Goal: Task Accomplishment & Management: Use online tool/utility

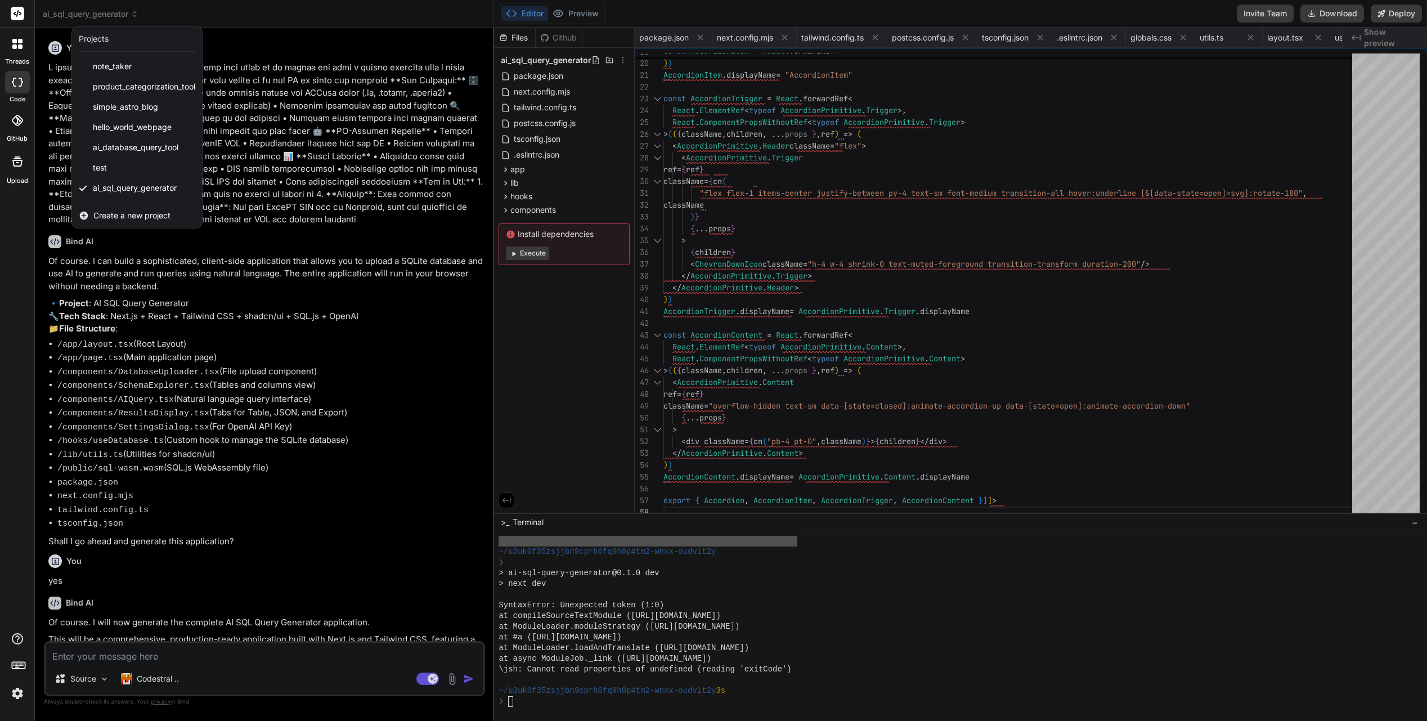
scroll to position [4339, 0]
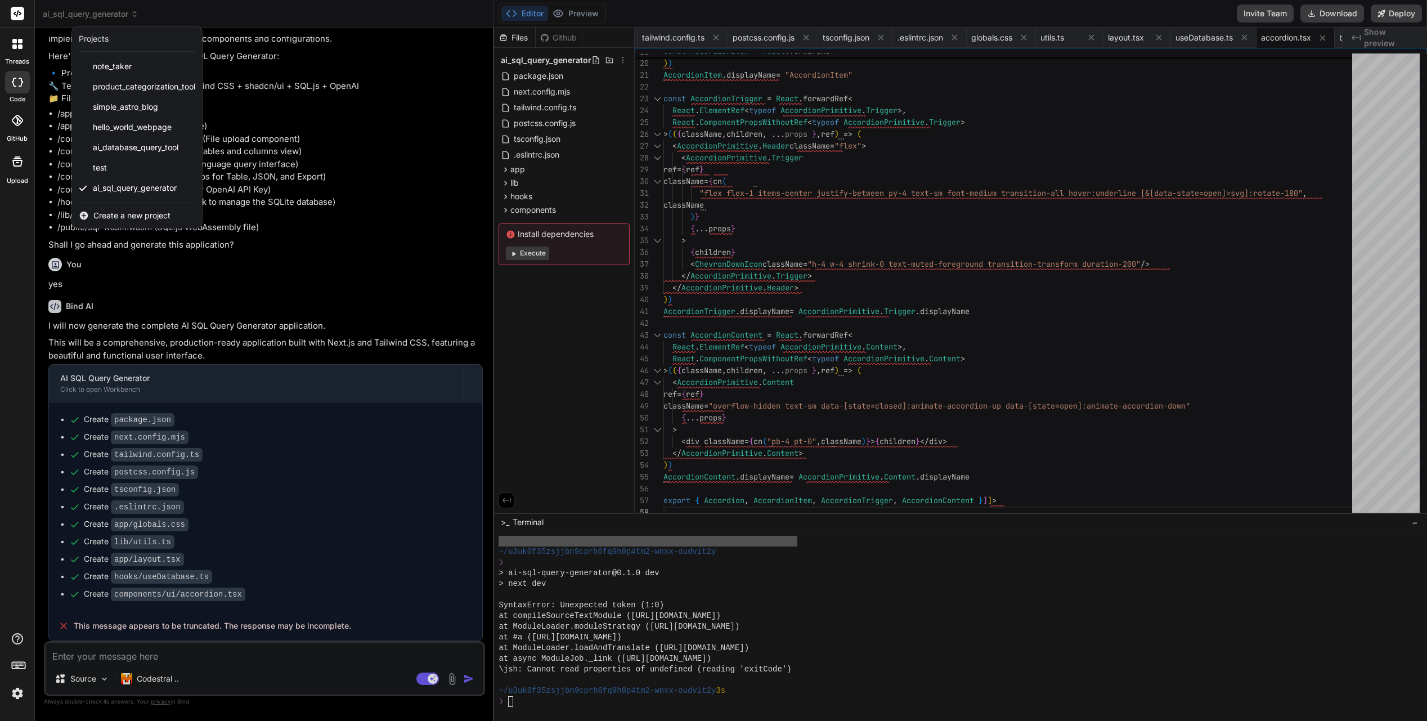
click at [536, 249] on div at bounding box center [713, 360] width 1427 height 721
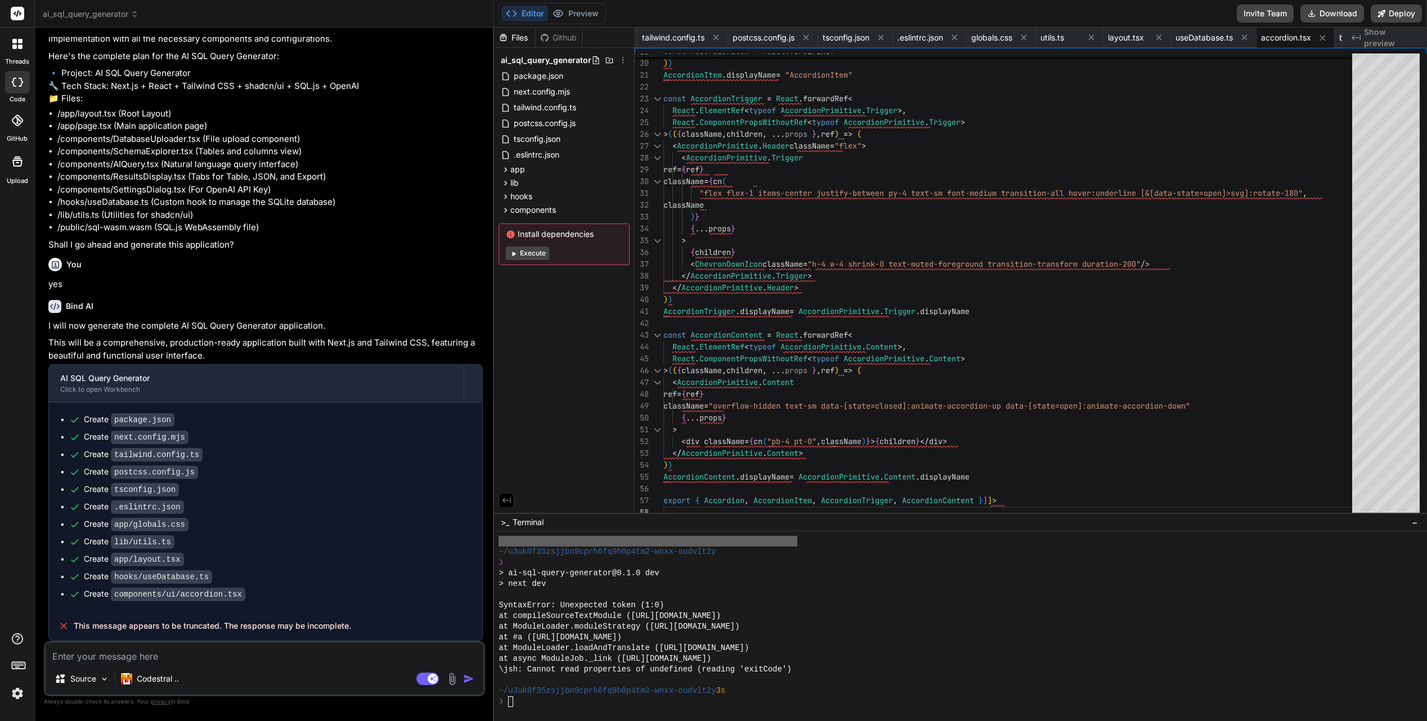
click at [536, 255] on button "Execute" at bounding box center [527, 253] width 43 height 14
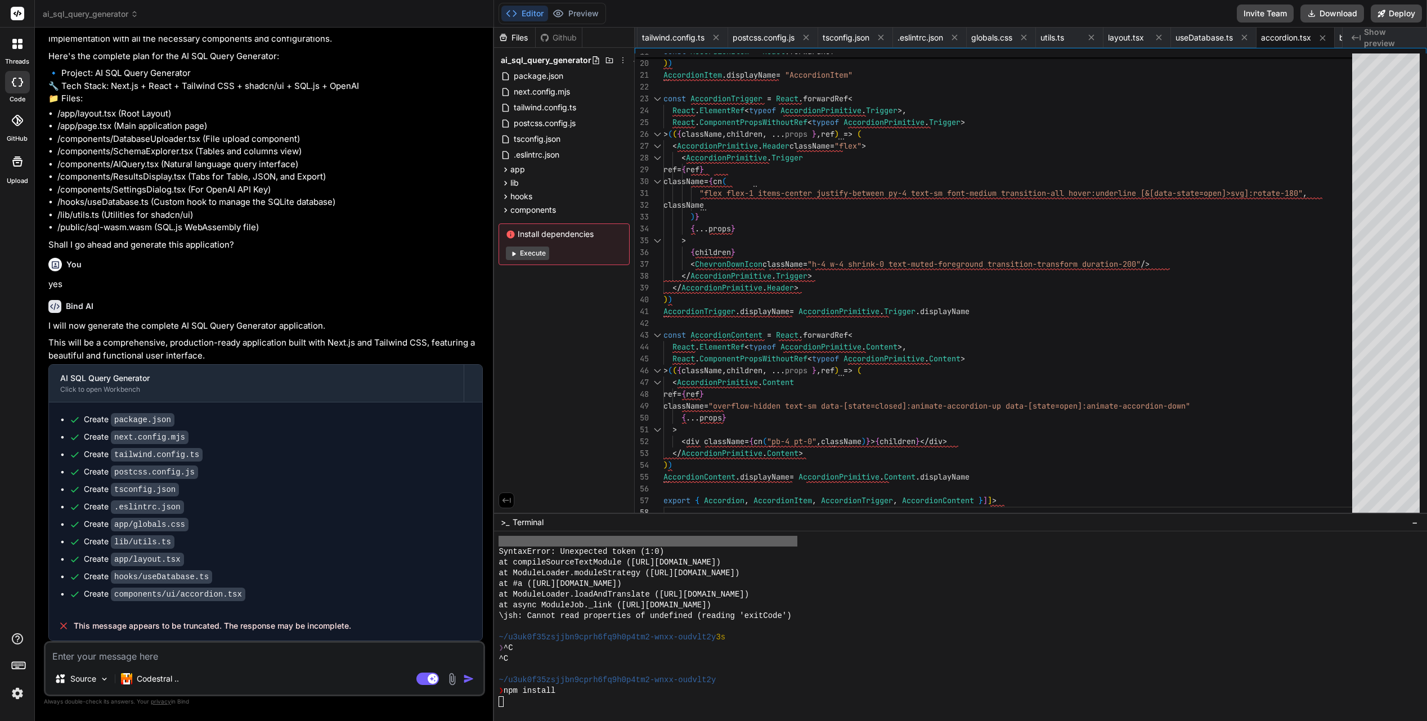
click at [536, 255] on button "Execute" at bounding box center [527, 253] width 43 height 14
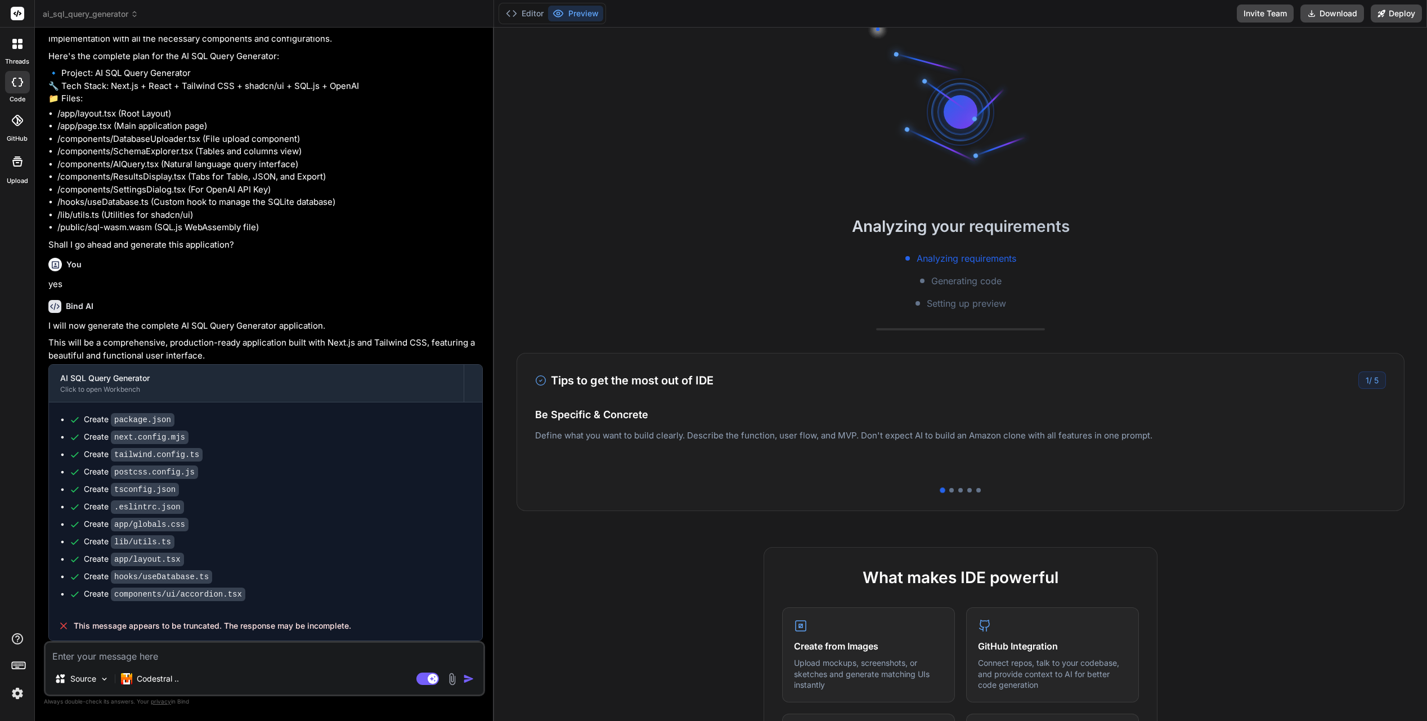
type textarea "x"
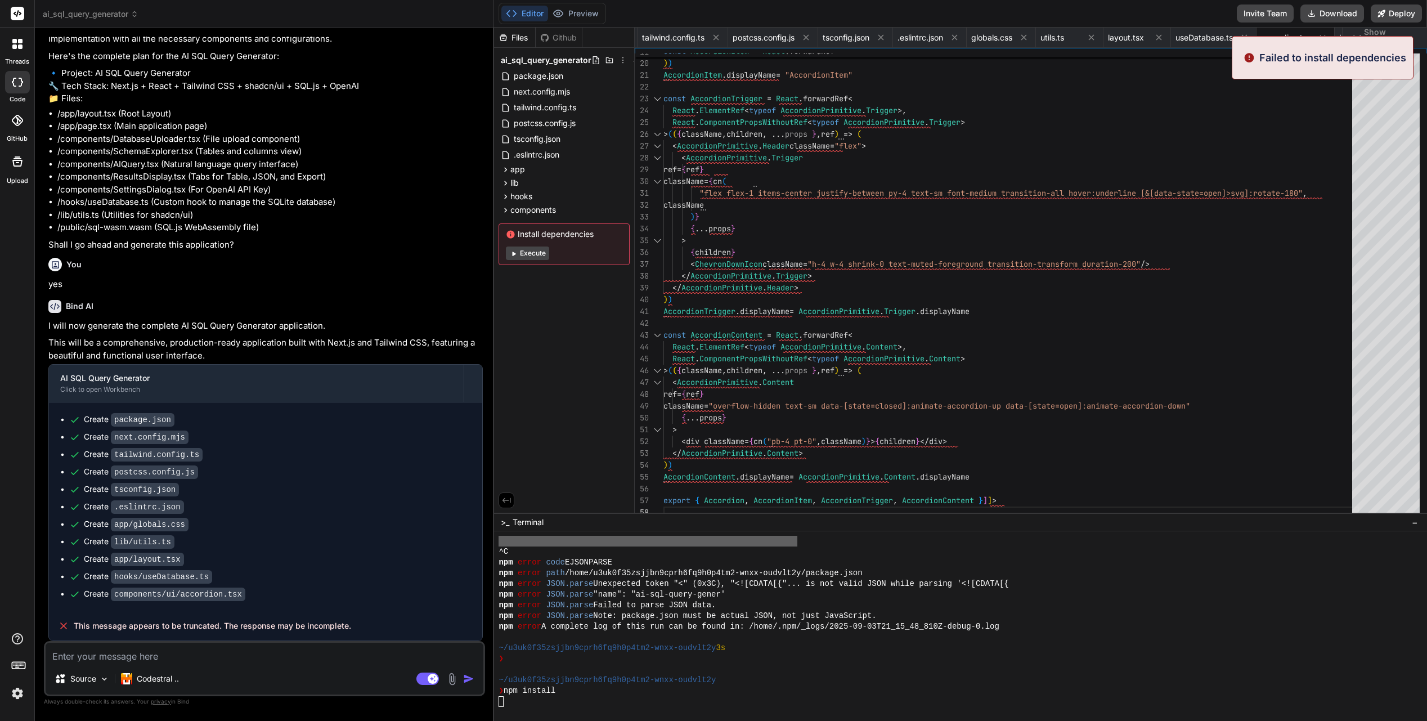
scroll to position [4639, 0]
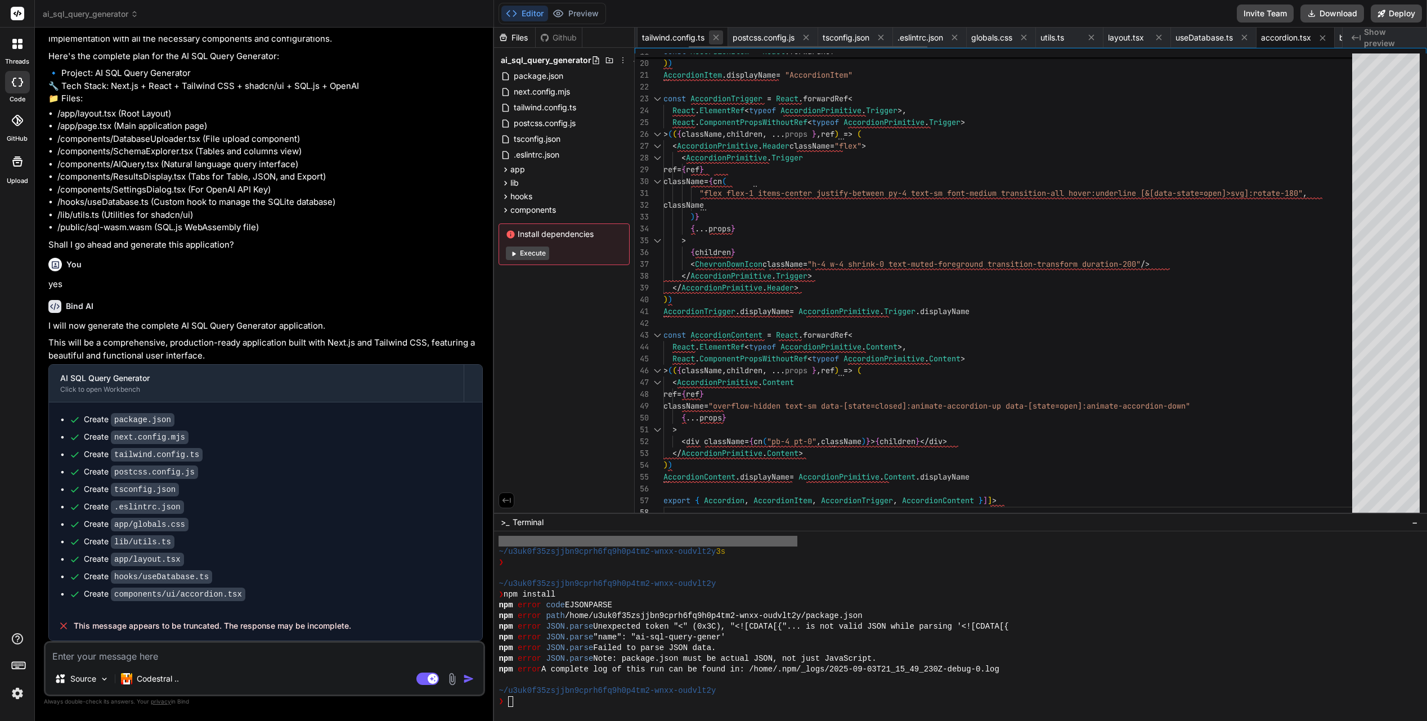
click at [723, 41] on button at bounding box center [716, 37] width 14 height 14
click at [722, 41] on button at bounding box center [715, 37] width 14 height 14
click at [723, 41] on span ".eslintrc.json" at bounding box center [740, 37] width 46 height 11
type textarea "<![CDATA[{ "extends": "next/core-web-vitals" }]]>"
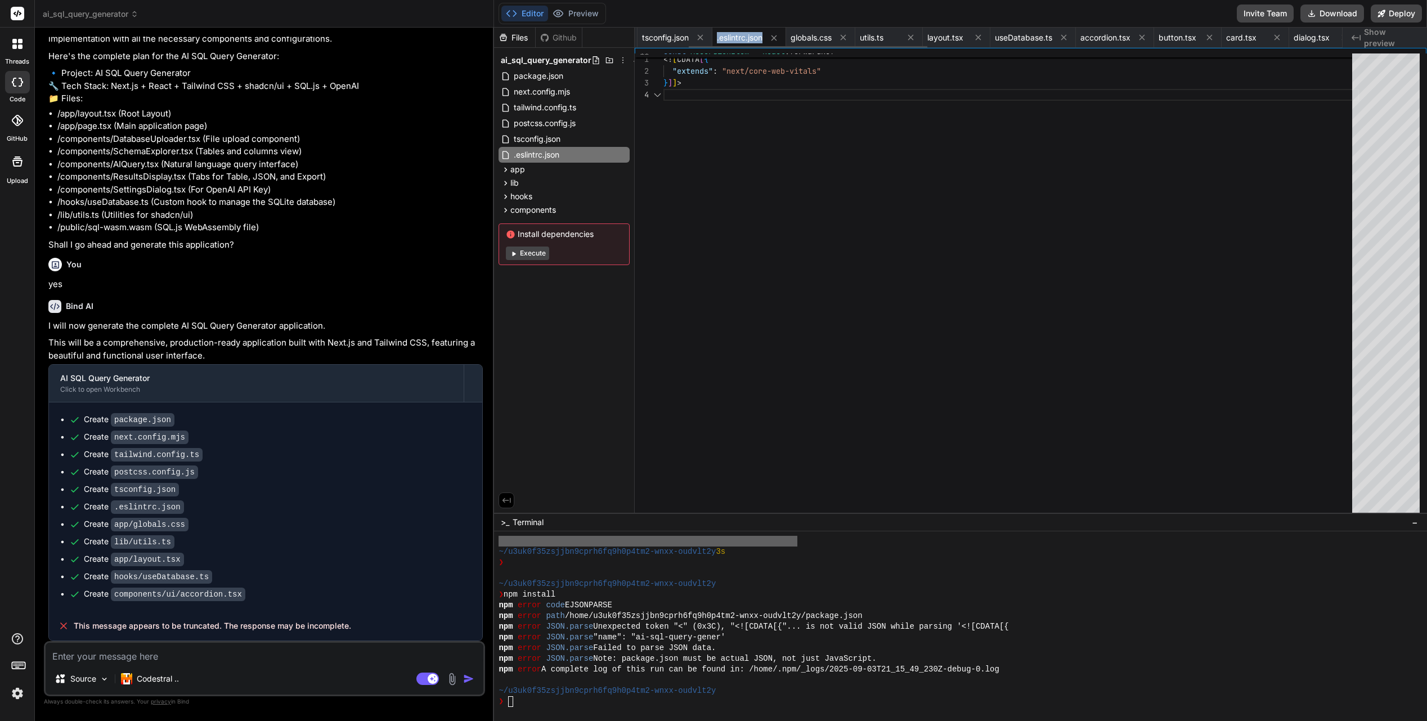
scroll to position [35, 0]
click at [704, 41] on icon at bounding box center [700, 38] width 10 height 10
click at [701, 42] on icon at bounding box center [699, 38] width 10 height 10
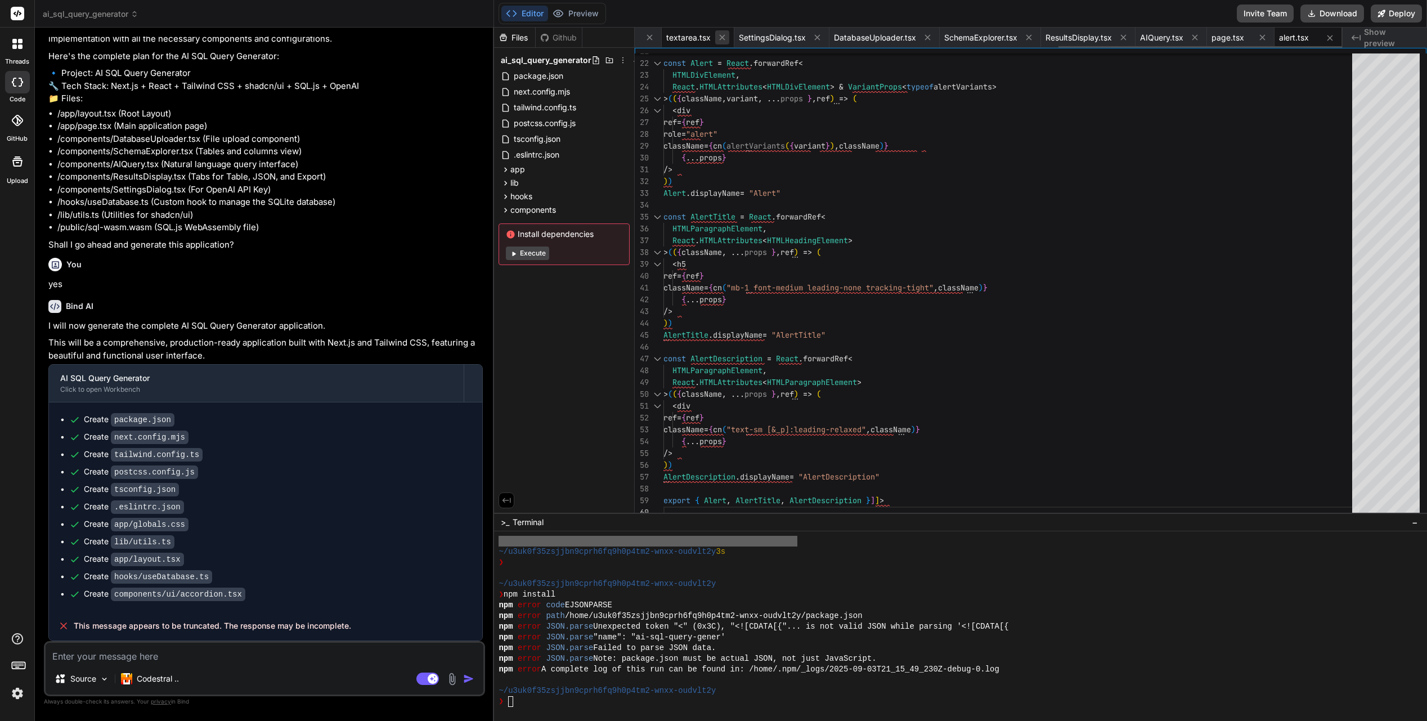
click at [719, 41] on icon at bounding box center [722, 38] width 10 height 10
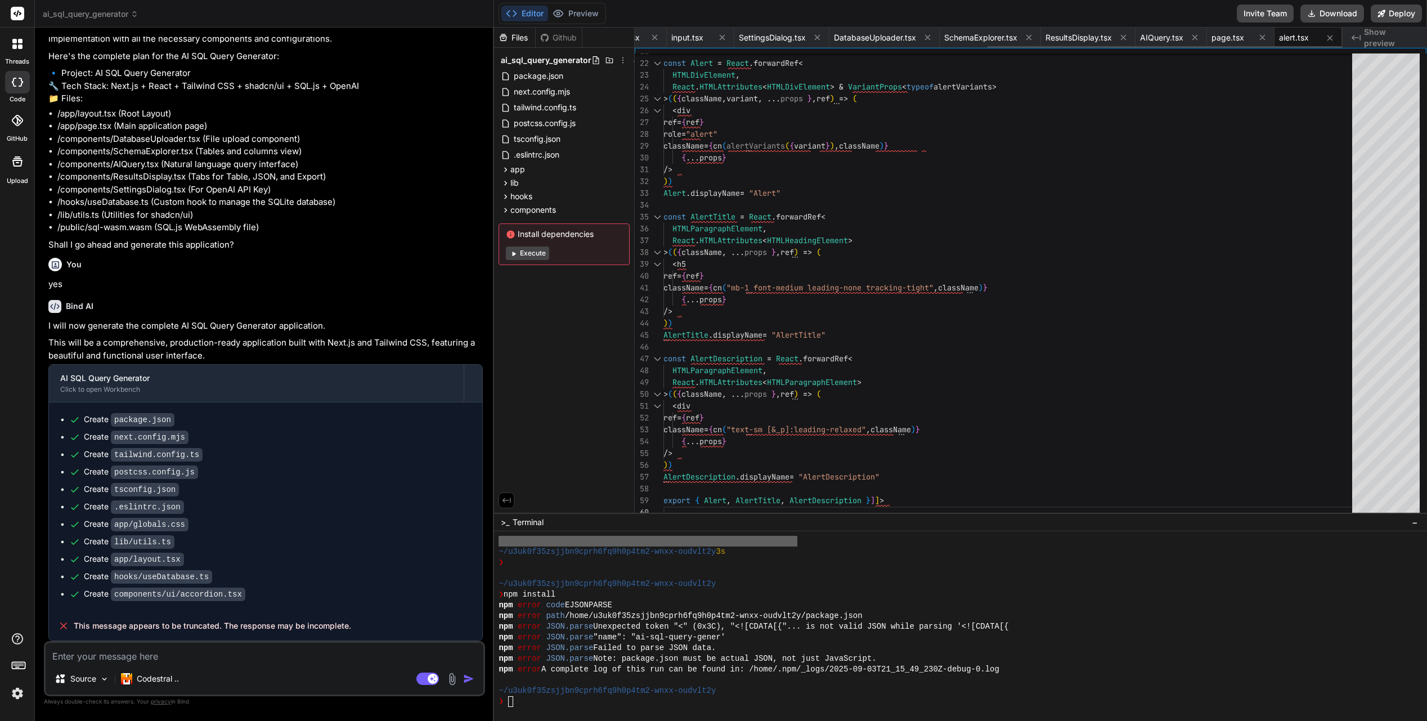
click at [719, 41] on icon at bounding box center [722, 38] width 10 height 10
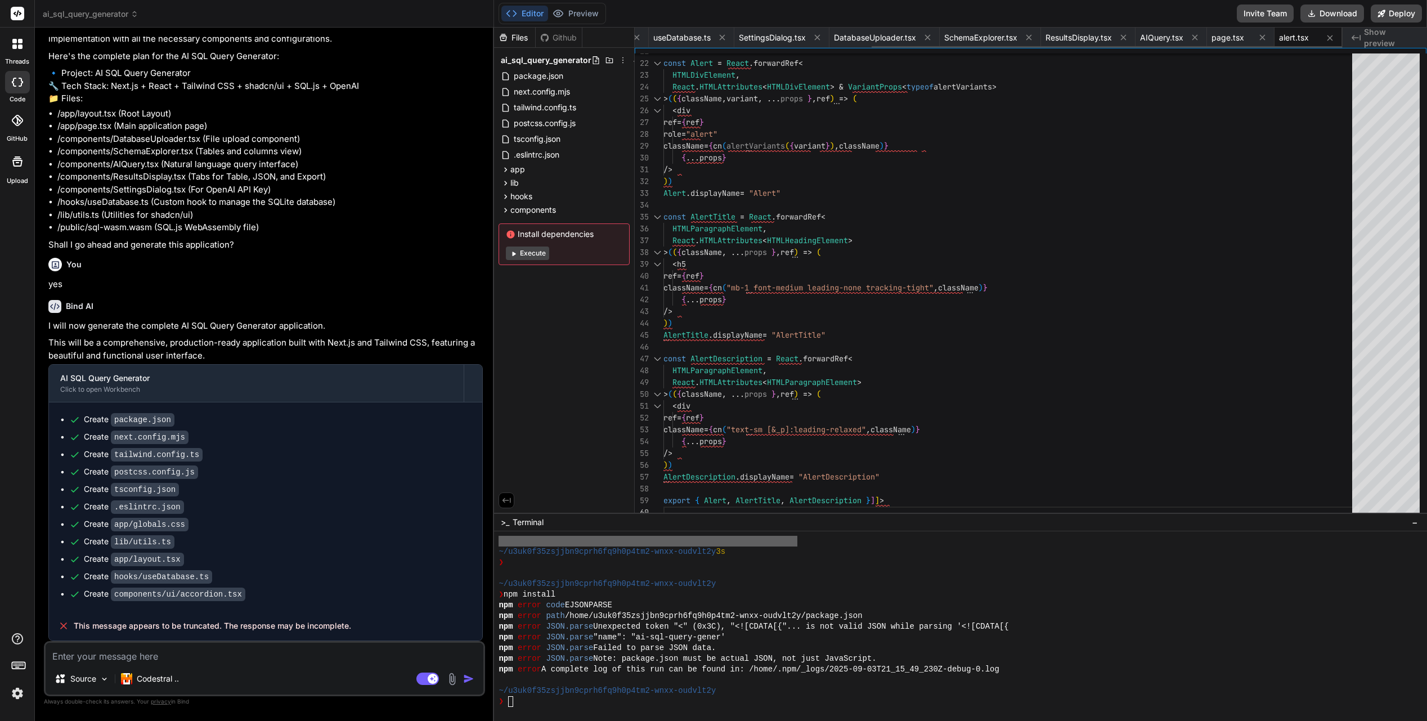
click at [719, 41] on icon at bounding box center [722, 38] width 10 height 10
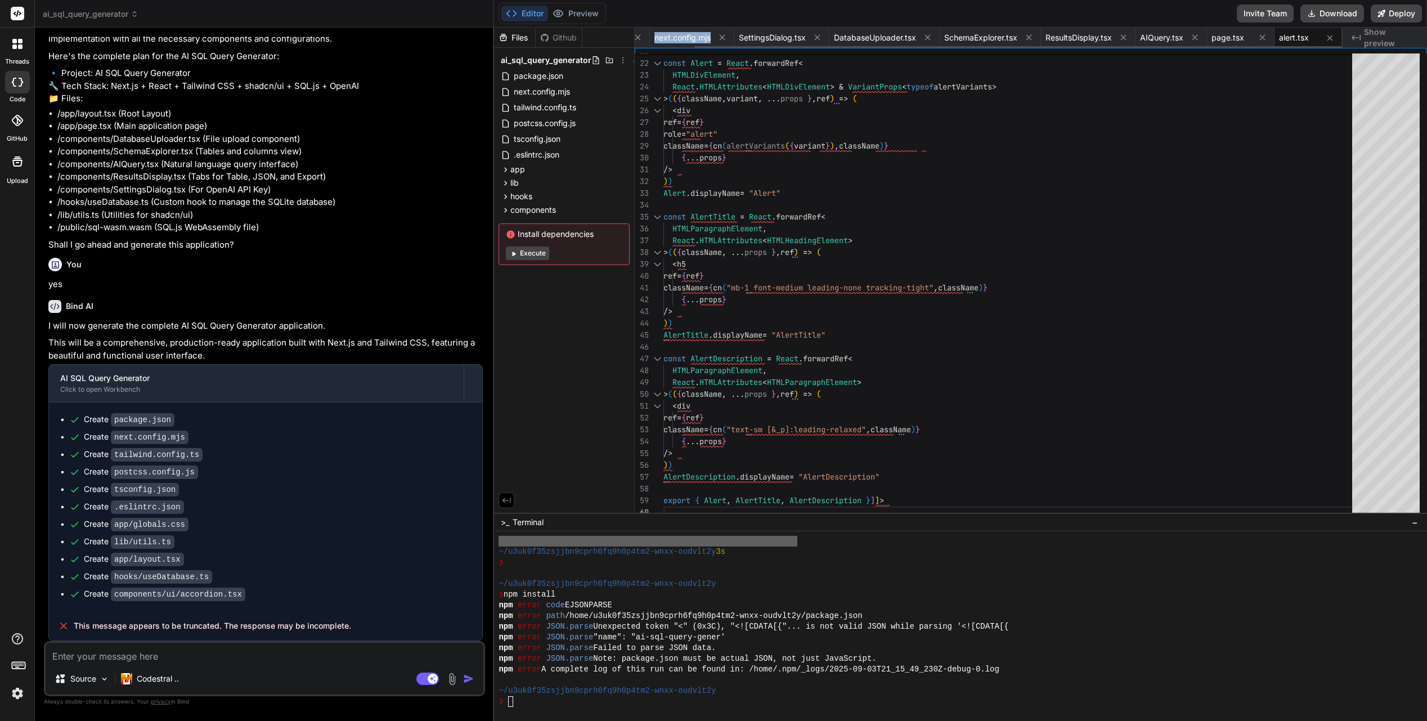
click at [719, 41] on icon at bounding box center [722, 38] width 10 height 10
click at [701, 41] on icon at bounding box center [700, 38] width 10 height 10
click at [716, 40] on icon at bounding box center [718, 38] width 10 height 10
click at [732, 41] on icon at bounding box center [733, 38] width 10 height 10
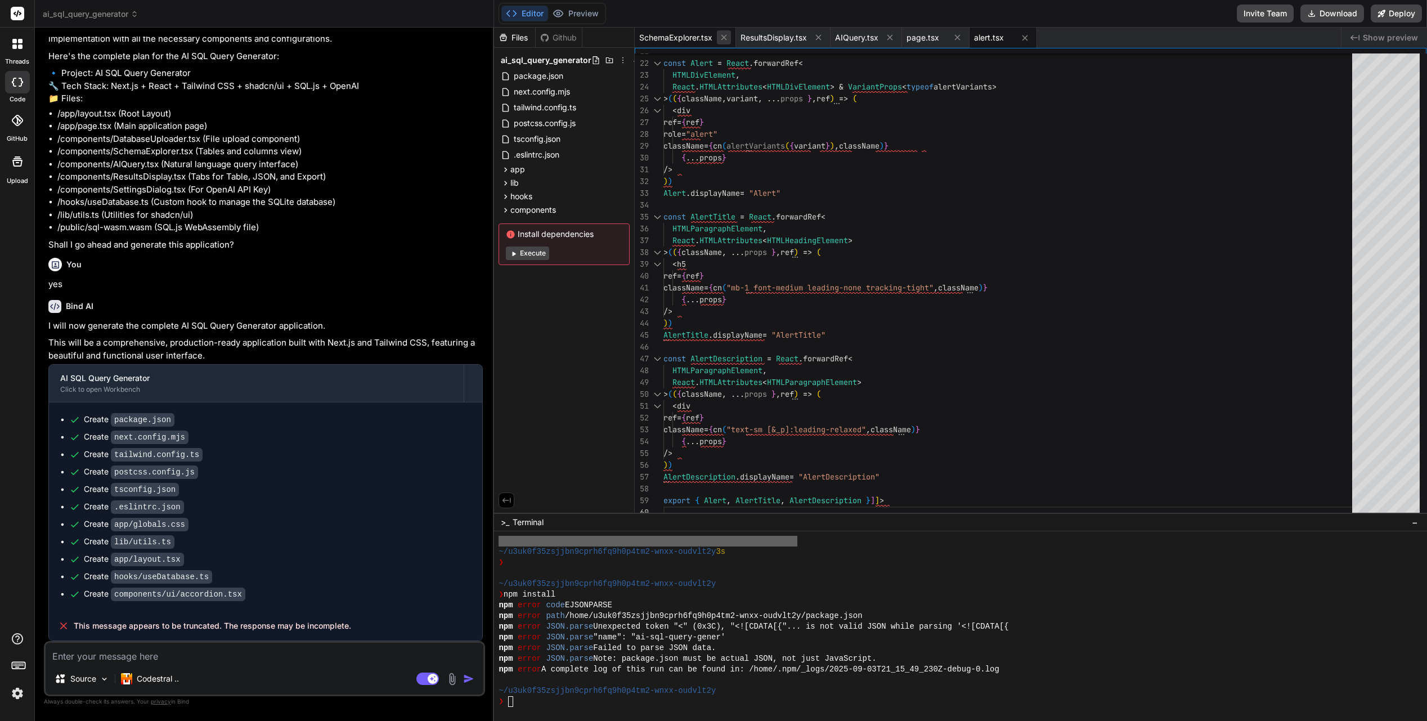
click at [727, 39] on icon at bounding box center [724, 38] width 10 height 10
click at [716, 39] on icon at bounding box center [717, 38] width 10 height 10
click at [694, 38] on icon at bounding box center [694, 38] width 10 height 10
click at [693, 38] on icon at bounding box center [690, 38] width 10 height 10
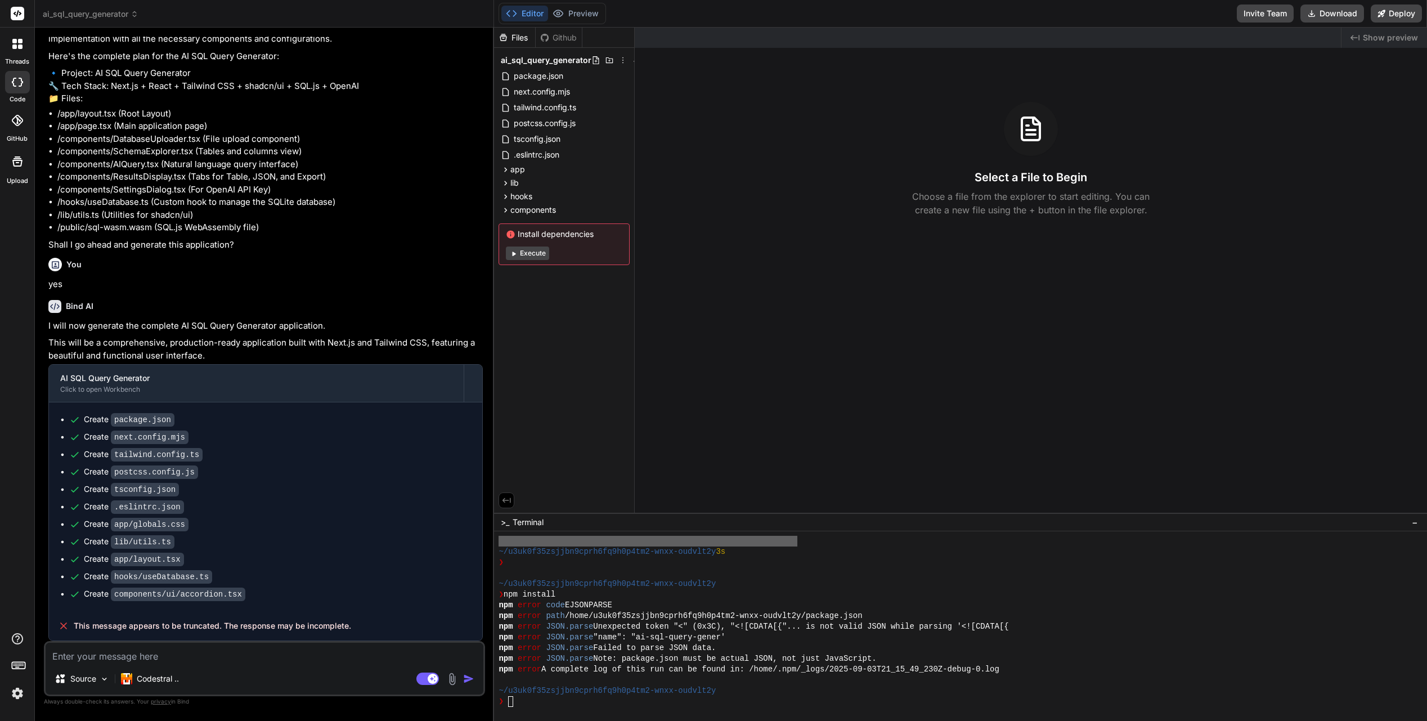
click at [267, 650] on textarea at bounding box center [265, 652] width 438 height 20
click at [551, 709] on div at bounding box center [960, 626] width 933 height 190
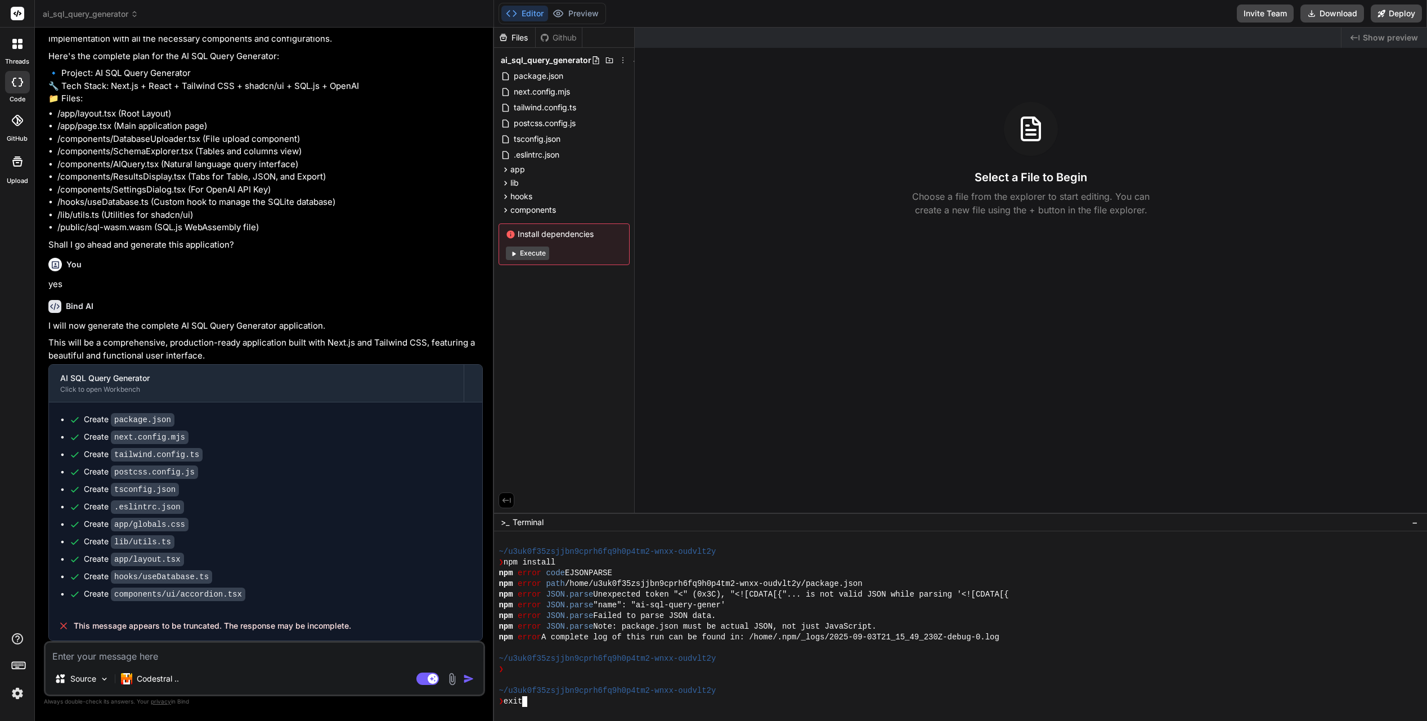
scroll to position [4681, 0]
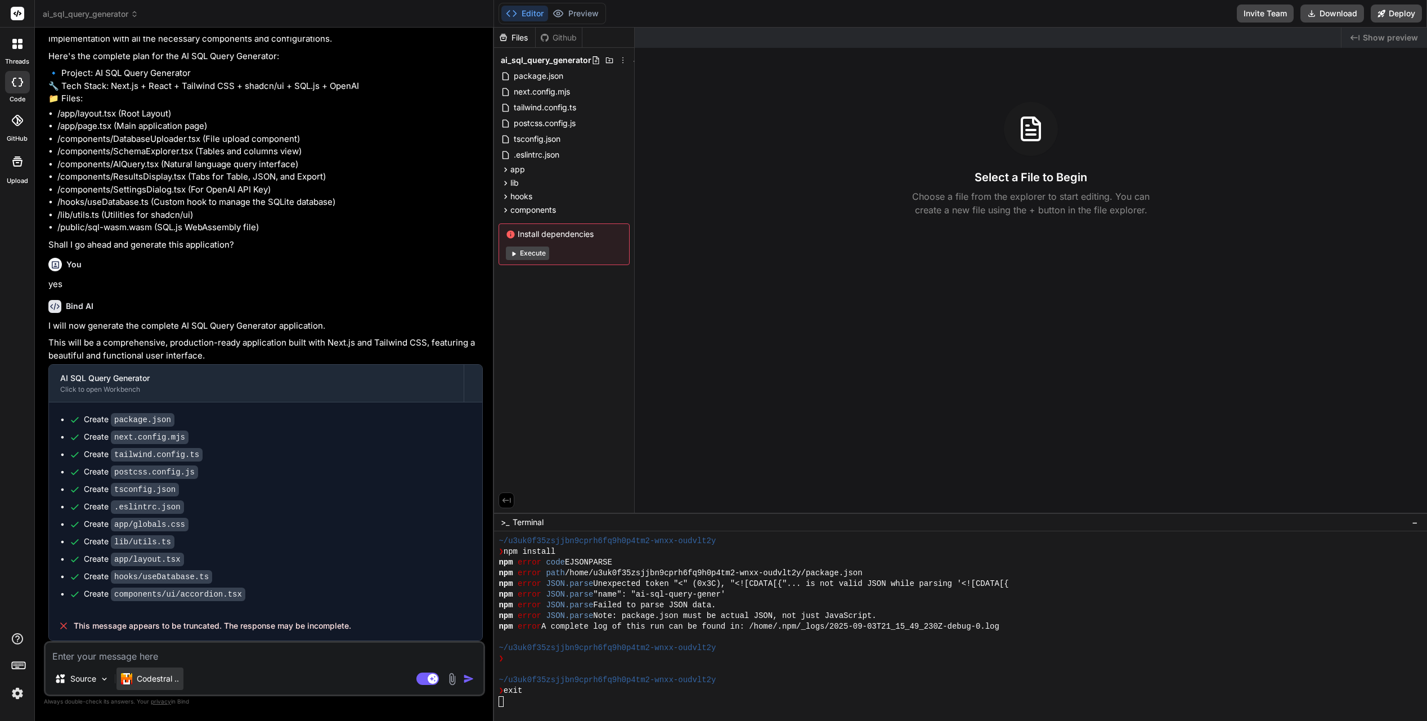
click at [170, 673] on p "Codestral .." at bounding box center [158, 678] width 42 height 11
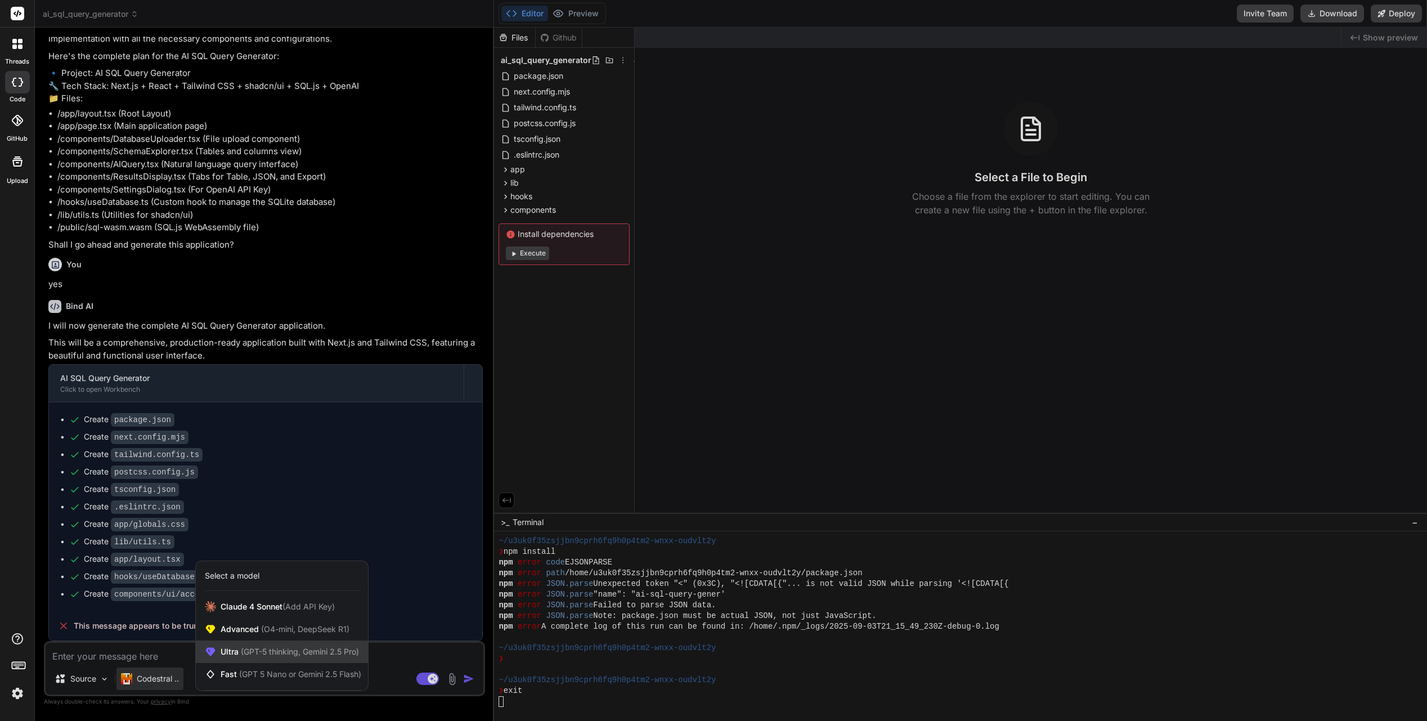
click at [344, 648] on span "(GPT-5 thinking, Gemini 2.5 Pro)" at bounding box center [299, 651] width 120 height 10
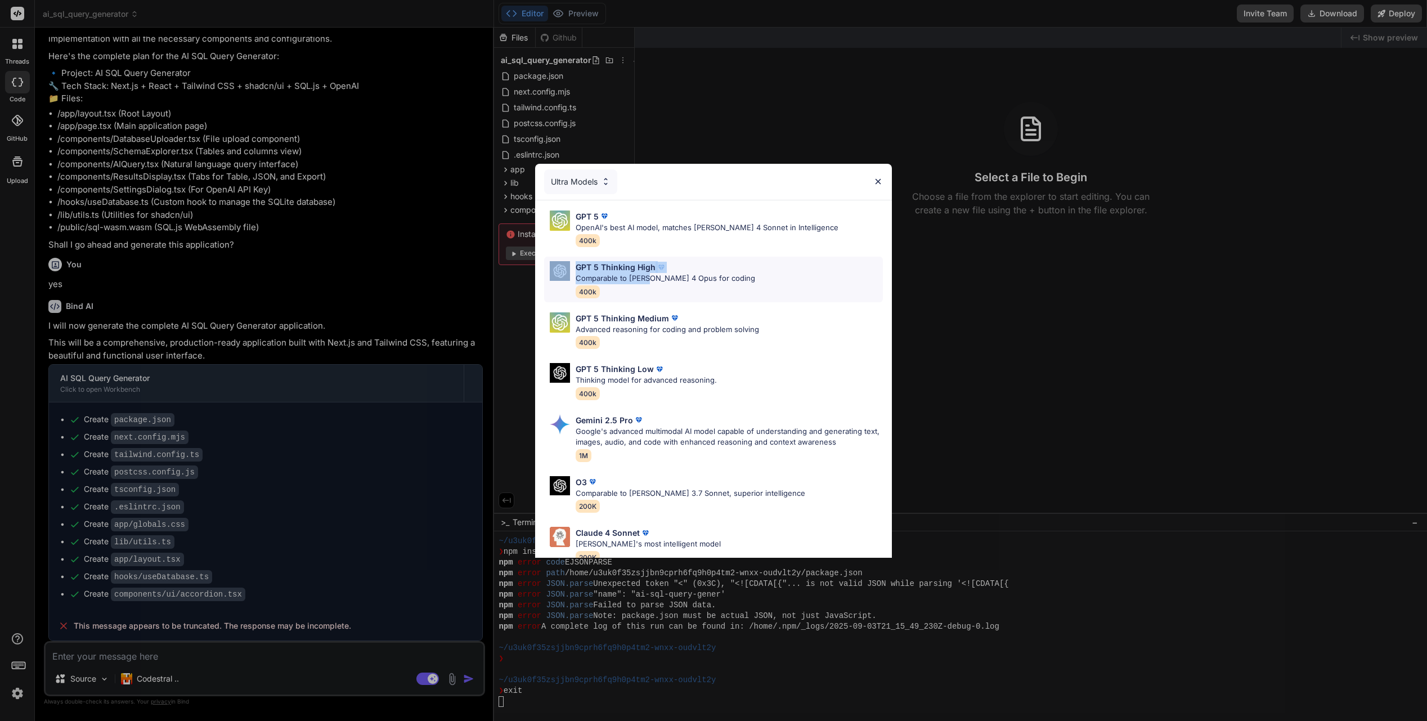
drag, startPoint x: 646, startPoint y: 234, endPoint x: 650, endPoint y: 275, distance: 41.3
click at [650, 275] on div "GPT 5 OpenAI's best AI model, matches [PERSON_NAME] 4 Sonnet in Intelligence 40…" at bounding box center [713, 409] width 357 height 419
click at [671, 278] on p "Comparable to [PERSON_NAME] 4 Opus for coding" at bounding box center [664, 278] width 179 height 11
type textarea "x"
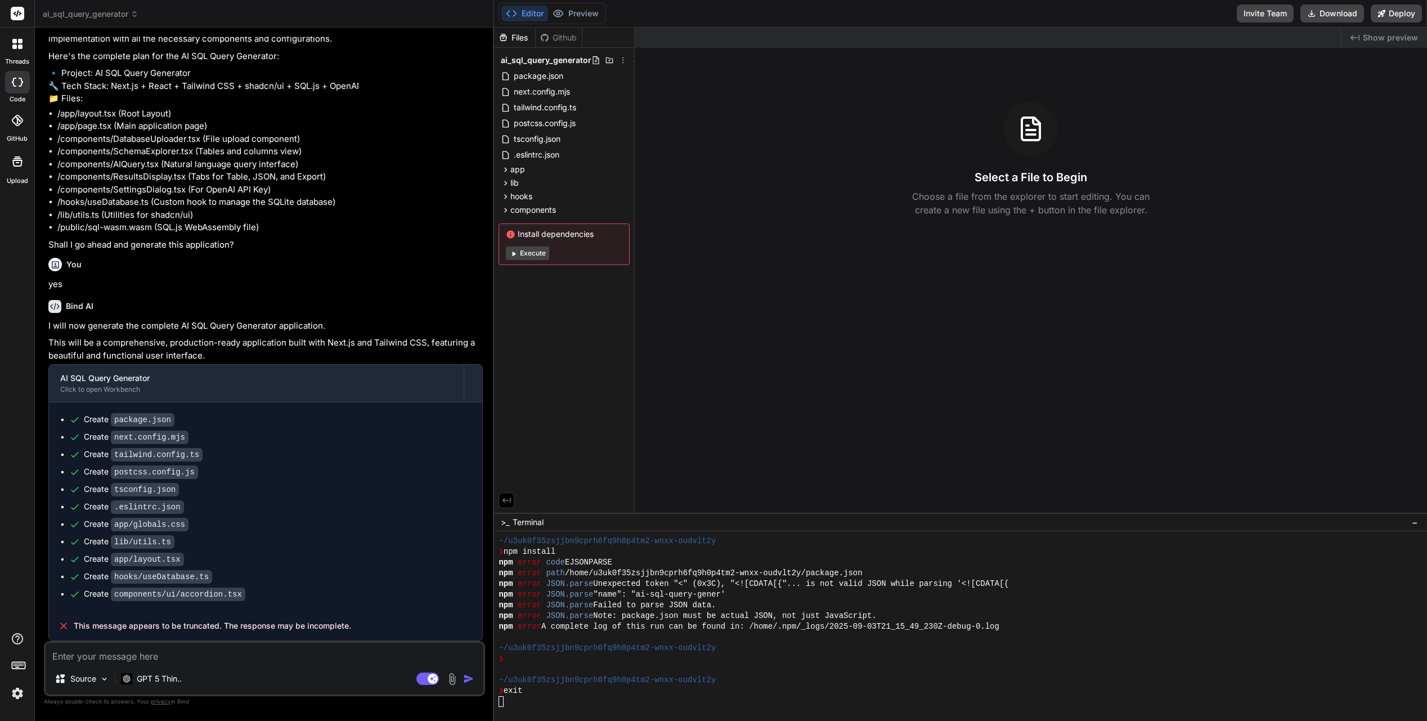
click at [167, 658] on textarea at bounding box center [265, 652] width 438 height 20
type textarea "W"
type textarea "x"
type textarea "Wh"
type textarea "x"
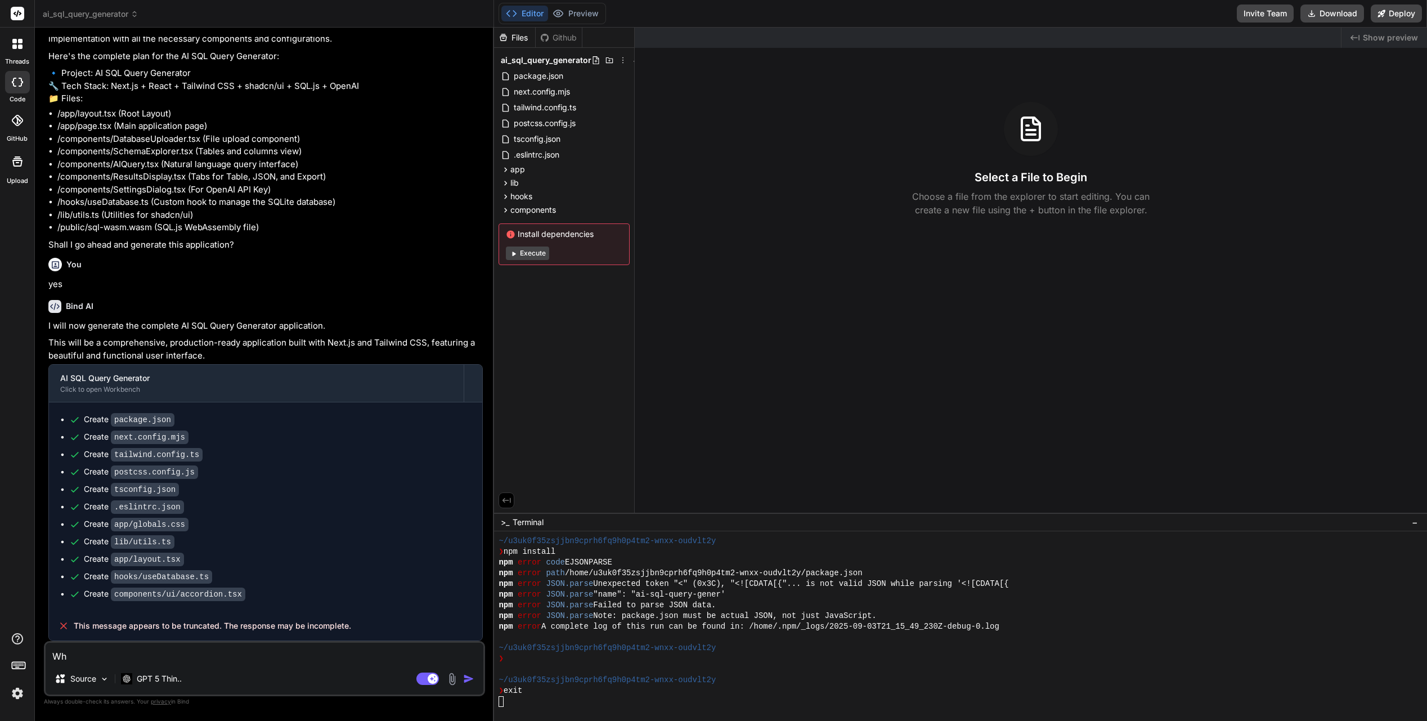
type textarea "Wha"
type textarea "x"
type textarea "What"
type textarea "x"
type textarea "What"
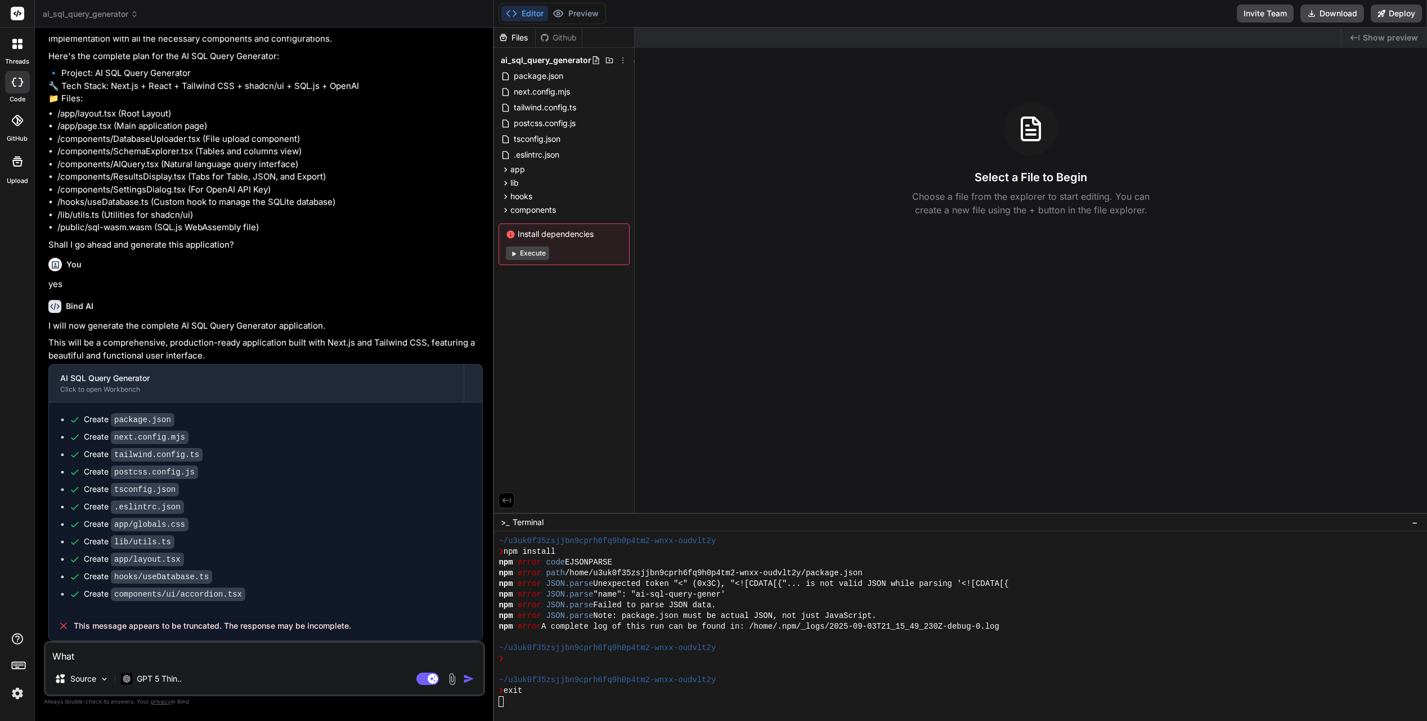
type textarea "x"
type textarea "What s"
type textarea "x"
type textarea "What se"
type textarea "x"
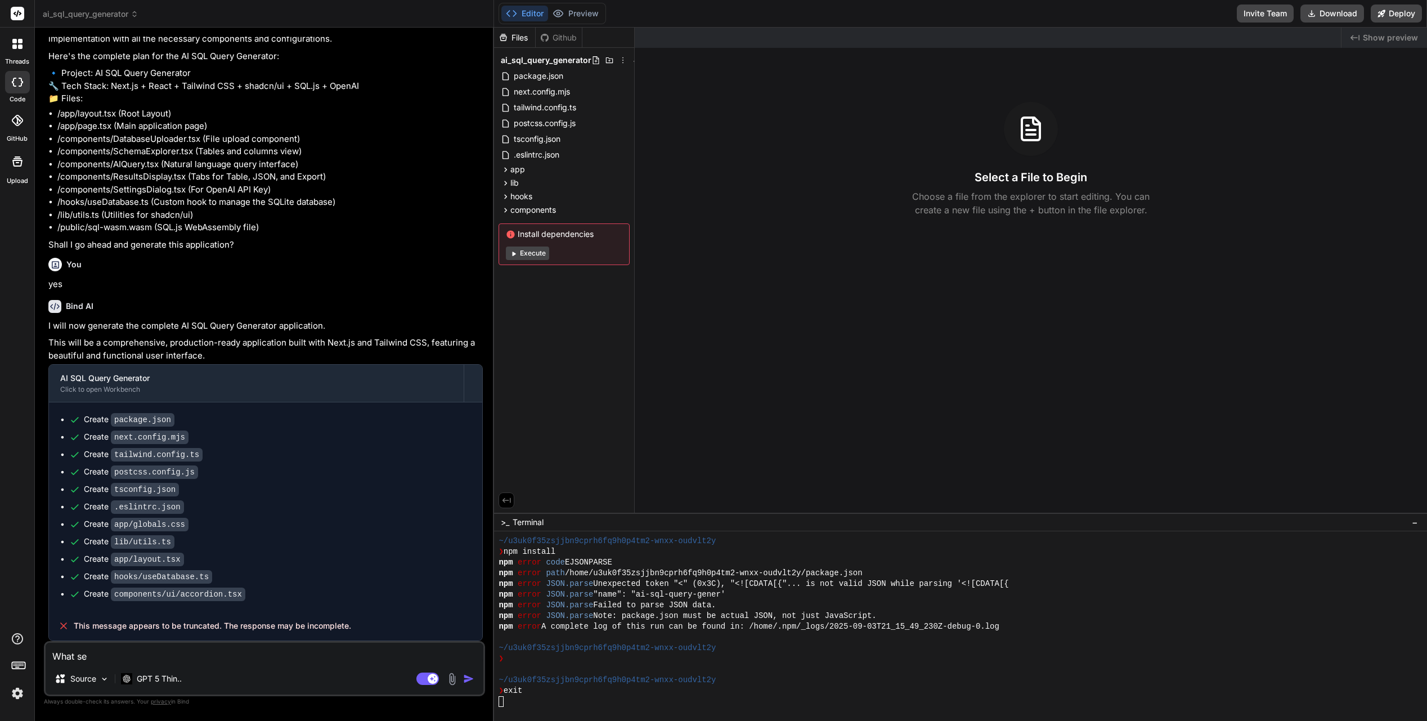
type textarea "What see"
type textarea "x"
type textarea "What seem"
type textarea "x"
type textarea "What seems"
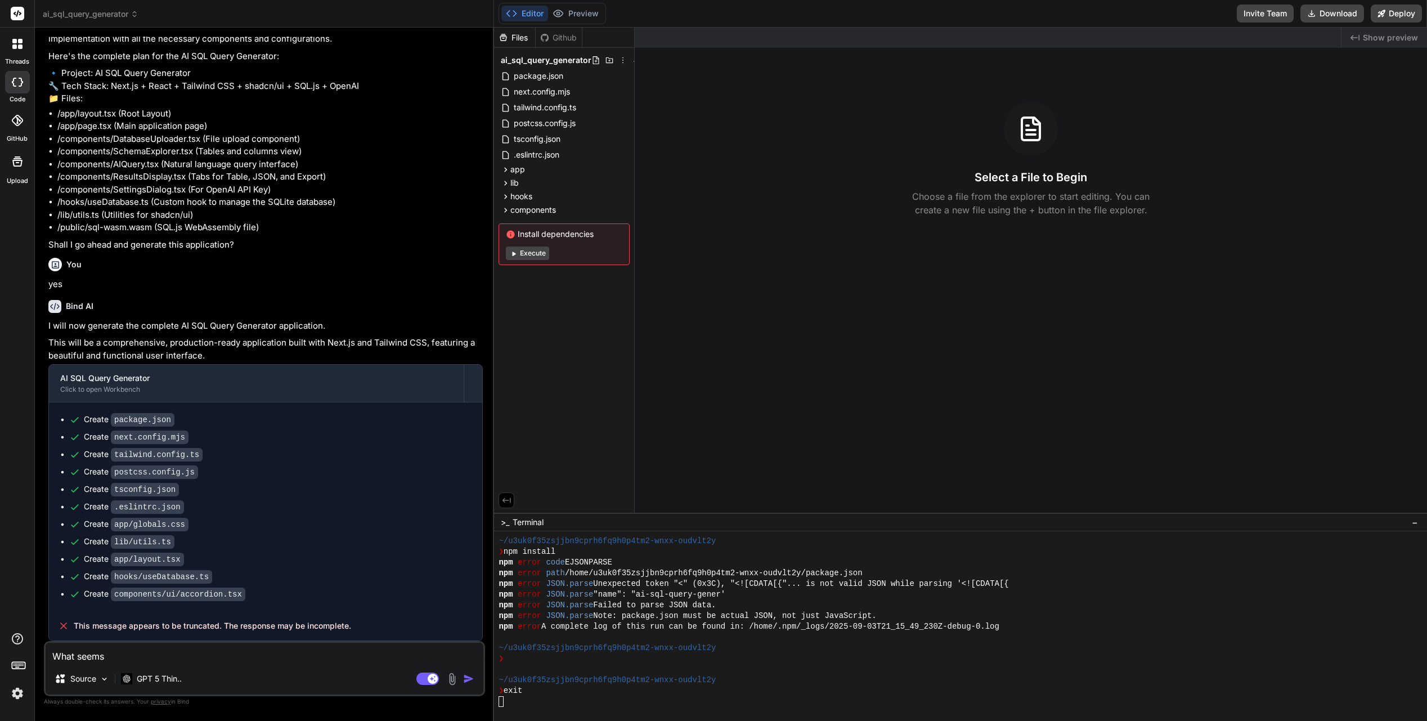
type textarea "x"
type textarea "What seems"
type textarea "x"
type textarea "What seems t"
type textarea "x"
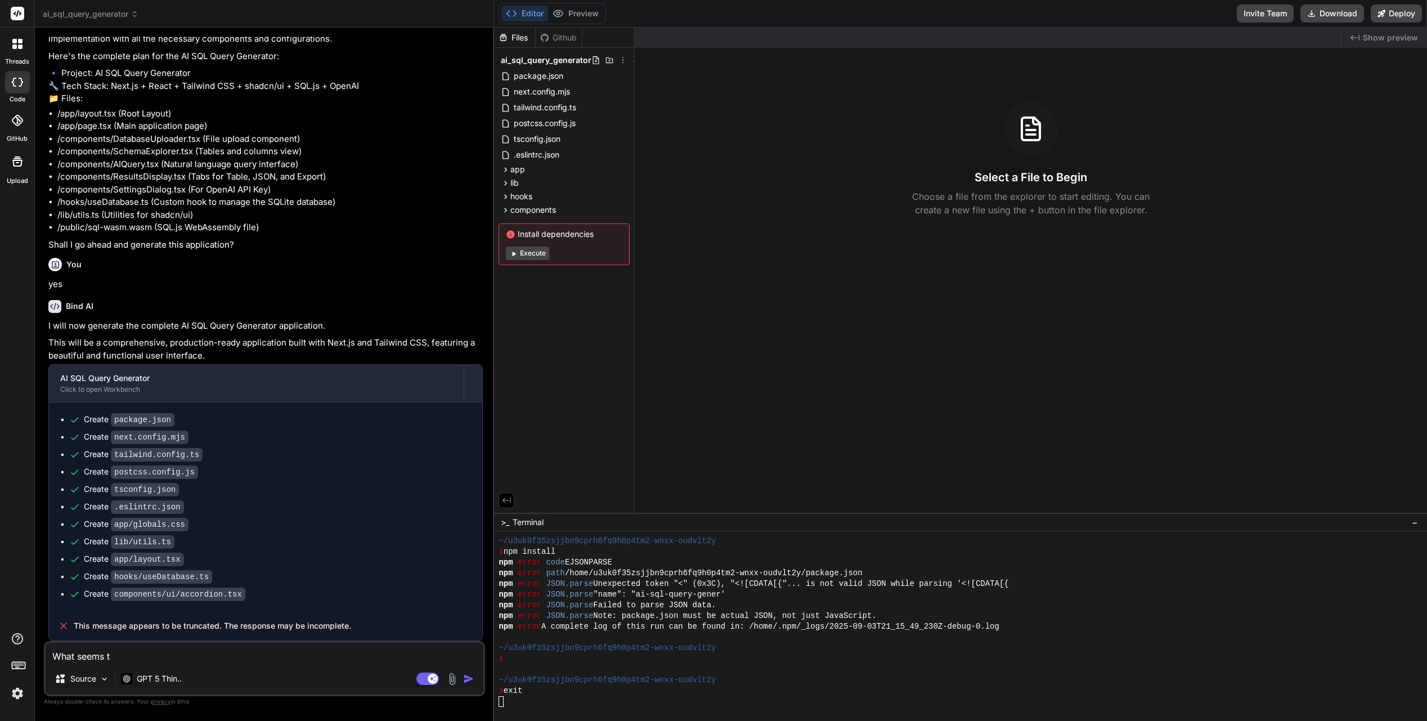
type textarea "What seems to"
type textarea "x"
type textarea "What seems to"
type textarea "x"
type textarea "What seems to b"
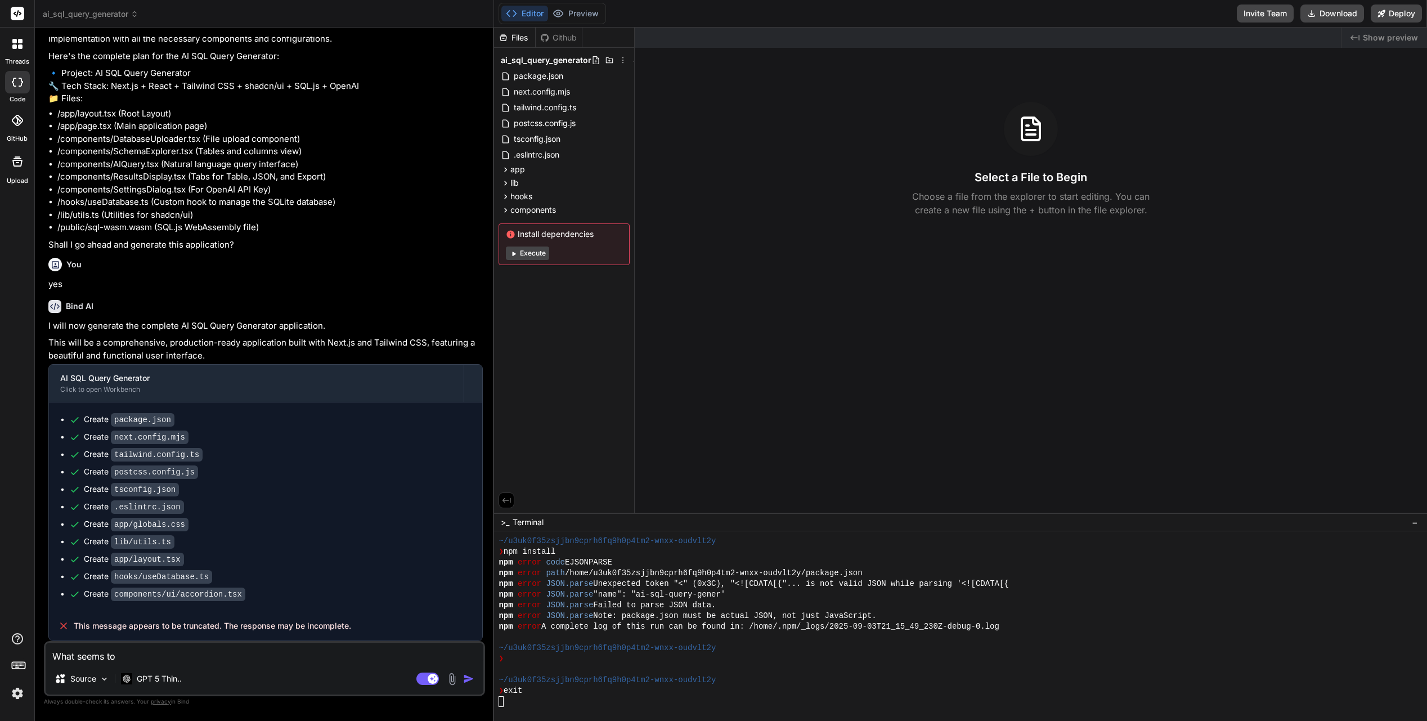
type textarea "x"
type textarea "What seems to be"
type textarea "x"
type textarea "What seems to be"
type textarea "x"
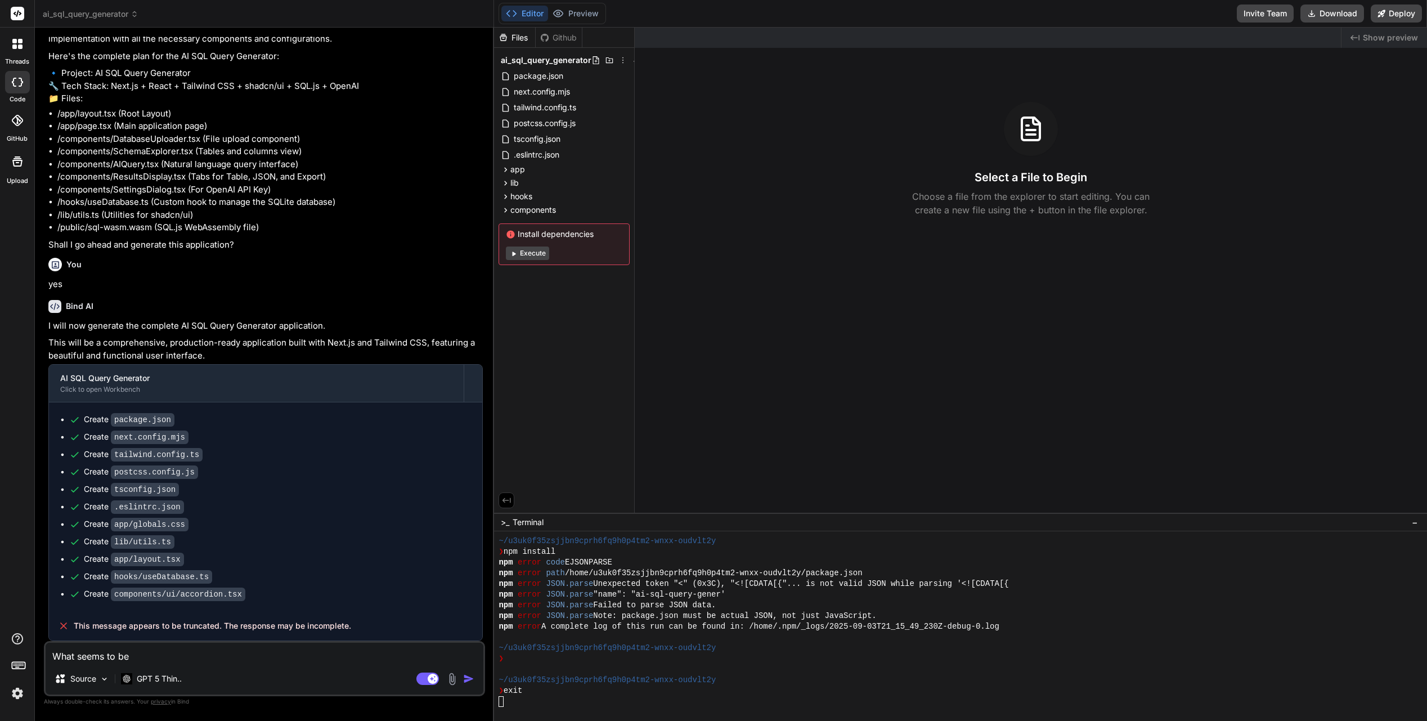
type textarea "What seems to be t"
type textarea "x"
type textarea "What seems to be th"
type textarea "x"
type textarea "What seems to be the"
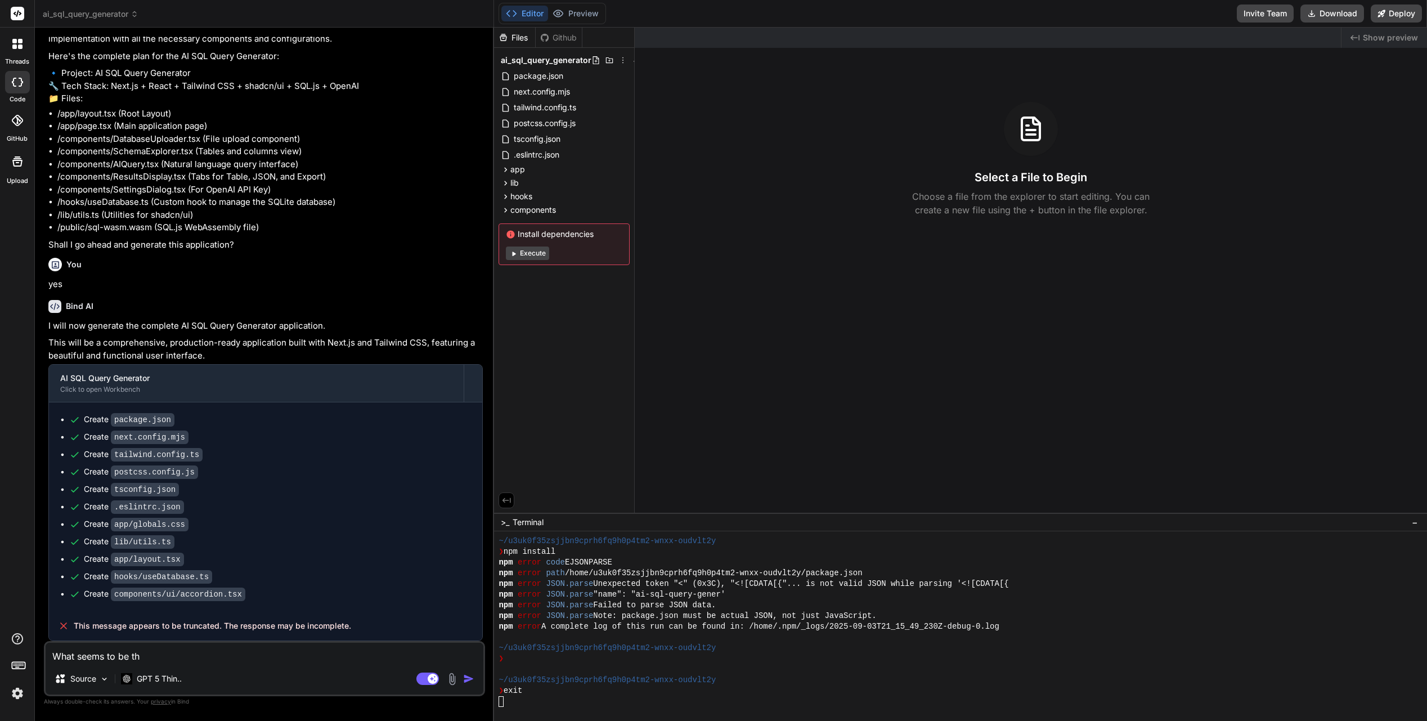
type textarea "x"
type textarea "What seems to be the"
type textarea "x"
type textarea "What seems to be the p"
type textarea "x"
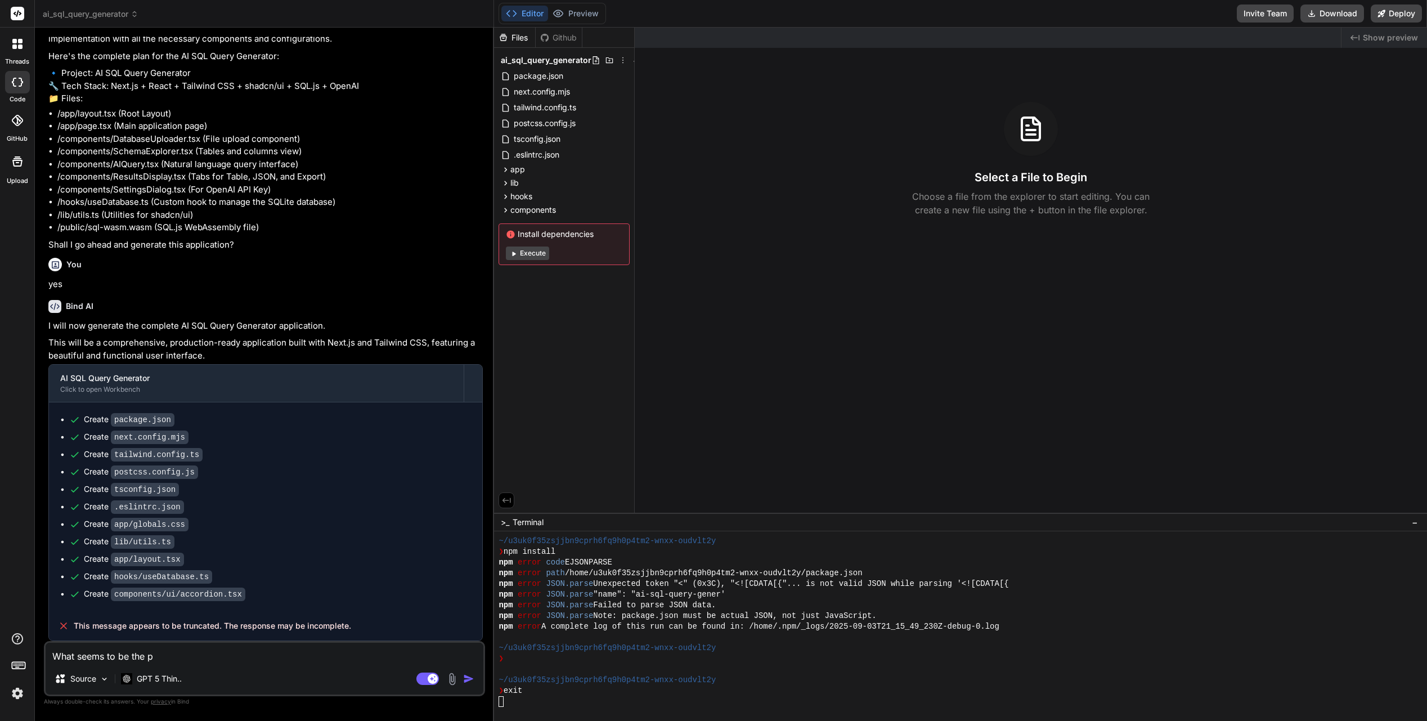
type textarea "What seems to be the pr"
type textarea "x"
type textarea "What seems to be the pro"
type textarea "x"
type textarea "What seems to be the prob"
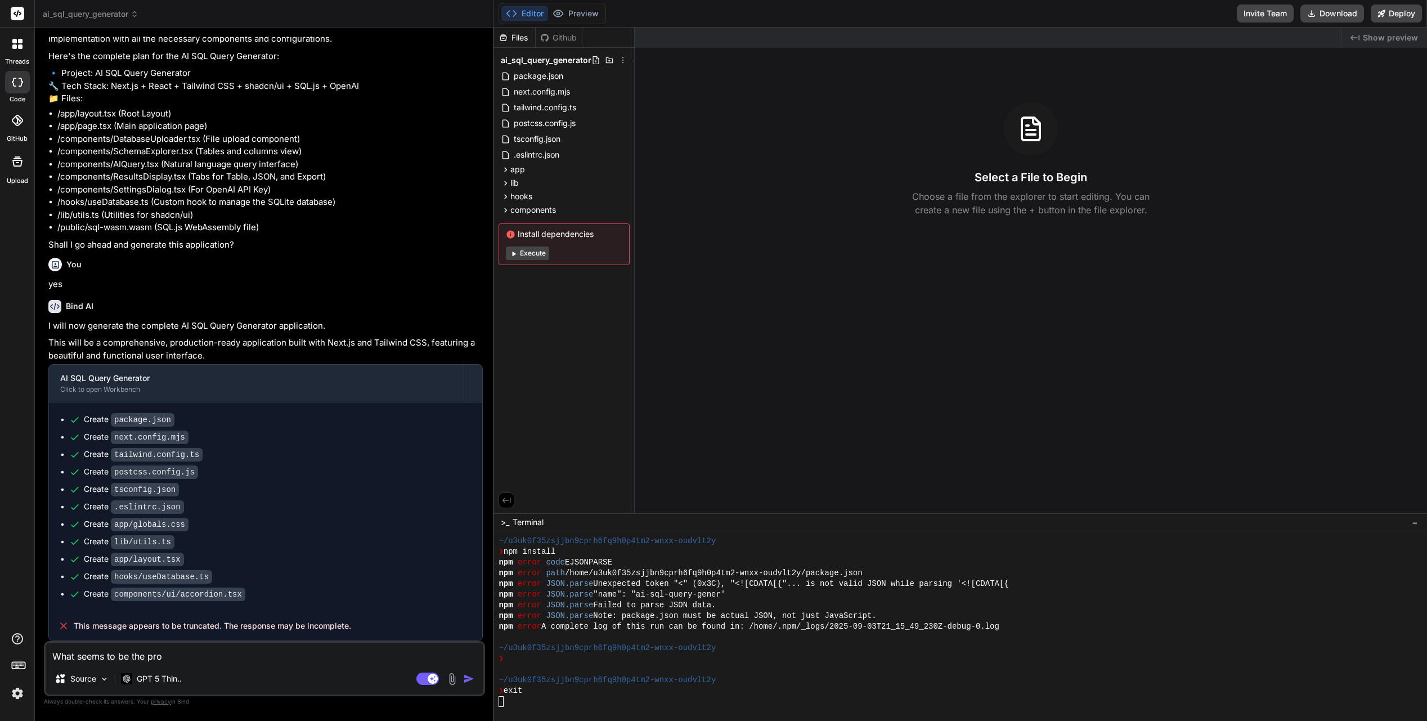
type textarea "x"
type textarea "What seems to be the probl"
type textarea "x"
type textarea "What seems to be the proble"
type textarea "x"
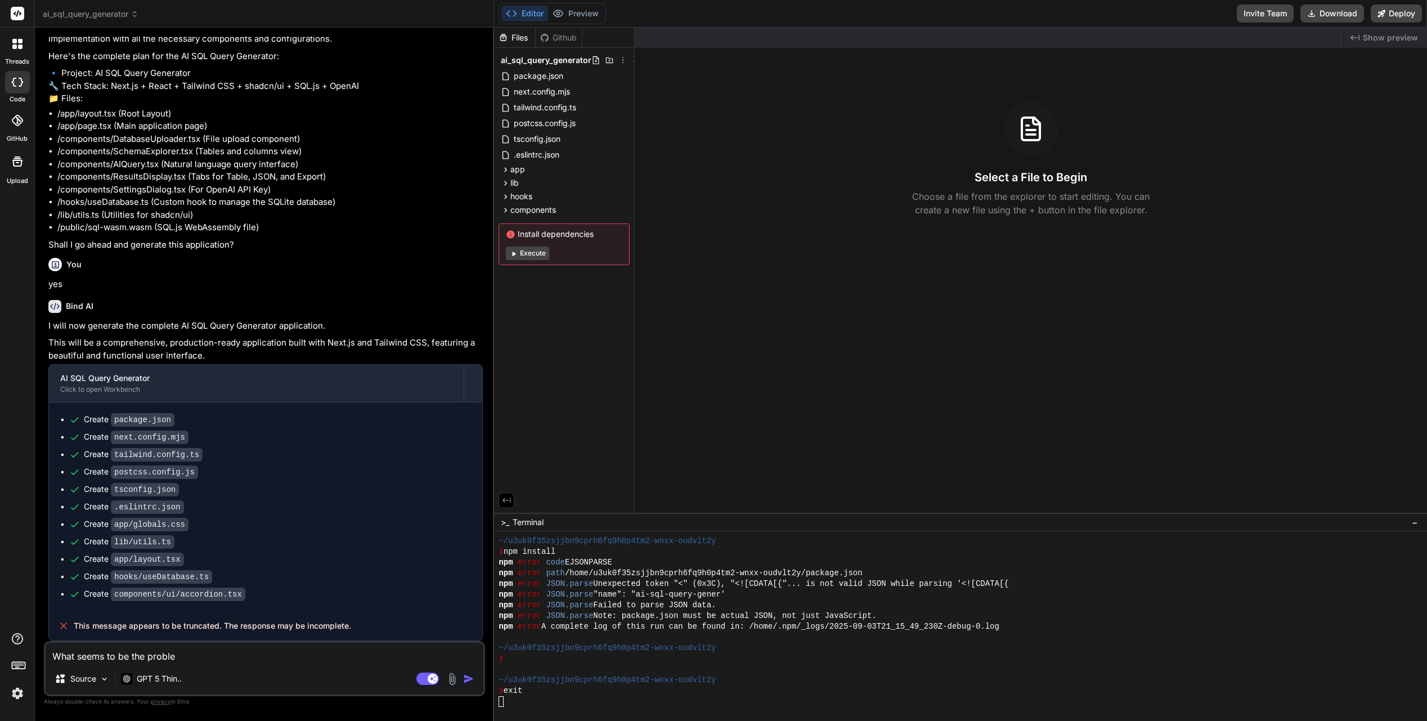
type textarea "What seems to be the problem"
type textarea "x"
type textarea "What seems to be the problems"
type textarea "x"
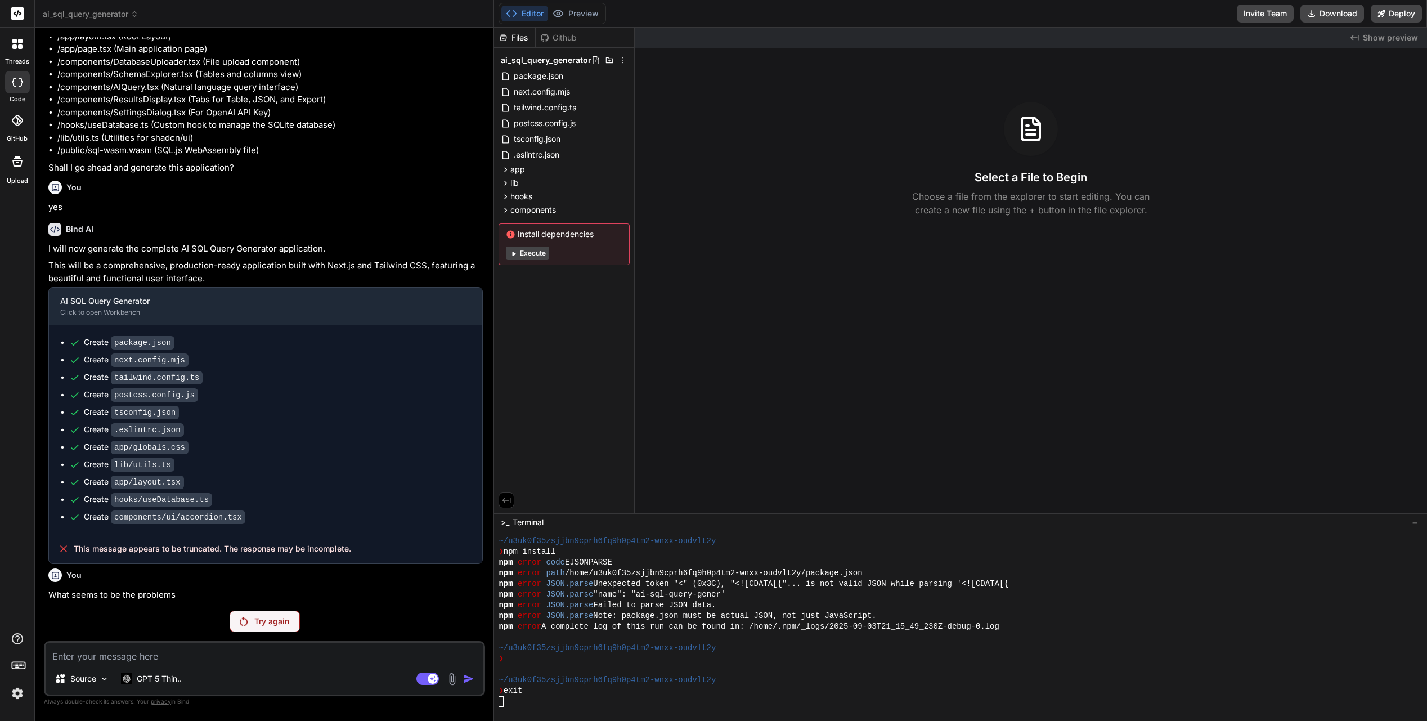
scroll to position [5794, 0]
click at [262, 621] on p "Try again" at bounding box center [271, 620] width 35 height 11
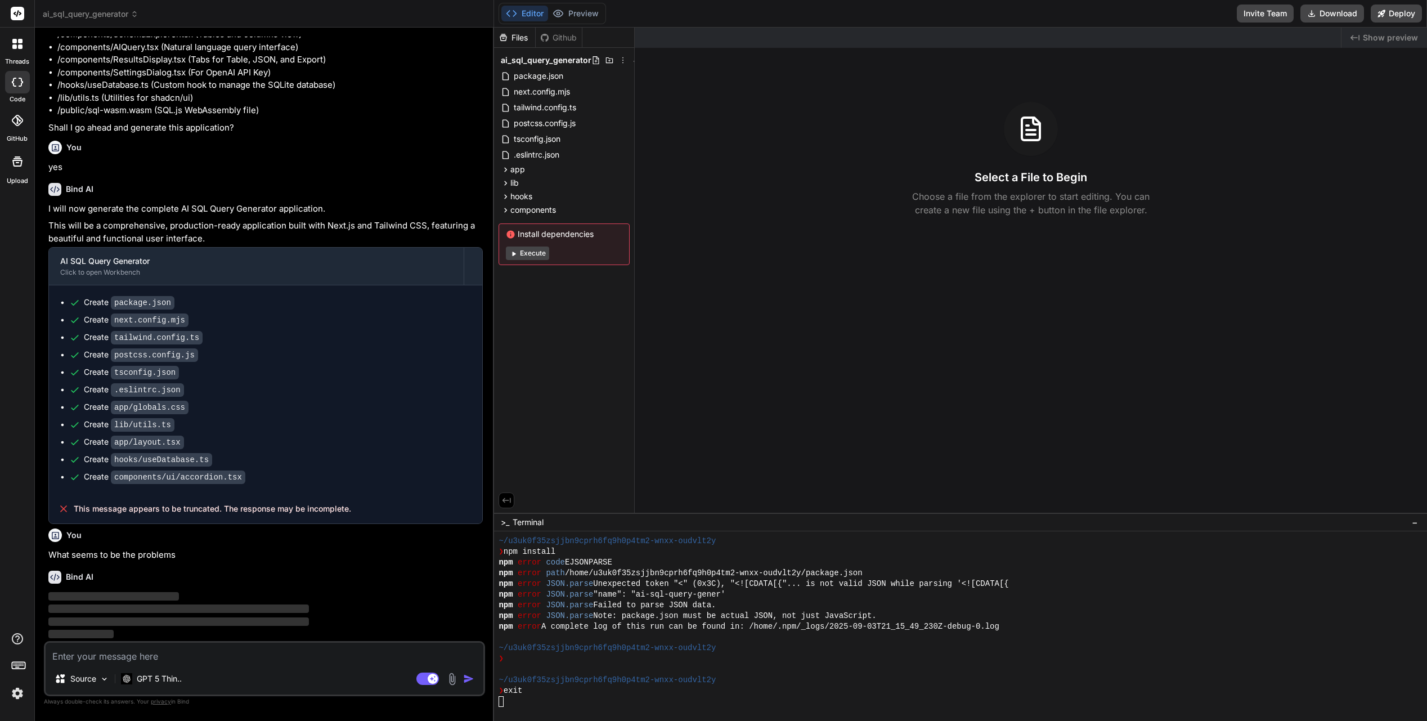
scroll to position [5834, 0]
type textarea "x"
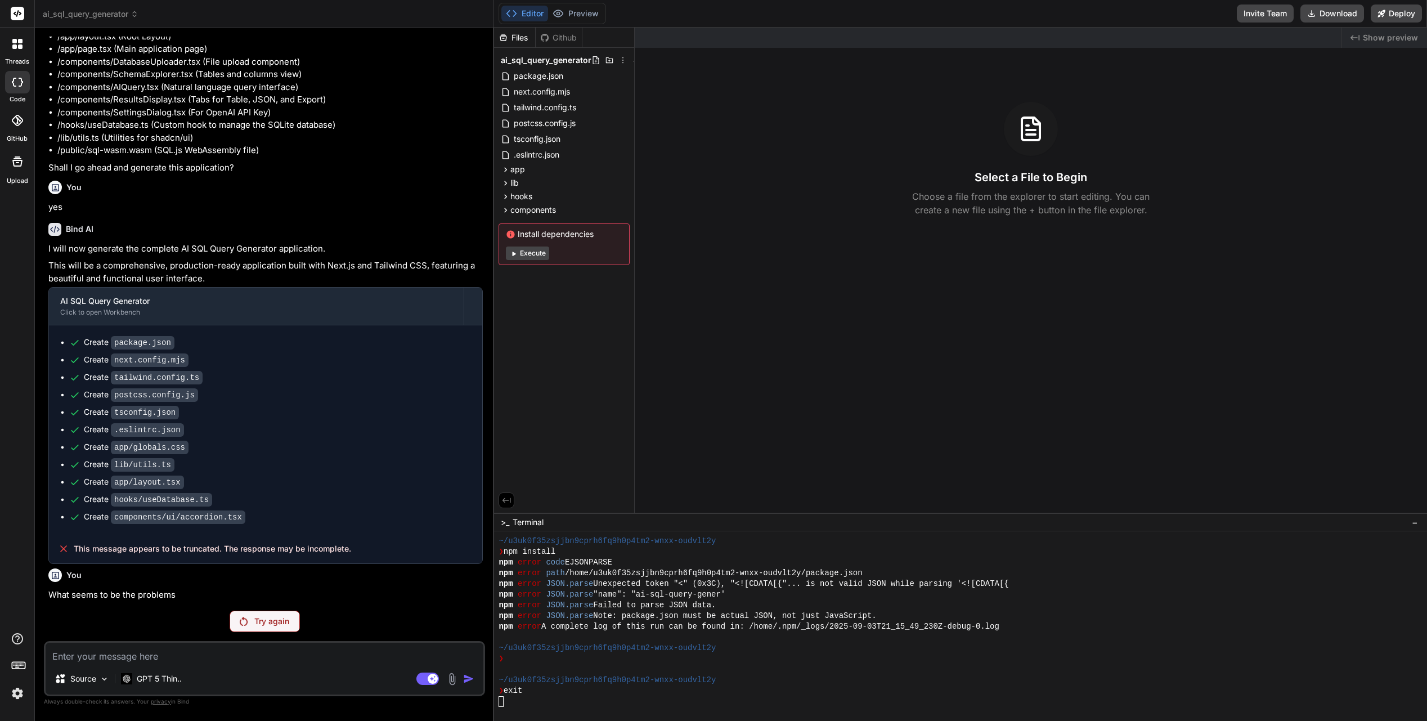
click at [119, 15] on span "ai_sql_query_generator" at bounding box center [91, 13] width 96 height 11
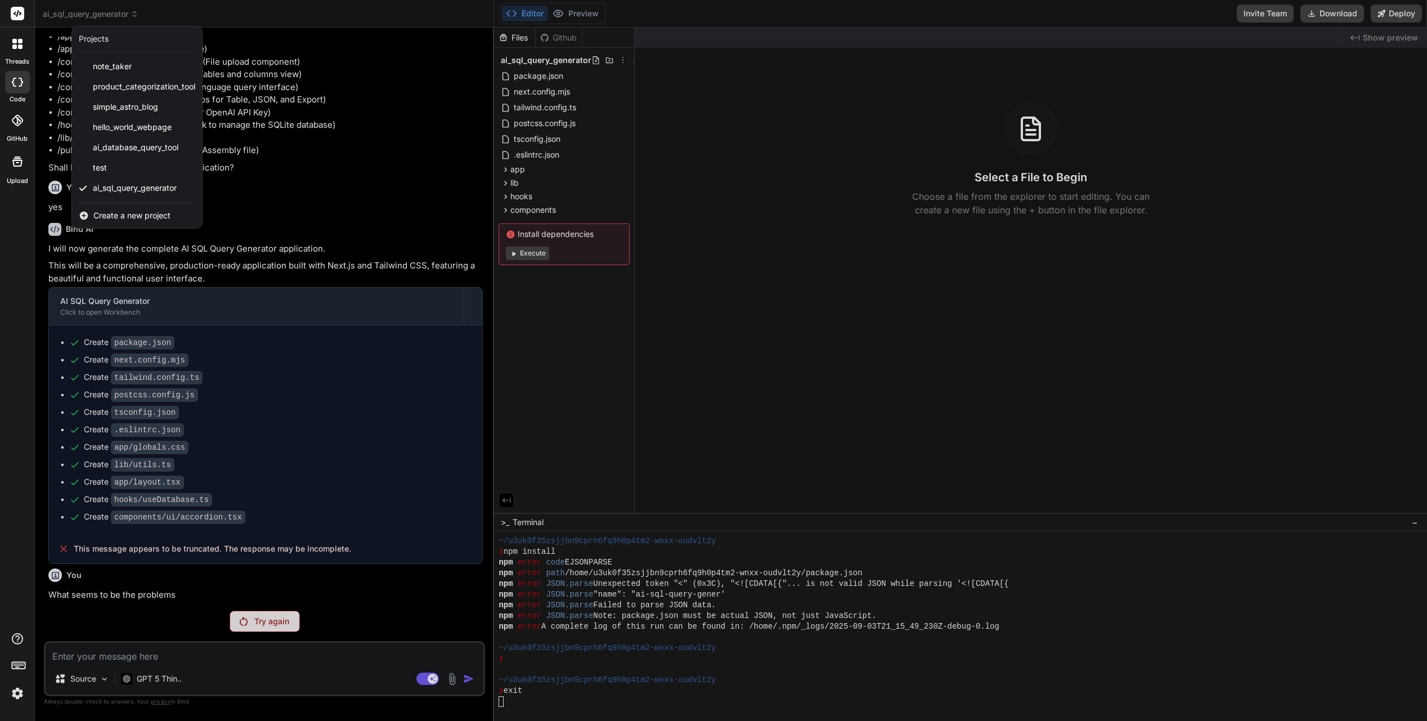
click at [556, 43] on div at bounding box center [713, 360] width 1427 height 721
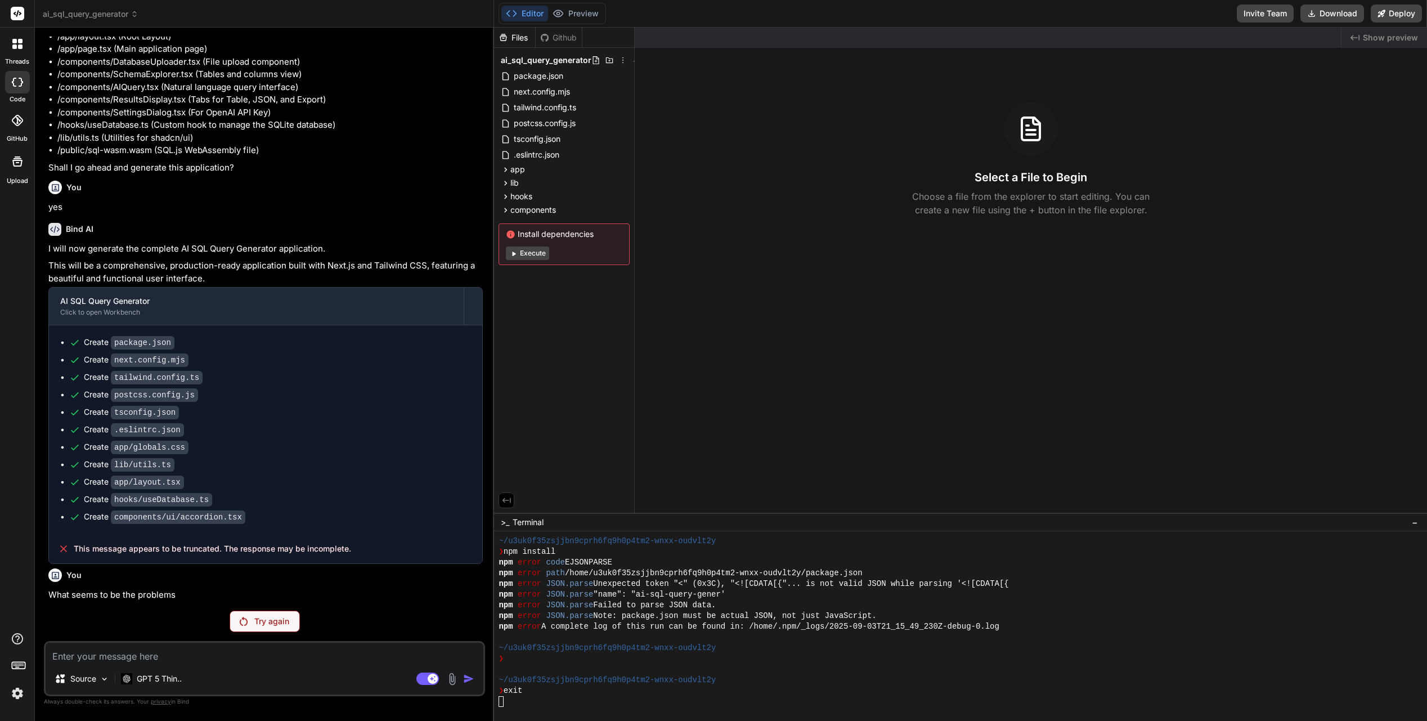
click at [559, 39] on div "Github" at bounding box center [559, 37] width 46 height 11
click at [111, 11] on span "ai_sql_query_generator" at bounding box center [91, 13] width 96 height 11
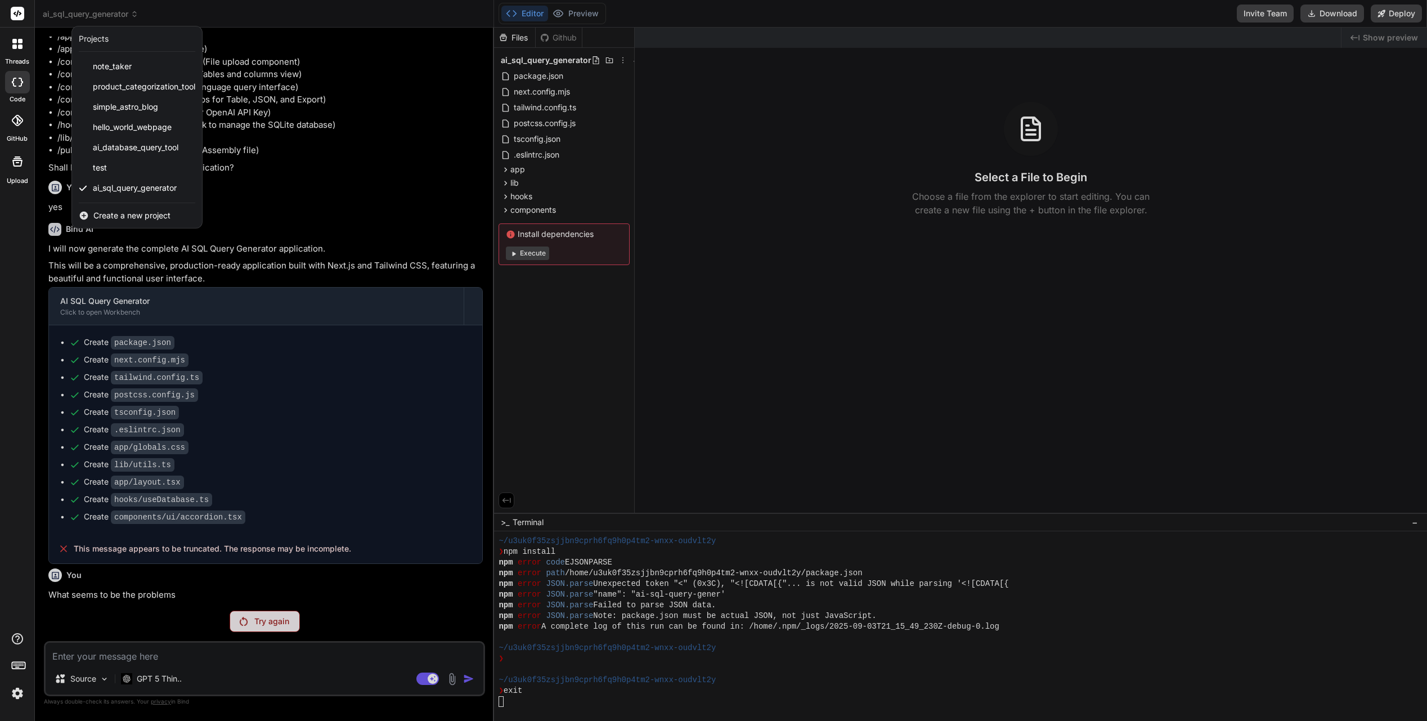
click at [129, 217] on span "Create a new project" at bounding box center [131, 215] width 77 height 11
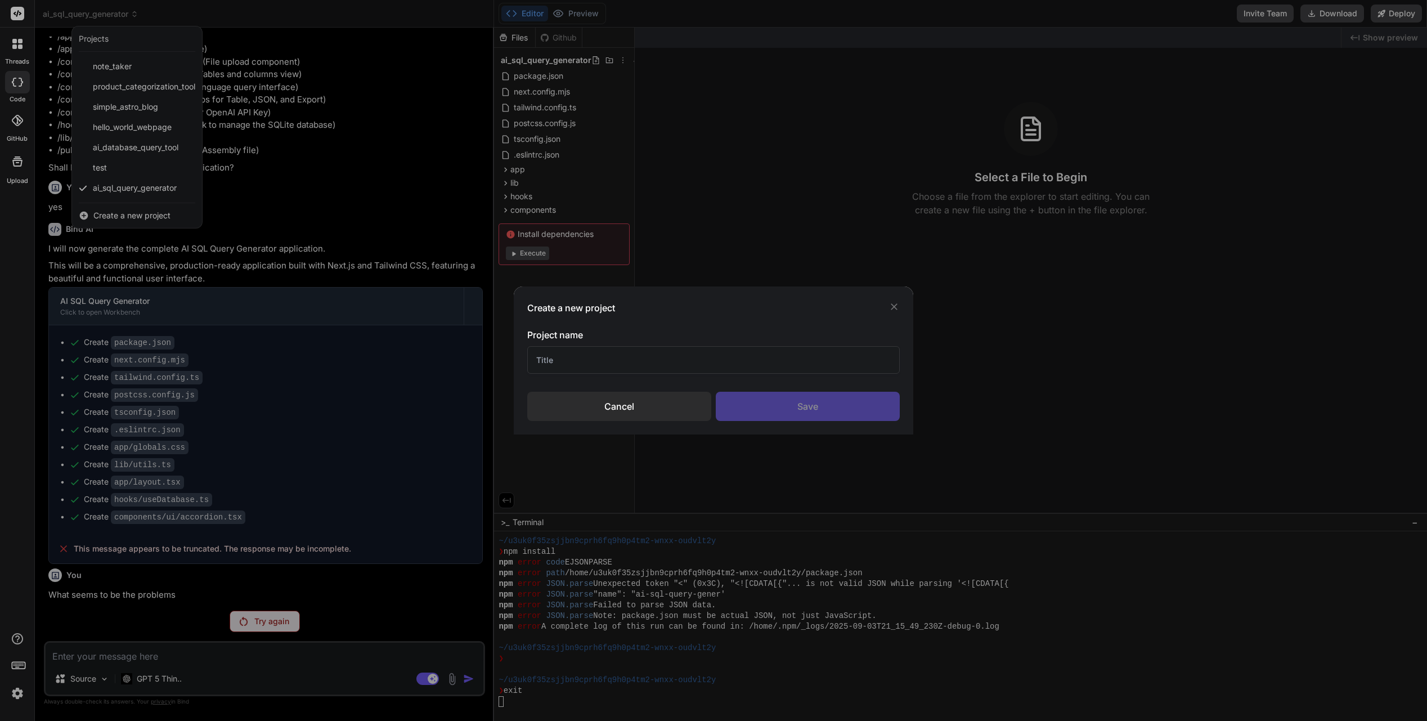
click at [619, 365] on input "text" at bounding box center [713, 360] width 372 height 28
type input "AI SQLite Editor"
click at [826, 399] on div "Save" at bounding box center [808, 406] width 184 height 29
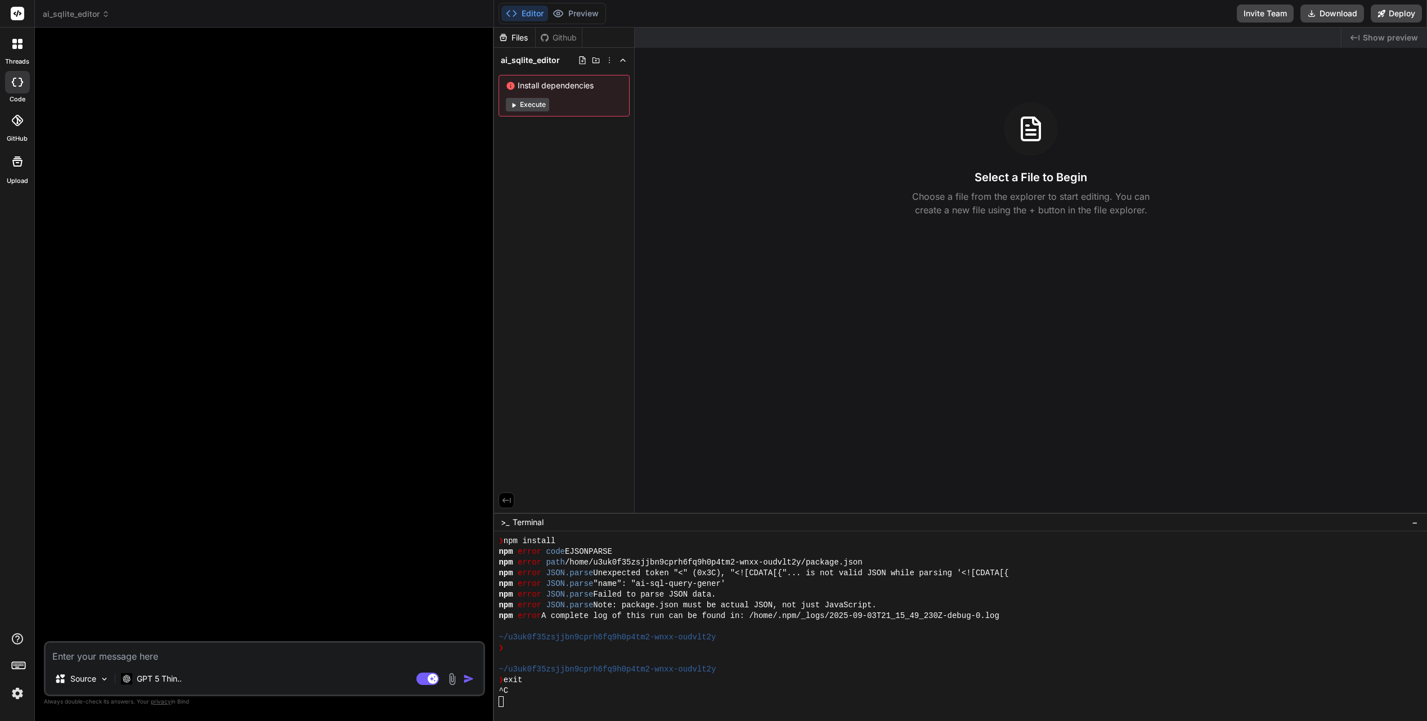
click at [16, 122] on icon at bounding box center [17, 120] width 11 height 11
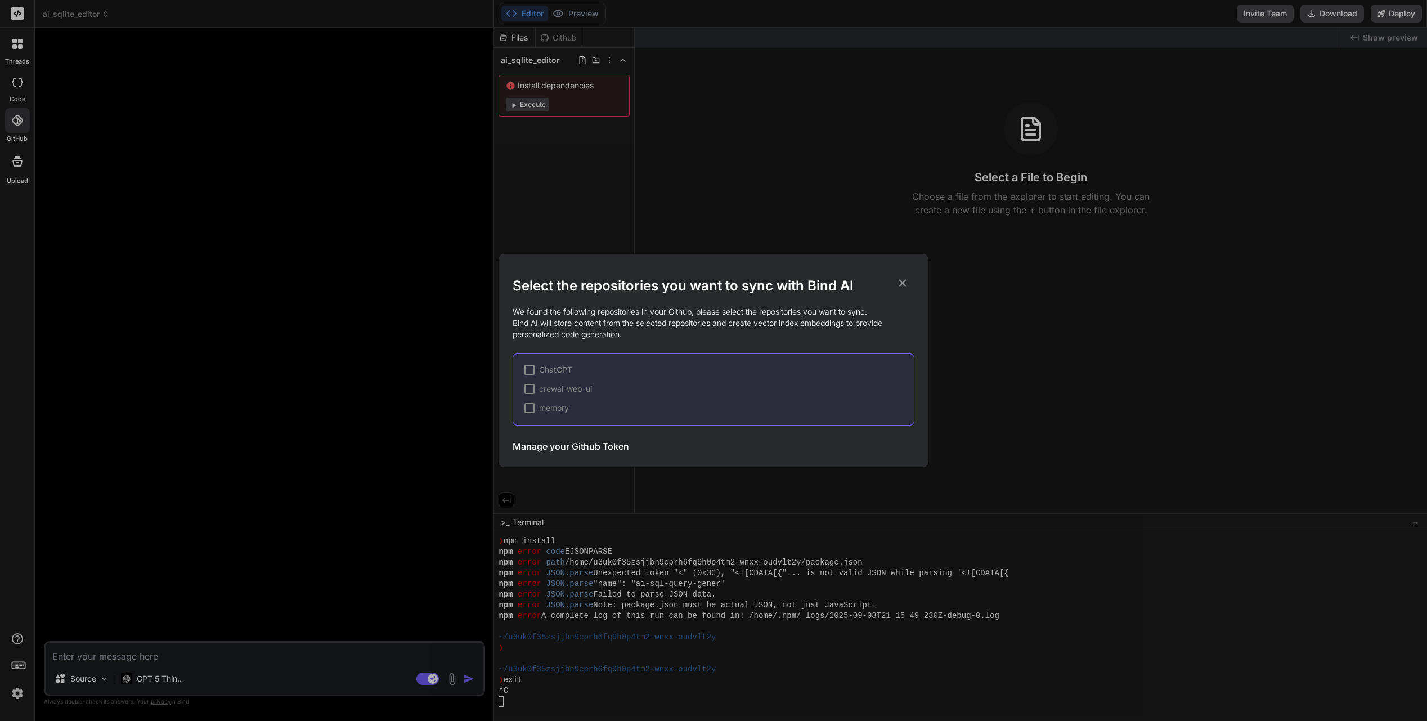
click at [586, 444] on h3 "Manage your Github Token" at bounding box center [570, 446] width 116 height 14
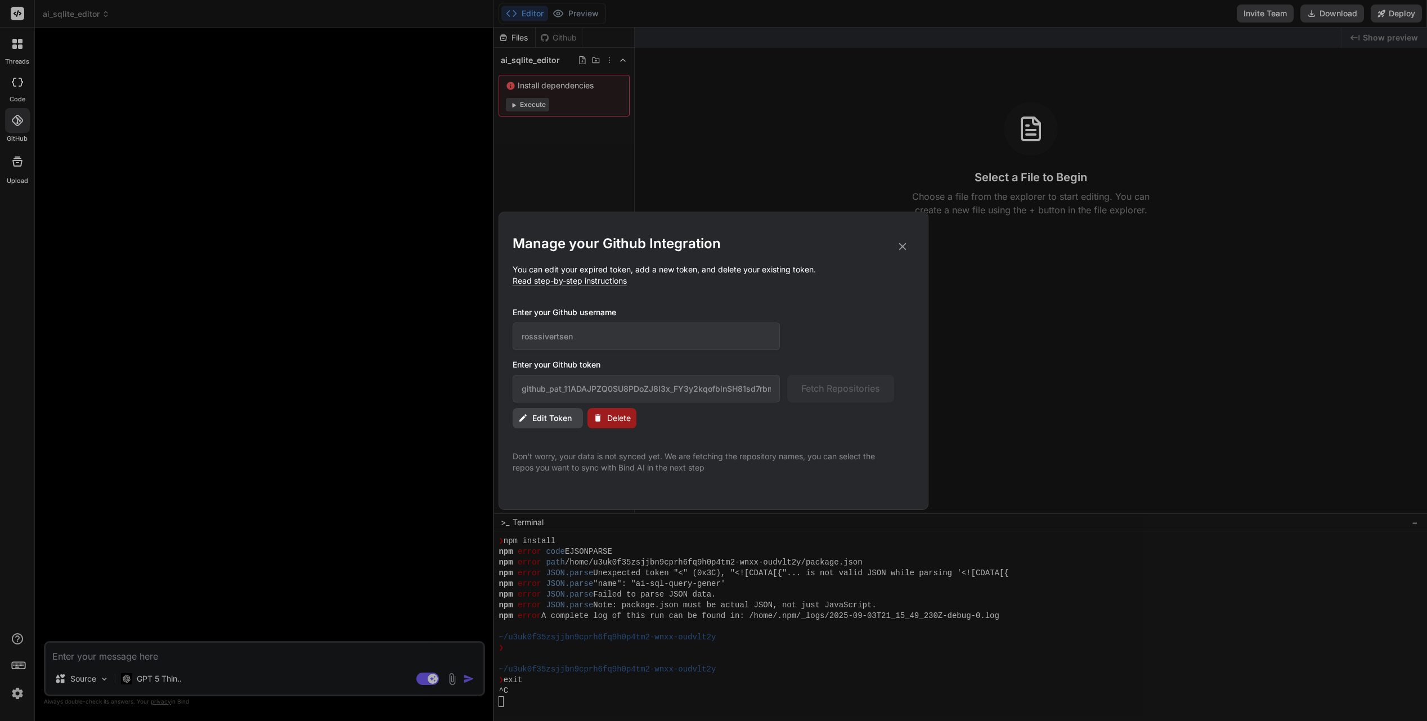
click at [907, 246] on icon at bounding box center [902, 246] width 12 height 12
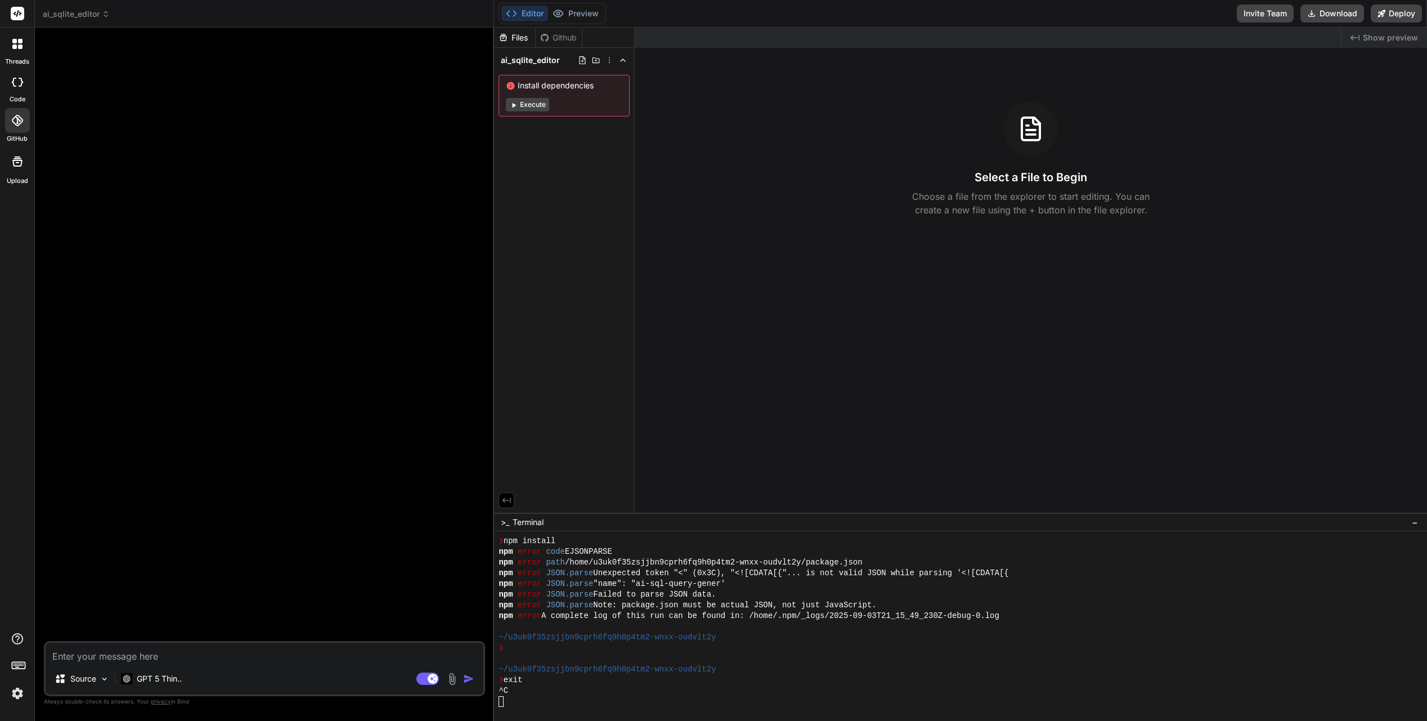
click at [527, 103] on button "Execute" at bounding box center [527, 105] width 43 height 14
type textarea "x"
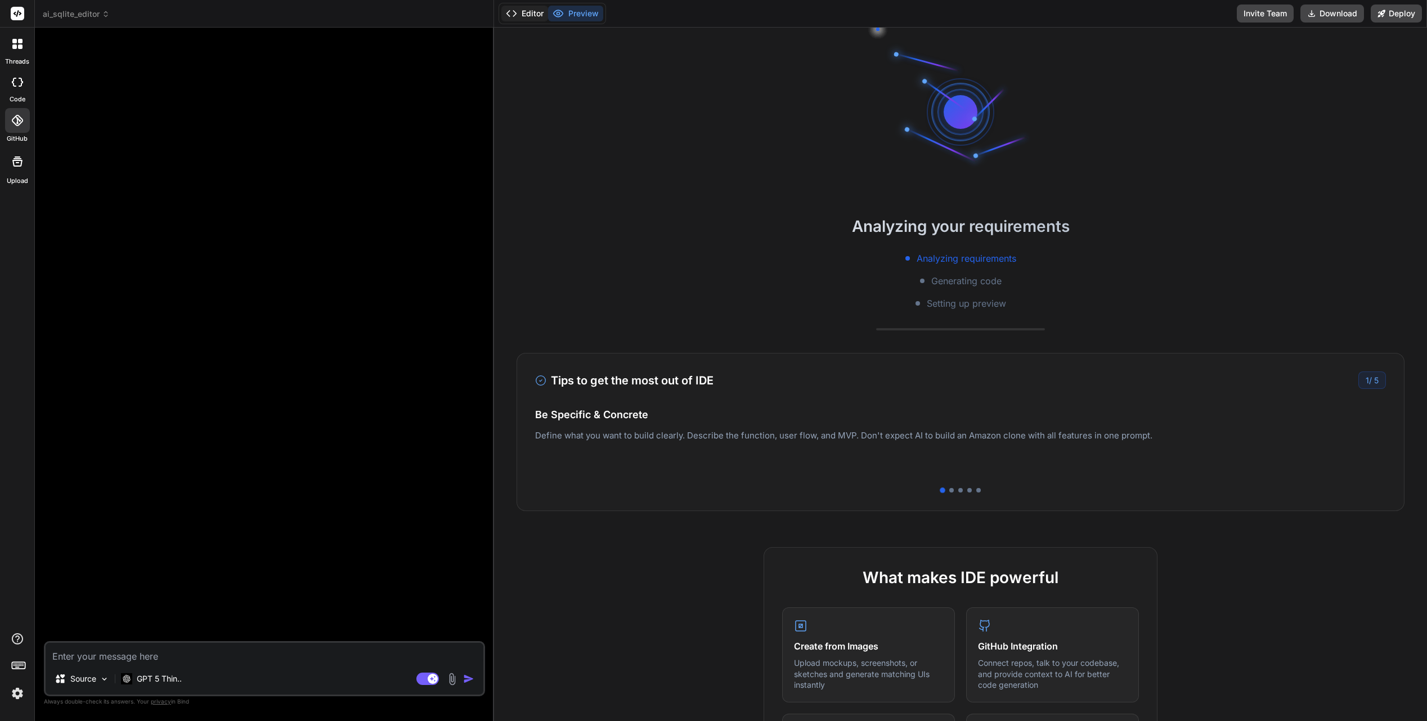
click at [516, 18] on icon at bounding box center [511, 13] width 11 height 11
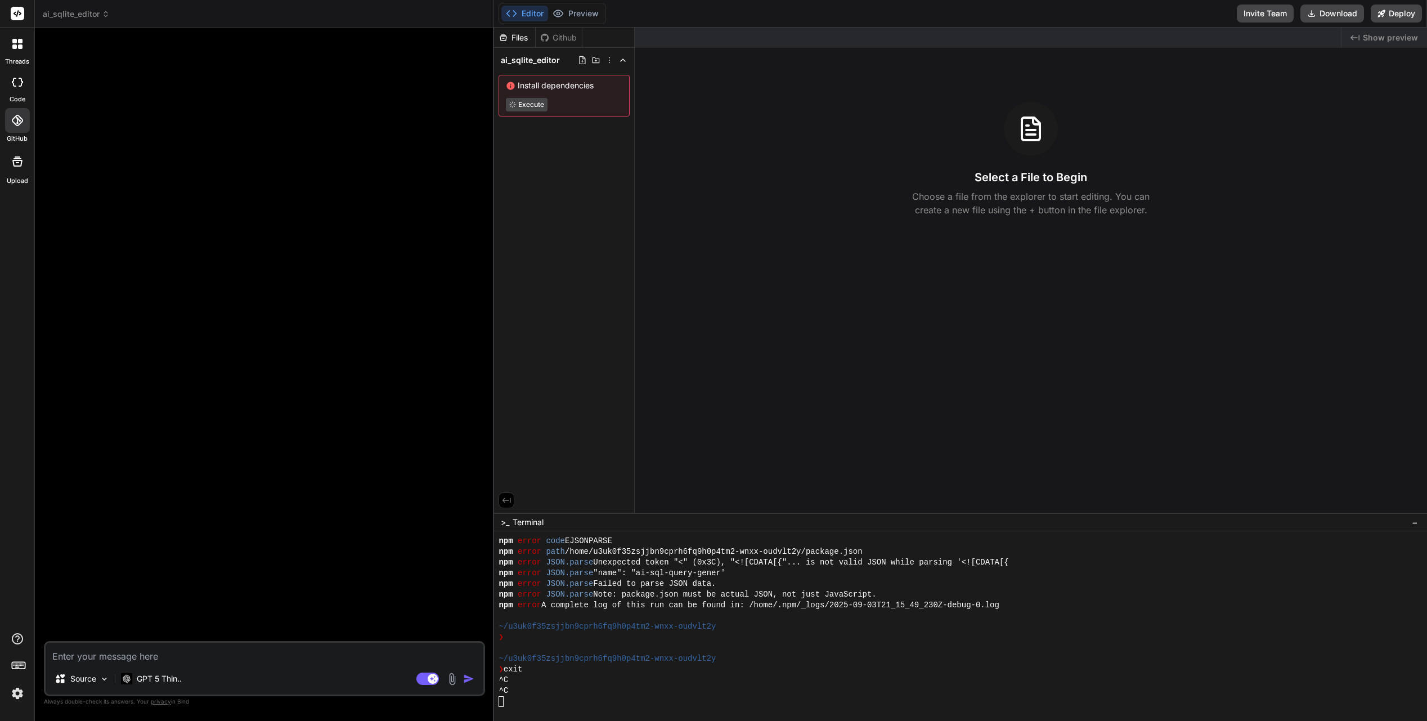
click at [1412, 524] on span "−" at bounding box center [1414, 521] width 6 height 11
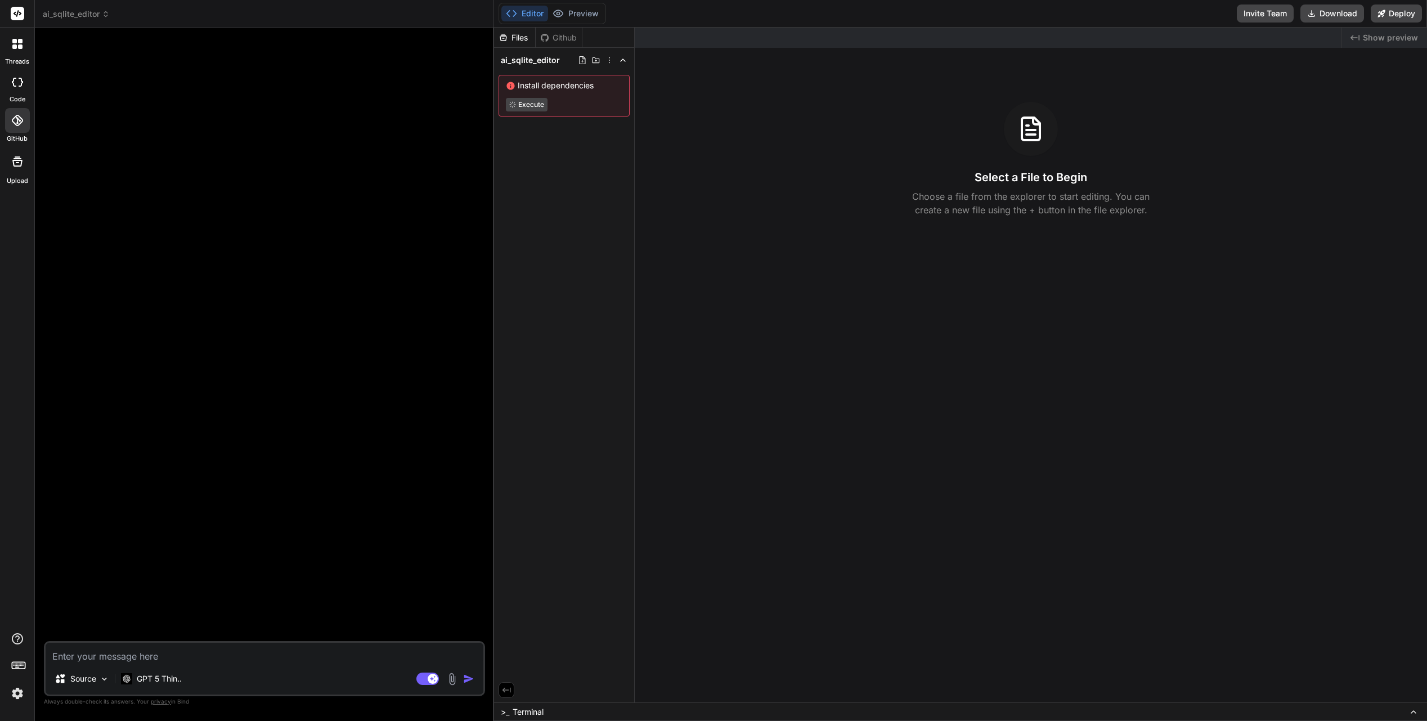
click at [566, 88] on span "Install dependencies" at bounding box center [564, 85] width 116 height 11
click at [507, 41] on icon at bounding box center [503, 38] width 10 height 10
click at [231, 651] on textarea at bounding box center [265, 652] width 438 height 20
paste textarea "L ipsum dolo si ametco ad elitseddoei temp inci utlab et do magnaa eni admi v q…"
type textarea "L ipsum dolo si ametco ad elitseddoei temp inci utlab et do magnaa eni admi v q…"
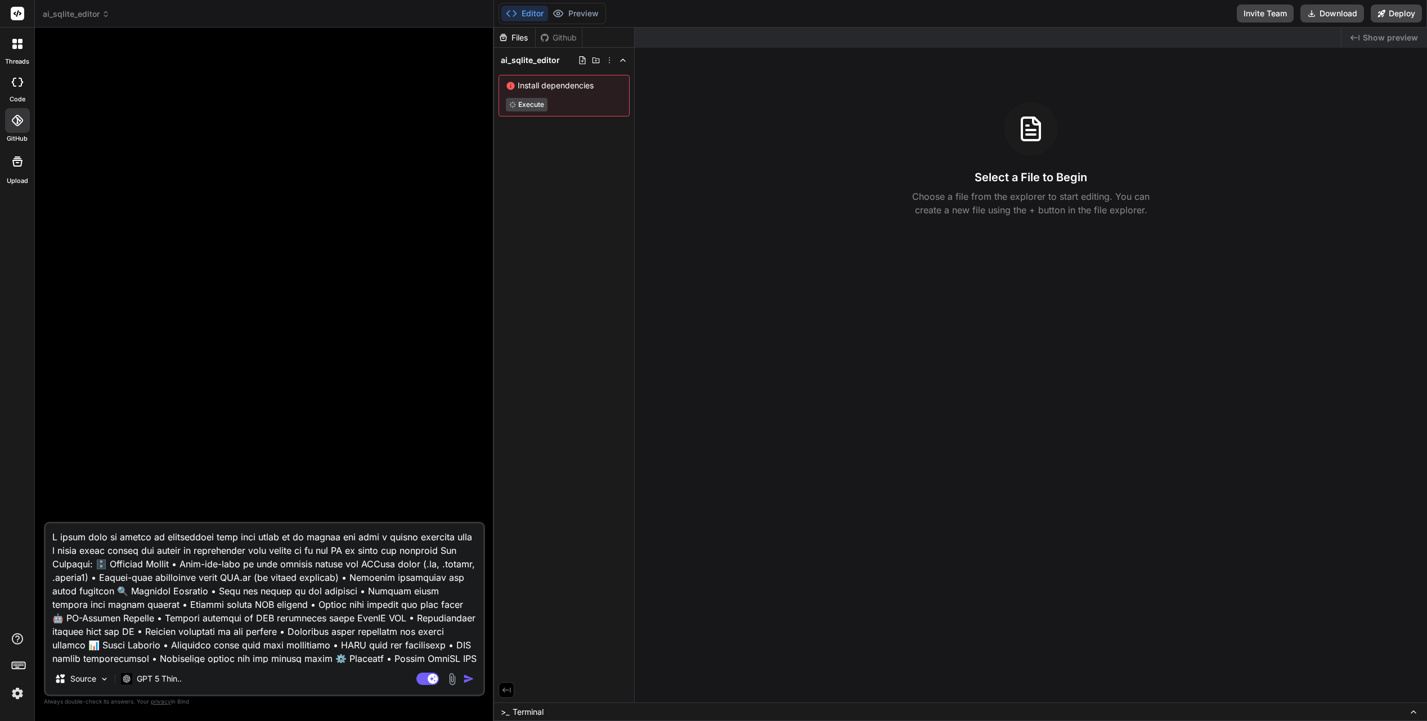
scroll to position [55, 0]
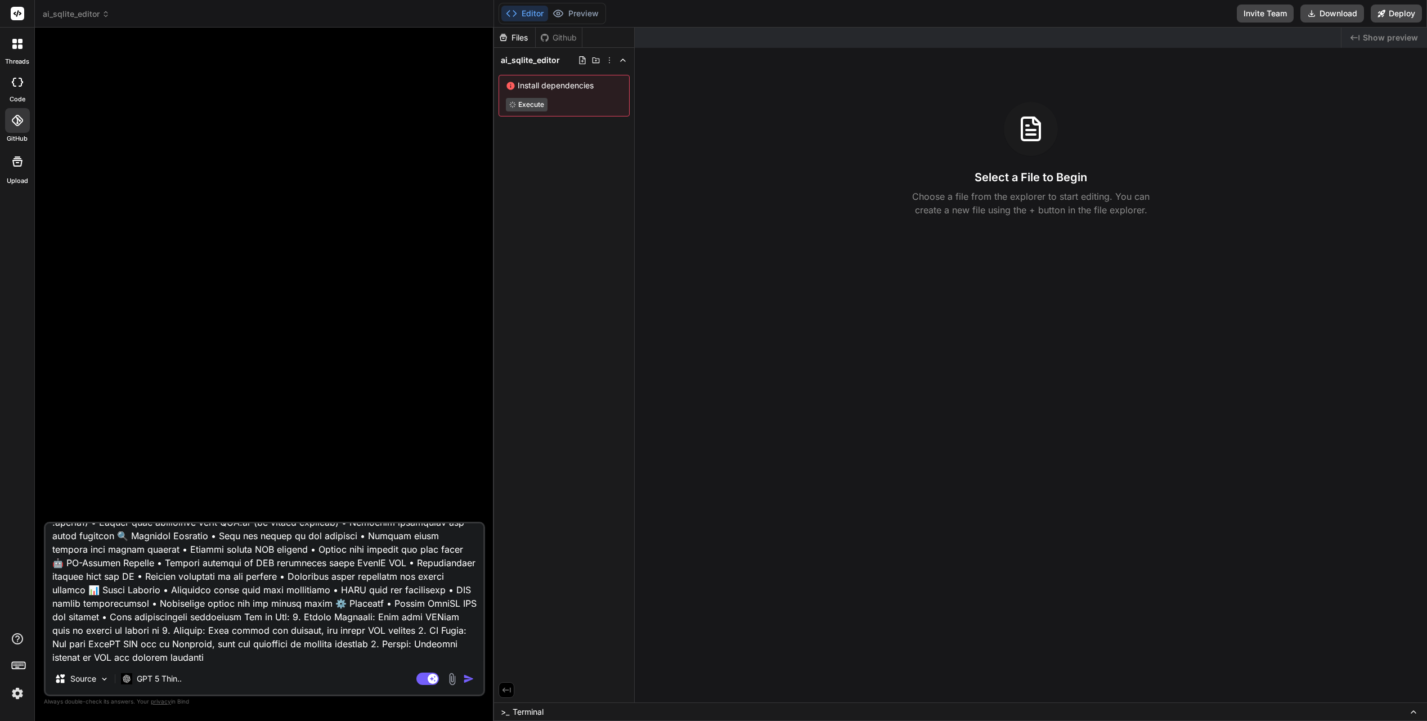
type textarea "x"
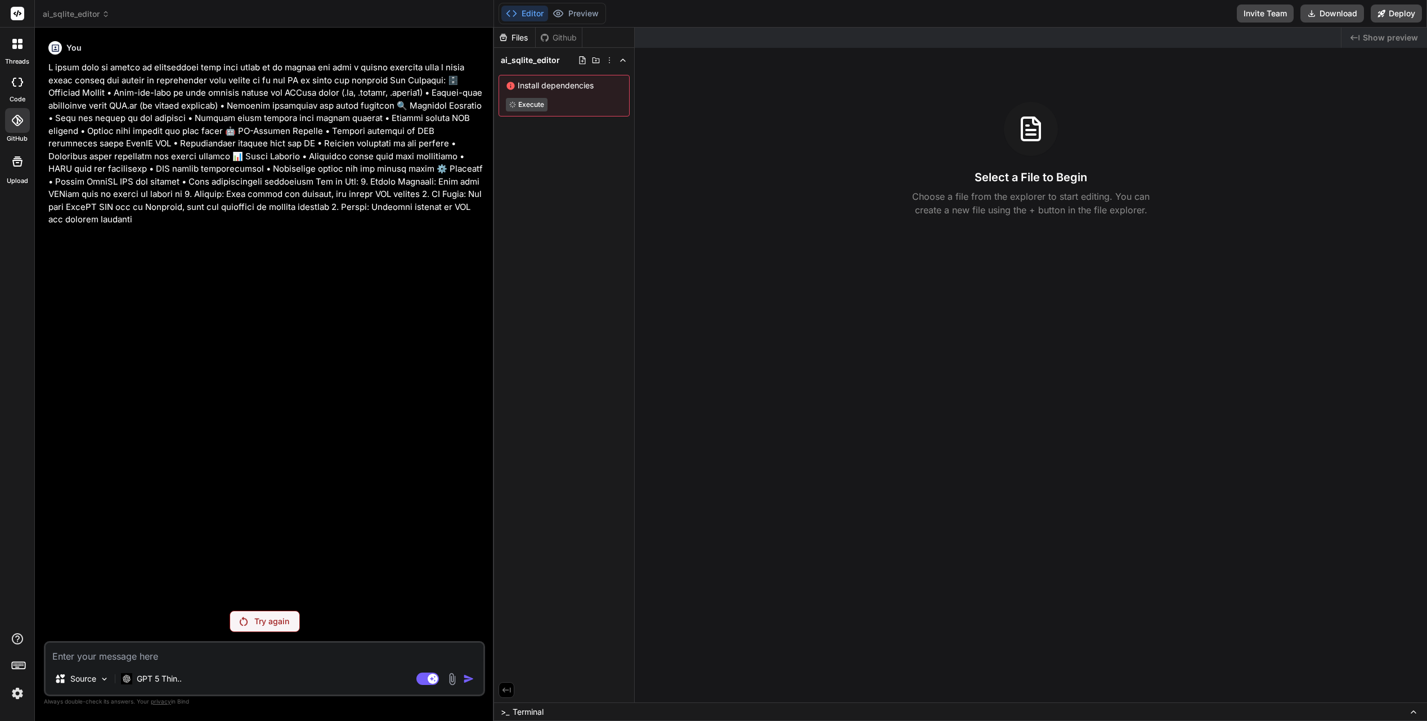
click at [276, 623] on p "Try again" at bounding box center [271, 620] width 35 height 11
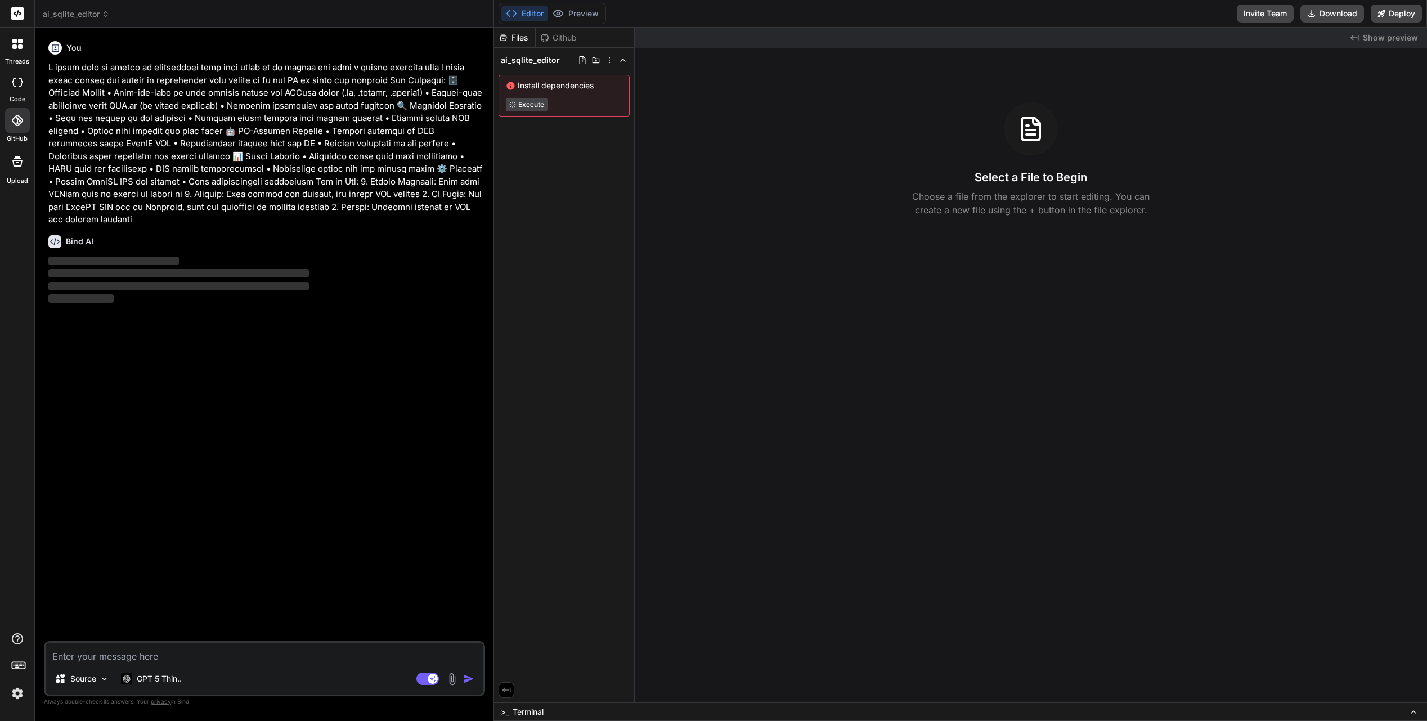
type textarea "x"
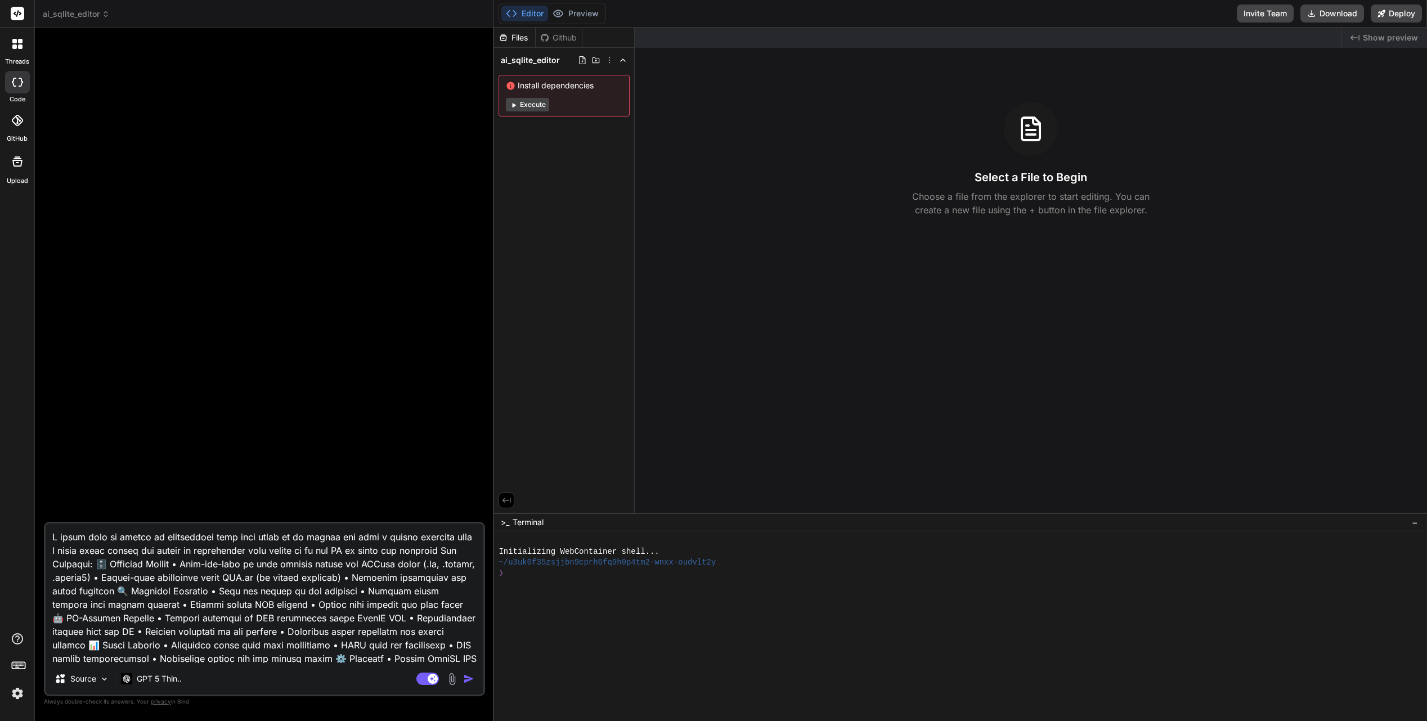
click at [465, 680] on img "button" at bounding box center [468, 678] width 11 height 11
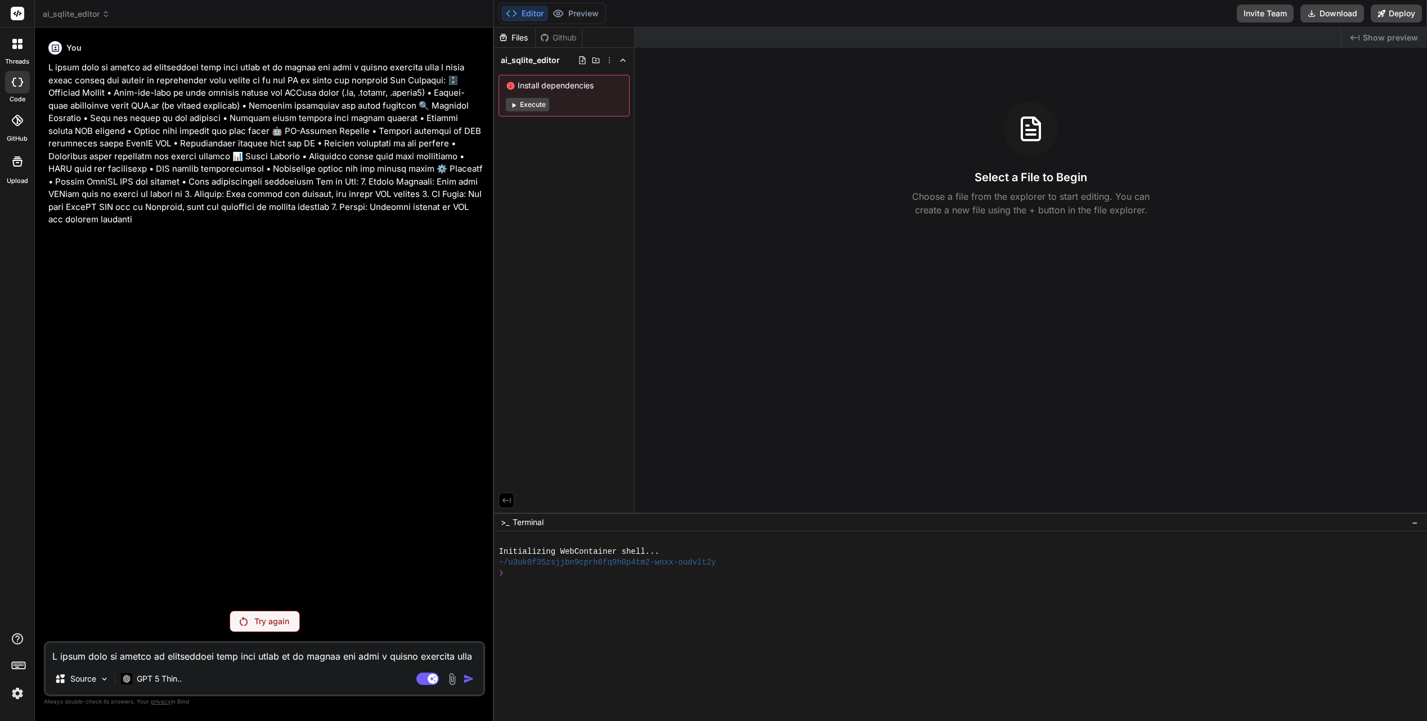
click at [276, 626] on p "Try again" at bounding box center [271, 620] width 35 height 11
click at [19, 41] on icon at bounding box center [20, 41] width 5 height 5
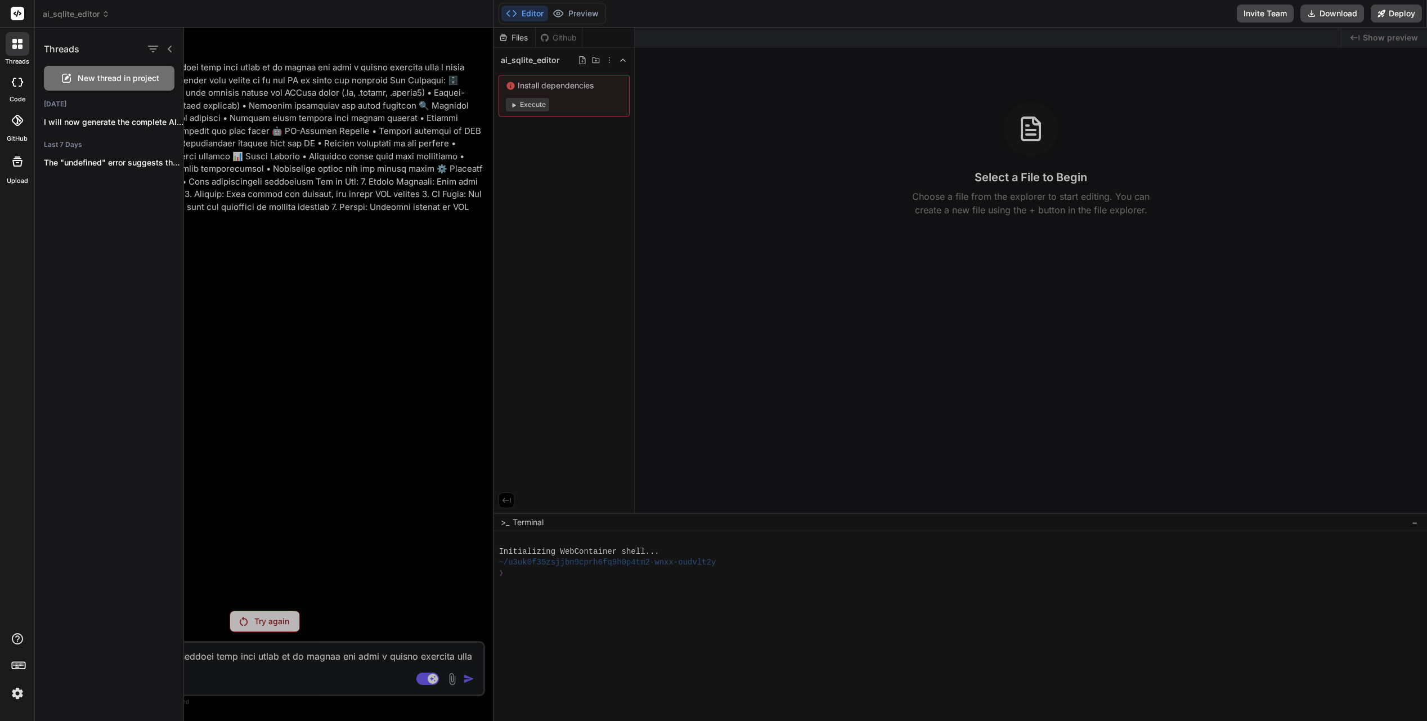
click at [20, 45] on icon at bounding box center [20, 46] width 5 height 5
click at [84, 17] on span "ai_sqlite_editor" at bounding box center [76, 13] width 67 height 11
click at [258, 335] on div at bounding box center [805, 374] width 1243 height 693
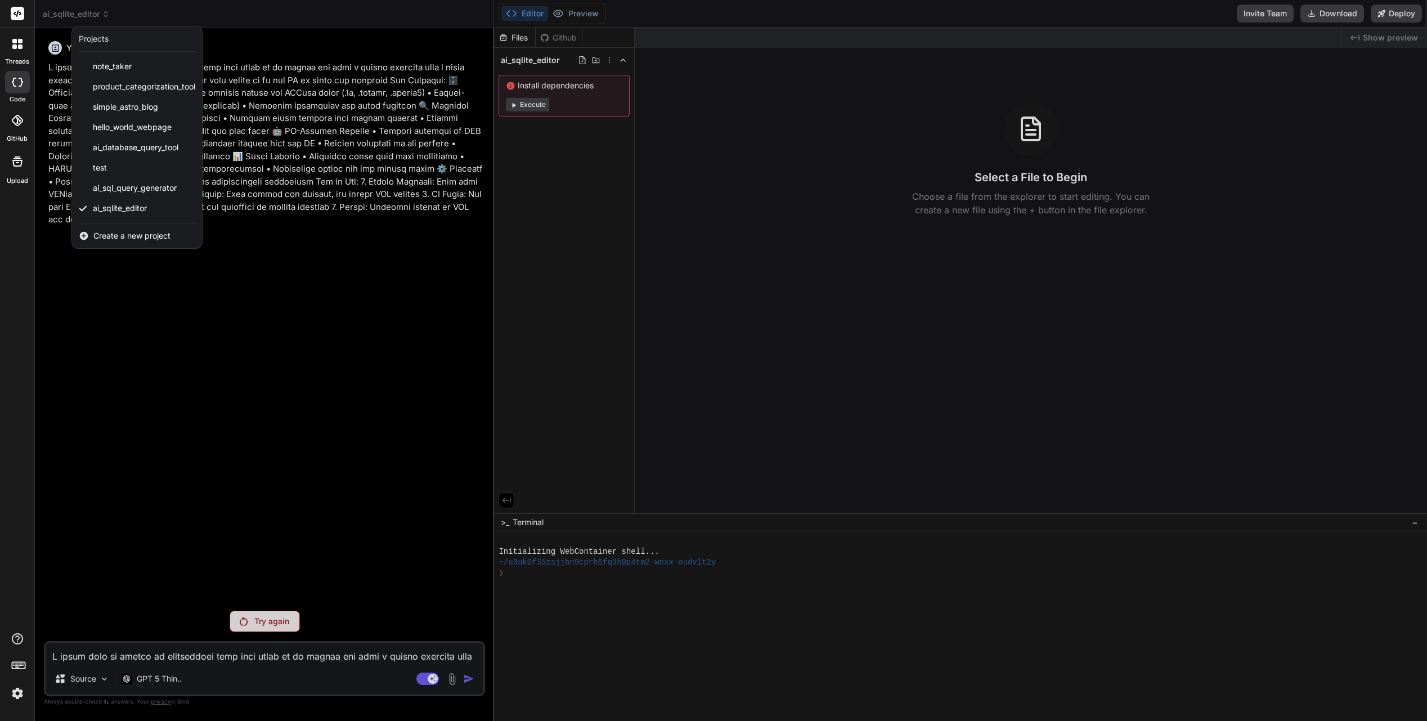
click at [254, 376] on div at bounding box center [713, 360] width 1427 height 721
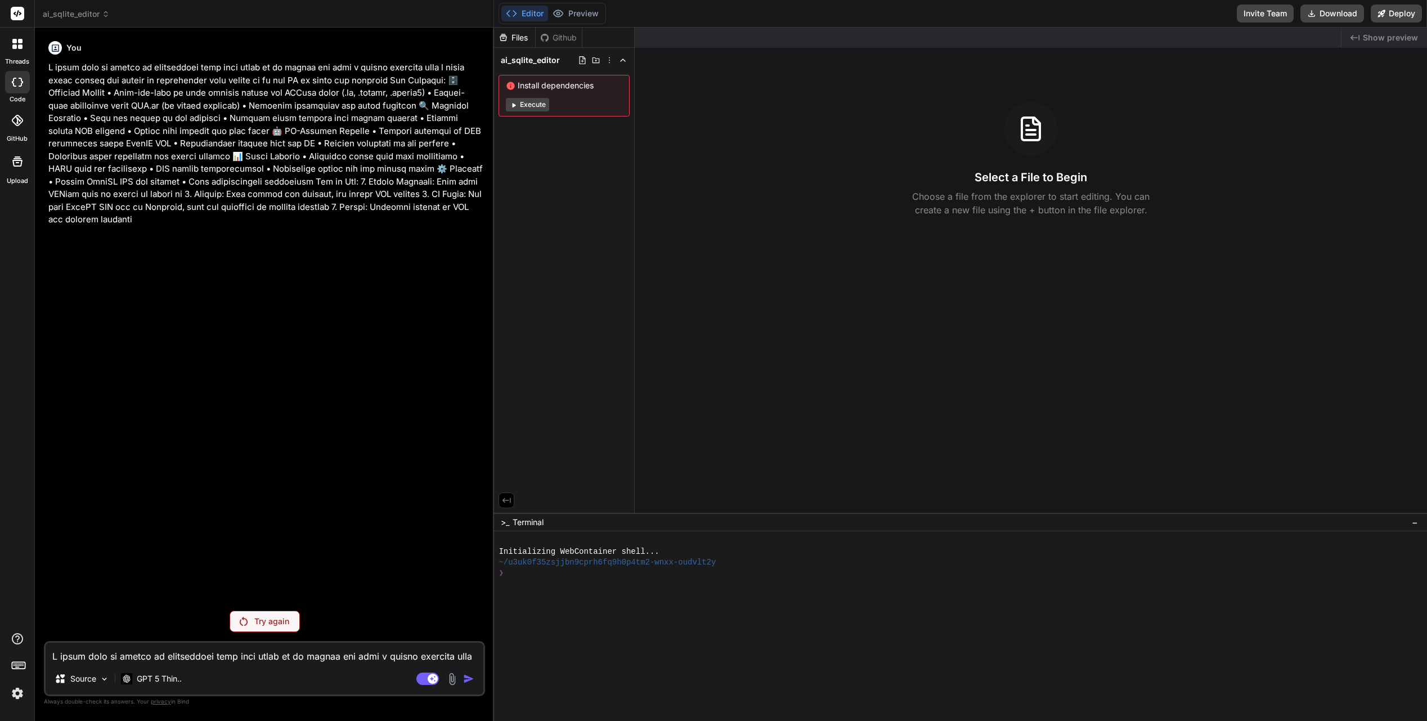
click at [289, 622] on div "Try again" at bounding box center [265, 620] width 70 height 21
click at [14, 694] on img at bounding box center [17, 692] width 19 height 19
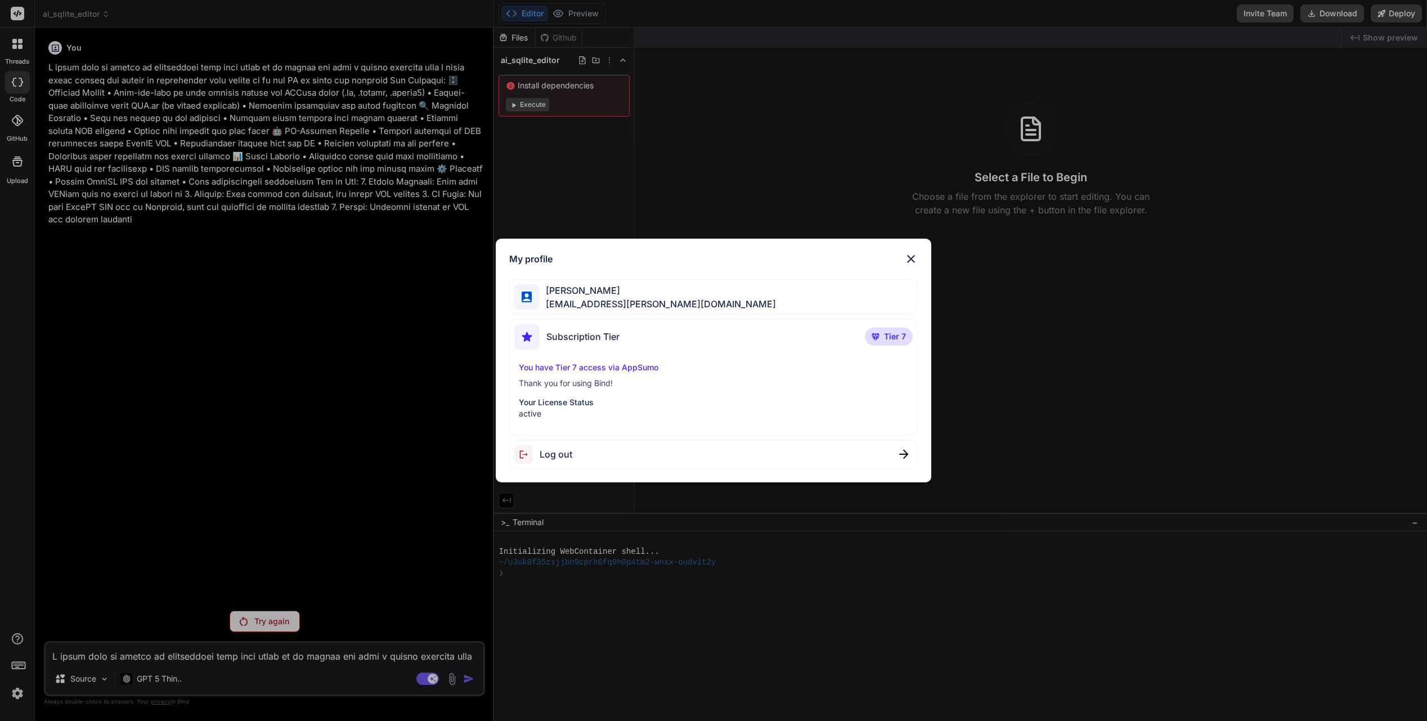
click at [611, 368] on p "You have Tier 7 access via AppSumo" at bounding box center [714, 367] width 390 height 11
click at [587, 400] on p "Your License Status" at bounding box center [714, 402] width 390 height 11
click at [916, 256] on img at bounding box center [911, 259] width 14 height 14
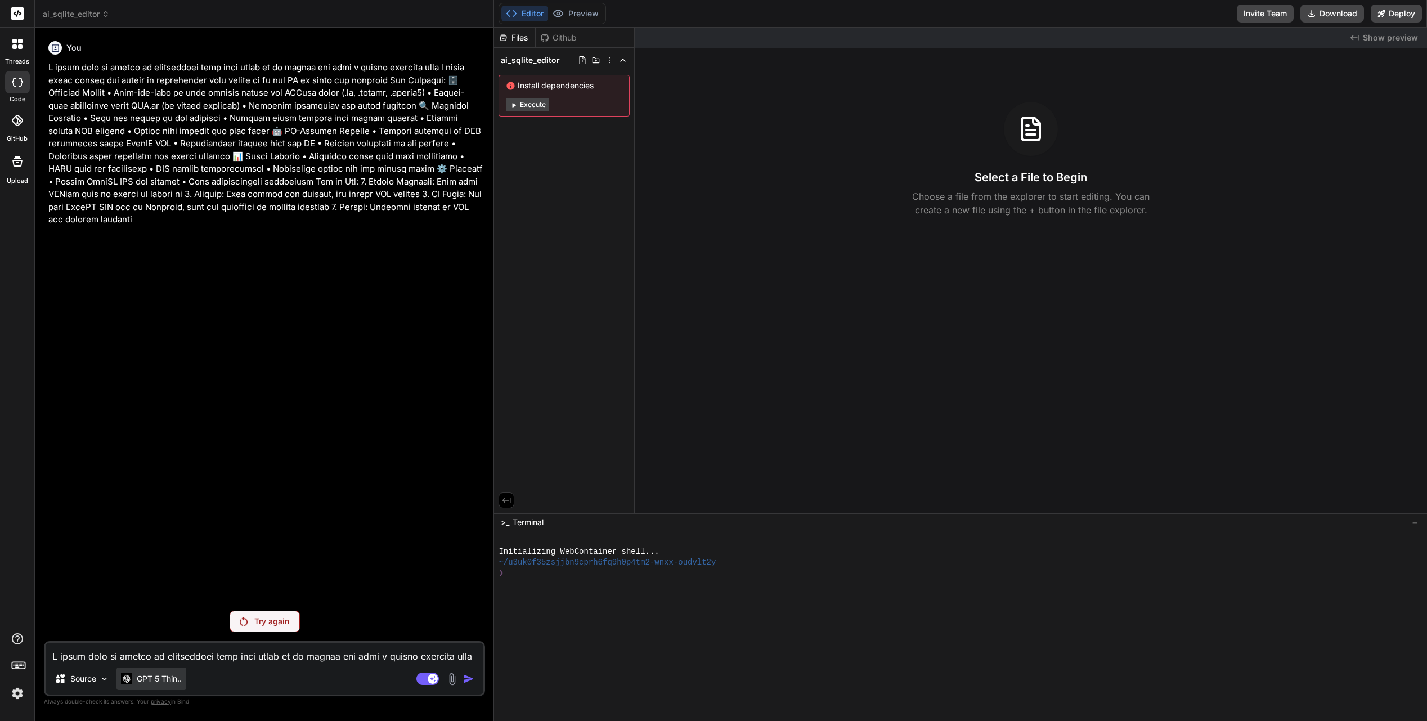
click at [155, 676] on p "GPT 5 Thin.." at bounding box center [159, 678] width 45 height 11
type textarea "x"
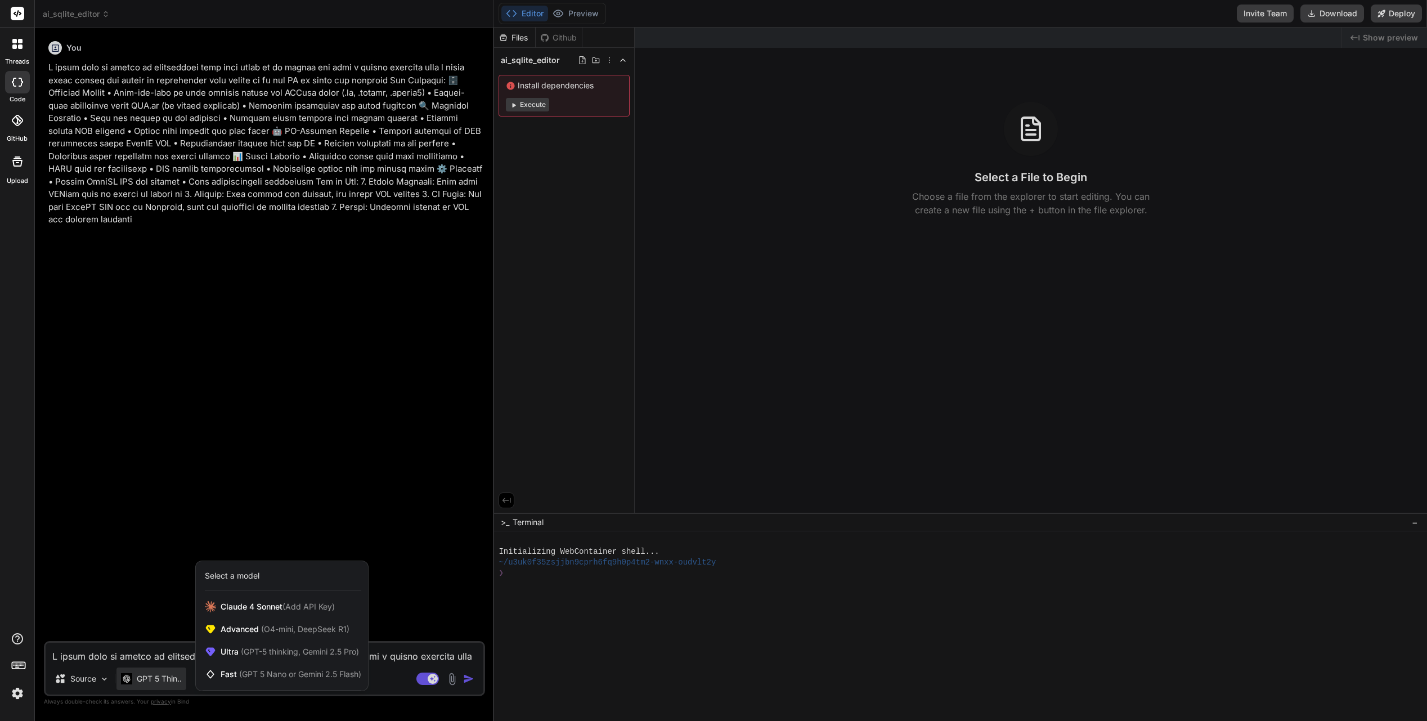
click at [17, 47] on icon at bounding box center [17, 44] width 10 height 10
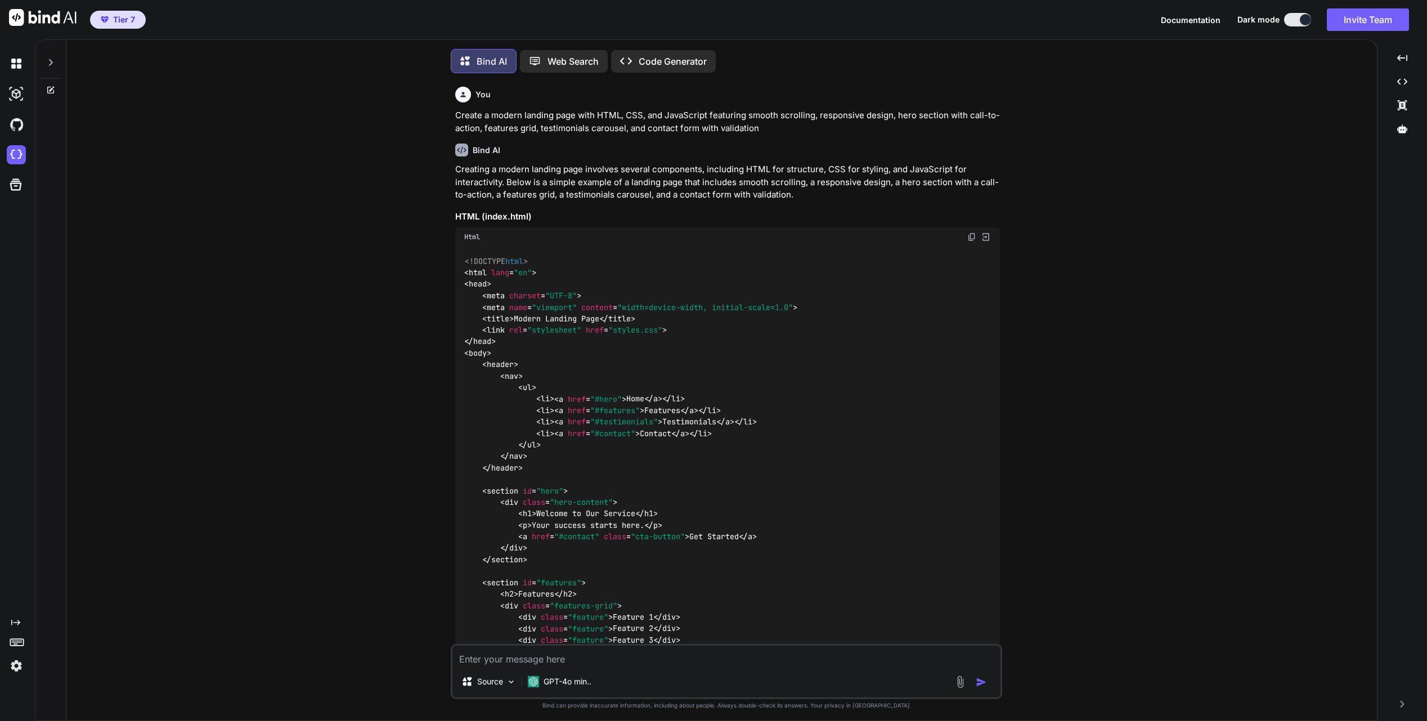
scroll to position [6, 0]
click at [24, 664] on img at bounding box center [16, 665] width 19 height 19
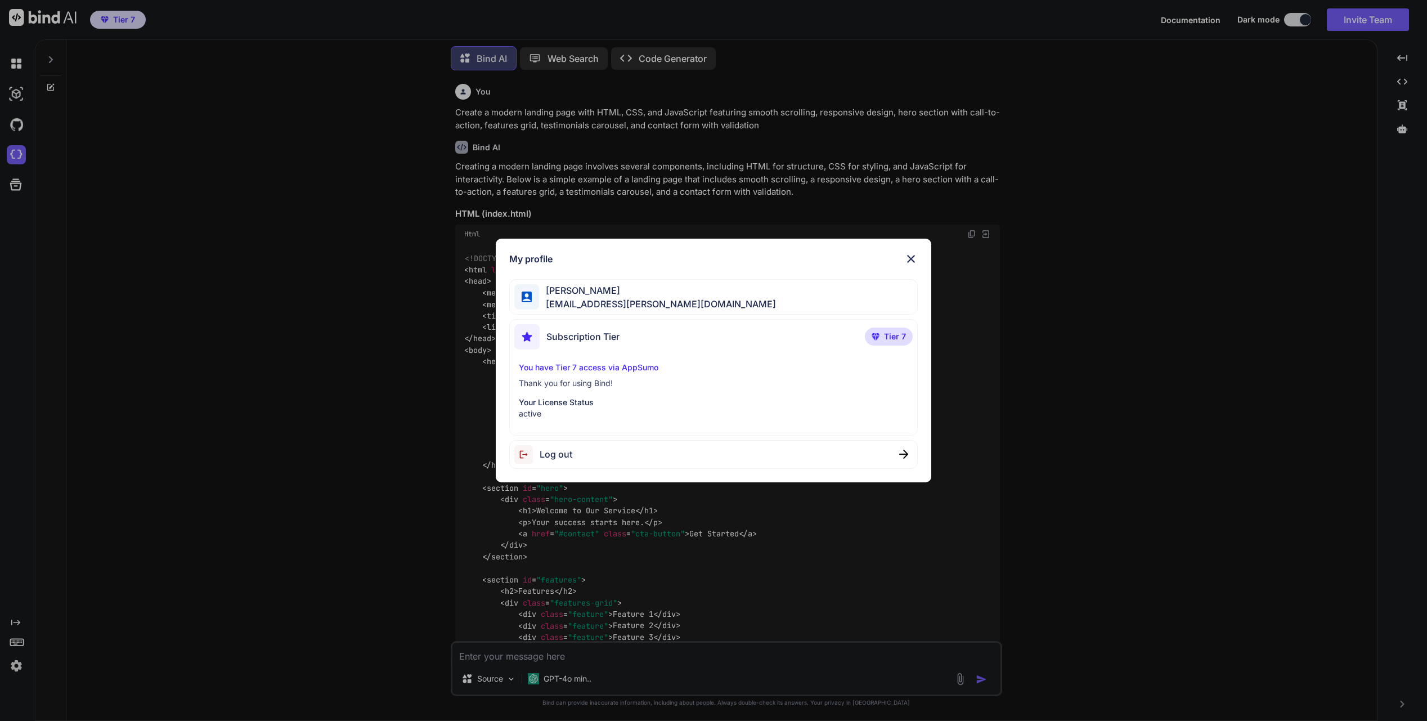
click at [912, 258] on img at bounding box center [911, 259] width 14 height 14
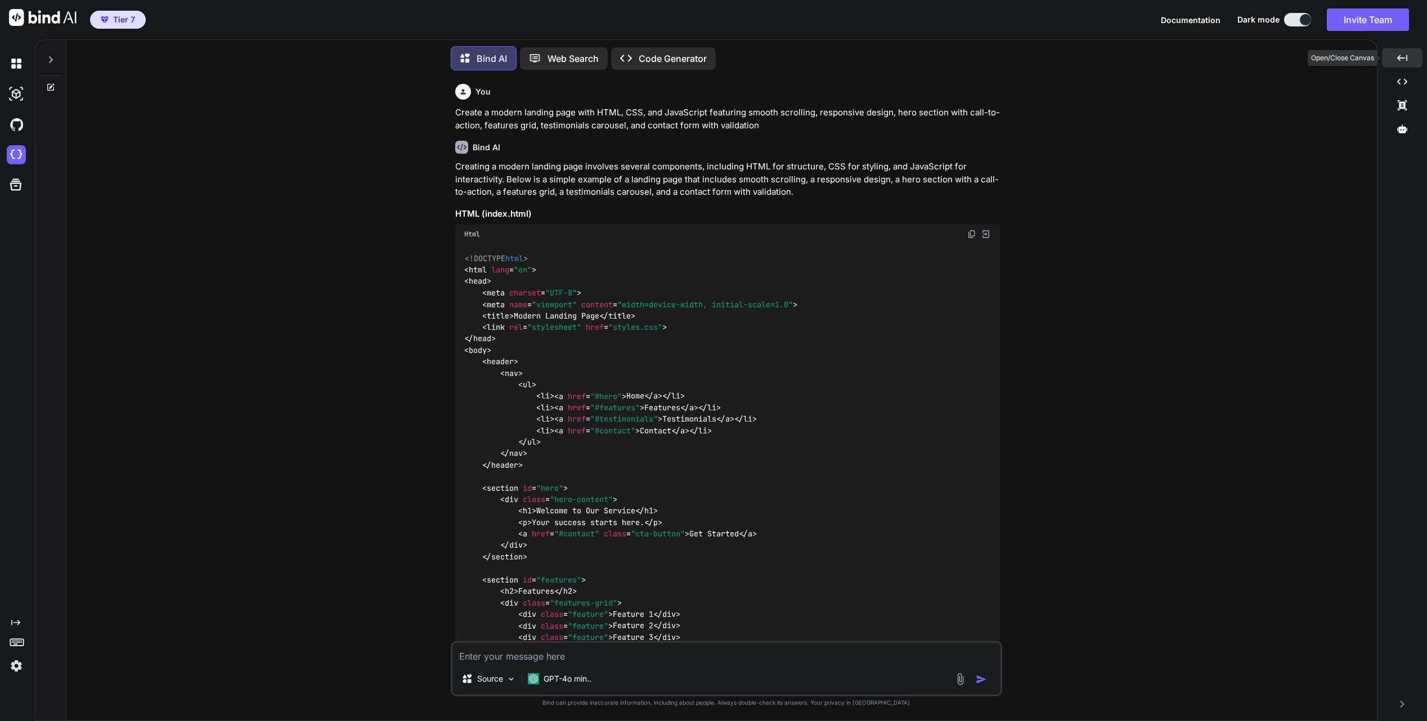
click at [1400, 64] on div "Created with Pixso." at bounding box center [1402, 57] width 41 height 19
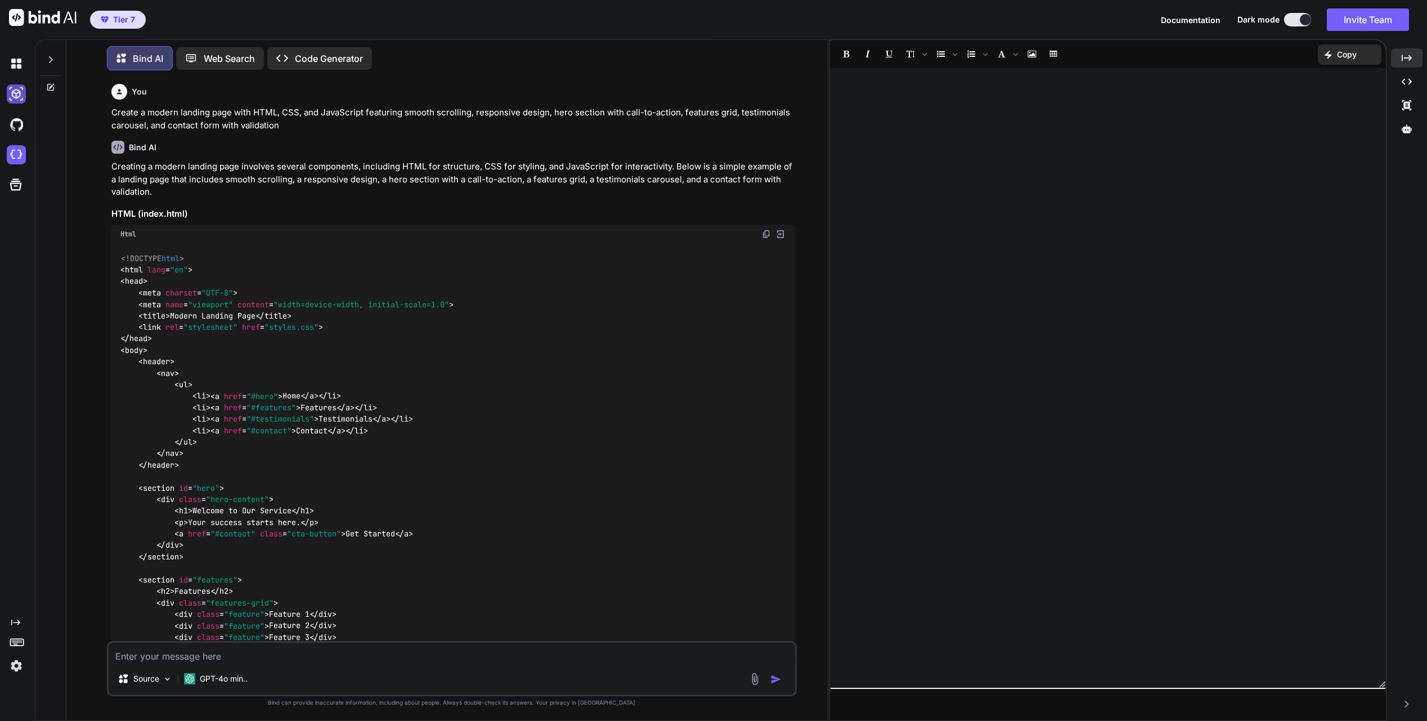
click at [20, 97] on img at bounding box center [16, 93] width 19 height 19
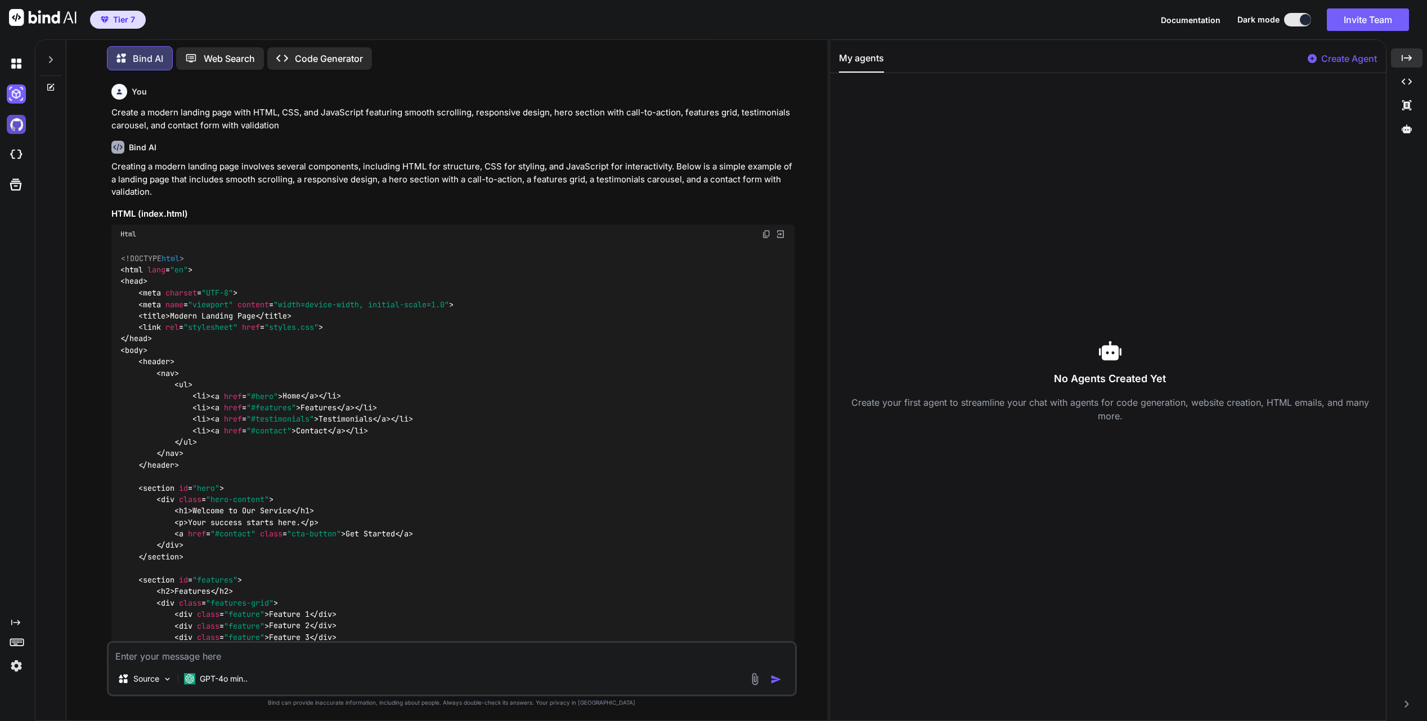
click at [18, 120] on img at bounding box center [16, 124] width 19 height 19
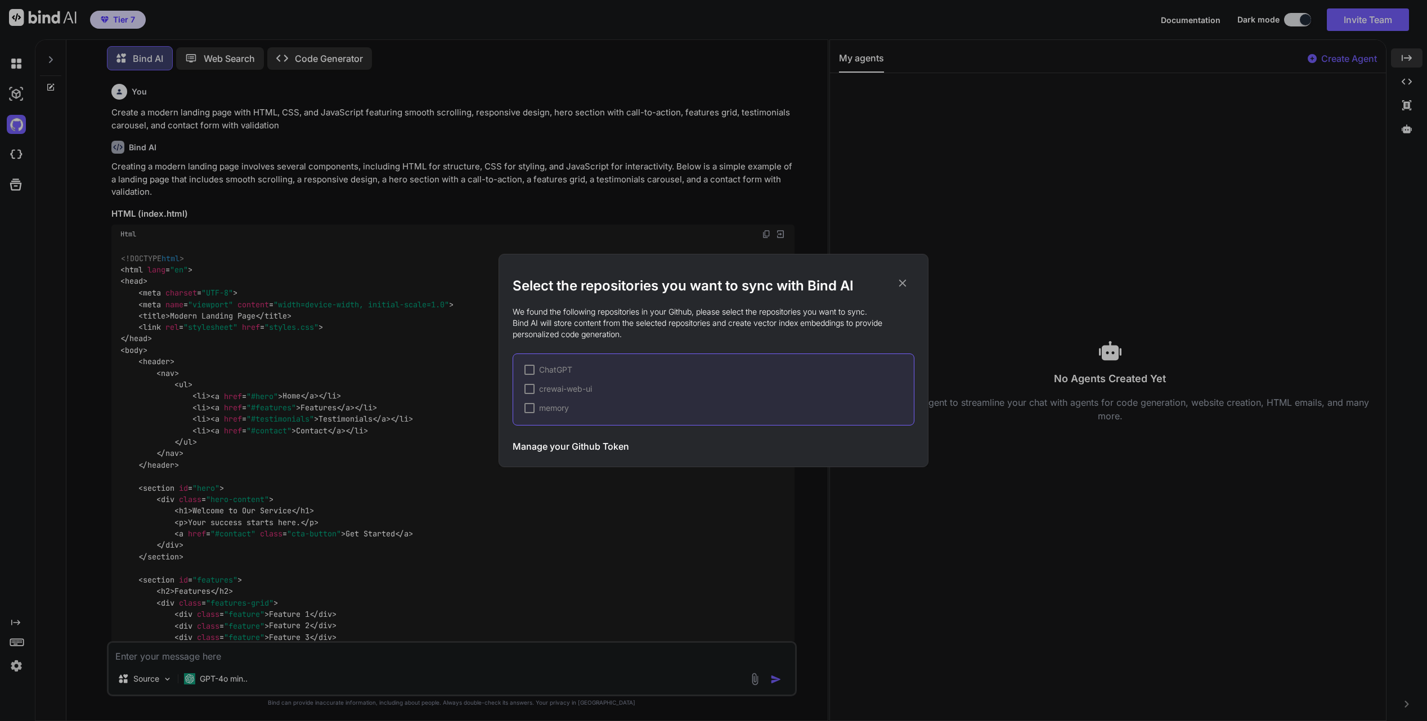
click at [17, 159] on div "Select the repositories you want to sync with Bind AI We found the following re…" at bounding box center [713, 360] width 1427 height 721
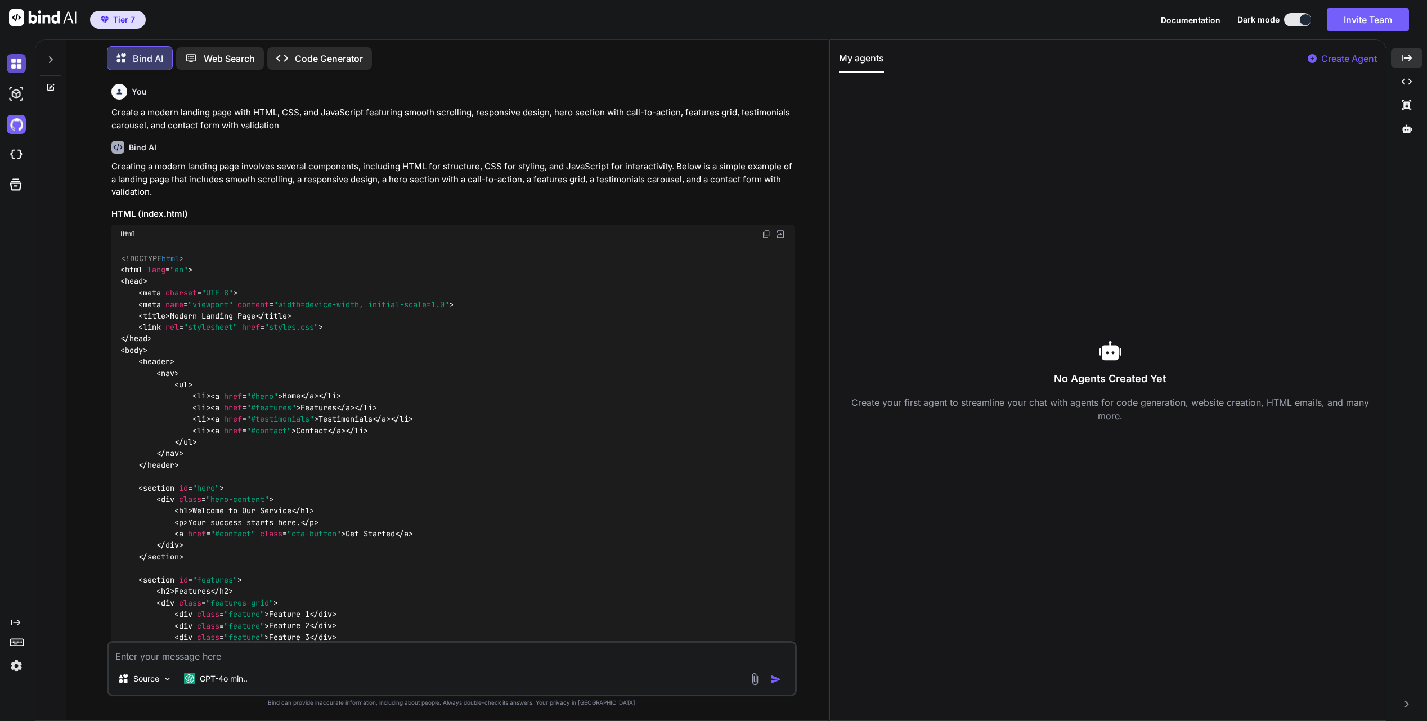
click at [22, 61] on img at bounding box center [16, 63] width 19 height 19
type textarea "x"
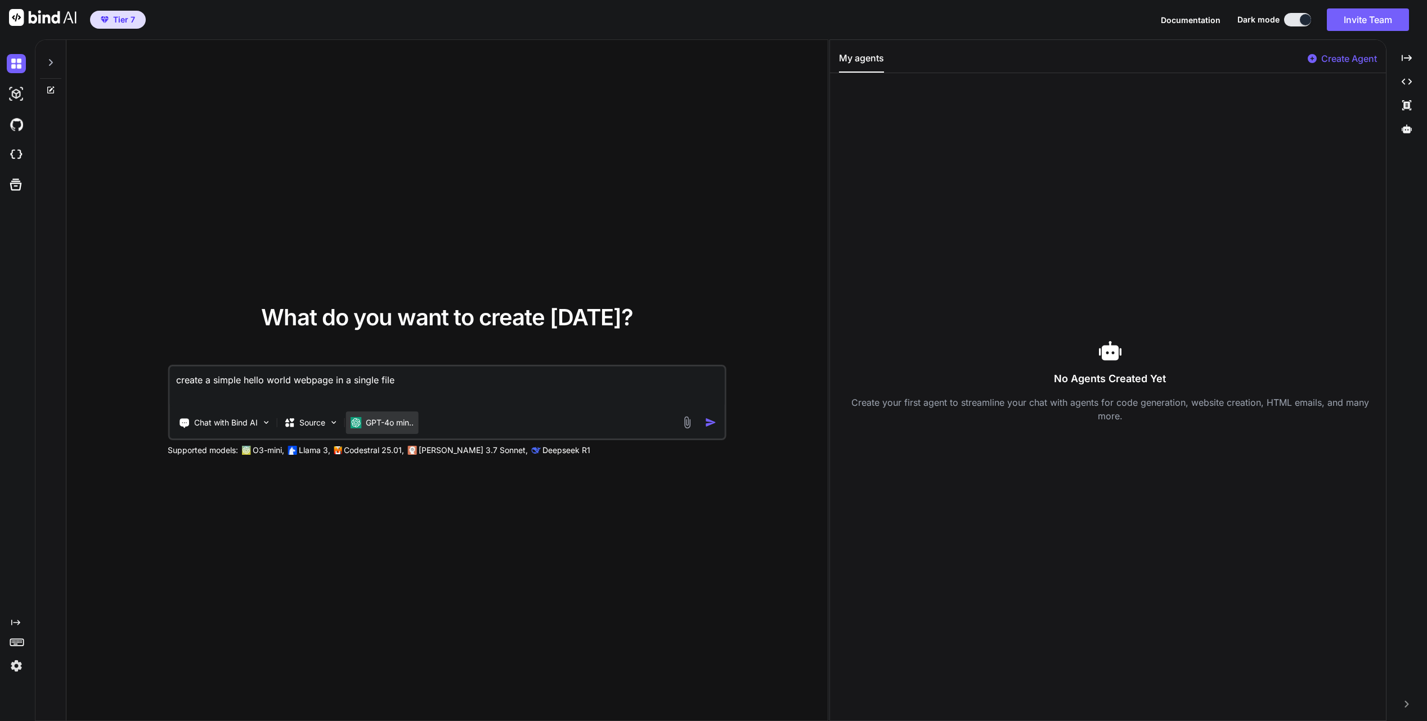
click at [411, 423] on p "GPT-4o min.." at bounding box center [390, 422] width 48 height 11
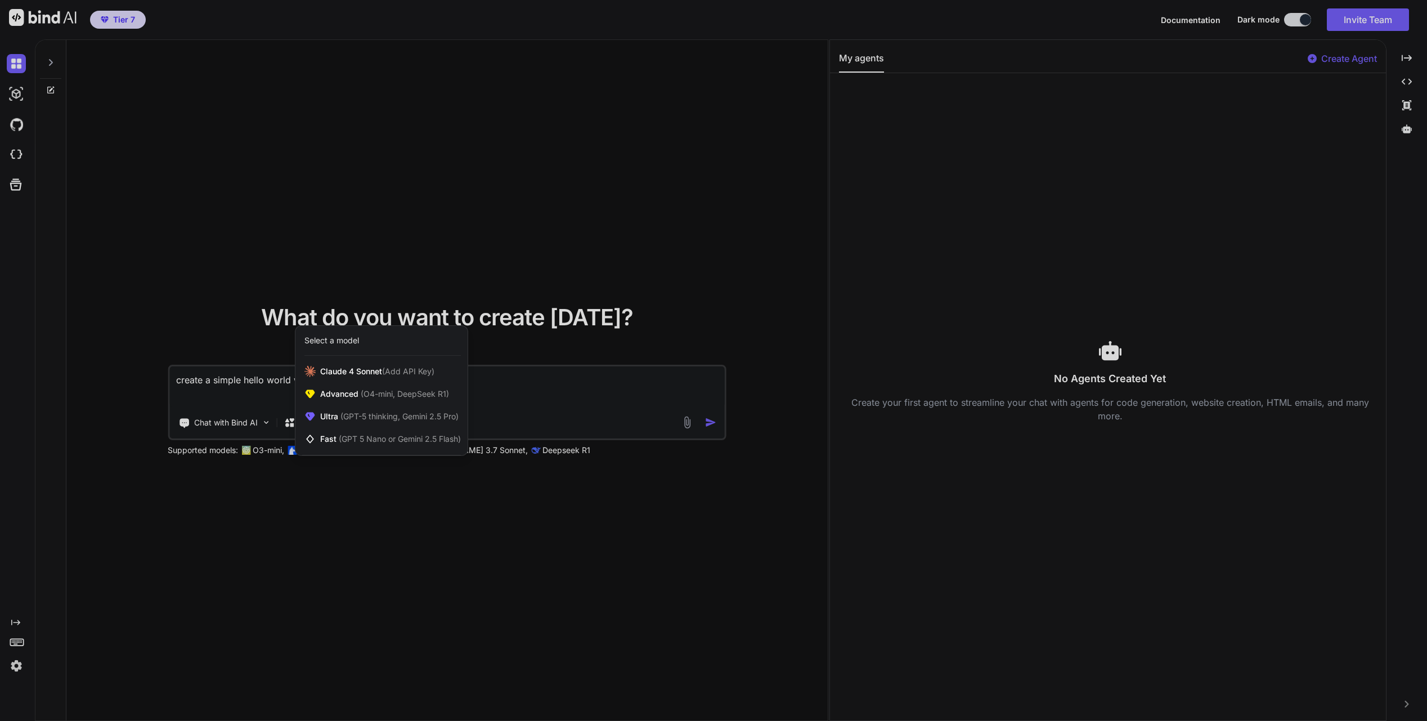
click at [411, 423] on div "Ultra (GPT-5 thinking, Gemini 2.5 Pro)" at bounding box center [381, 416] width 172 height 23
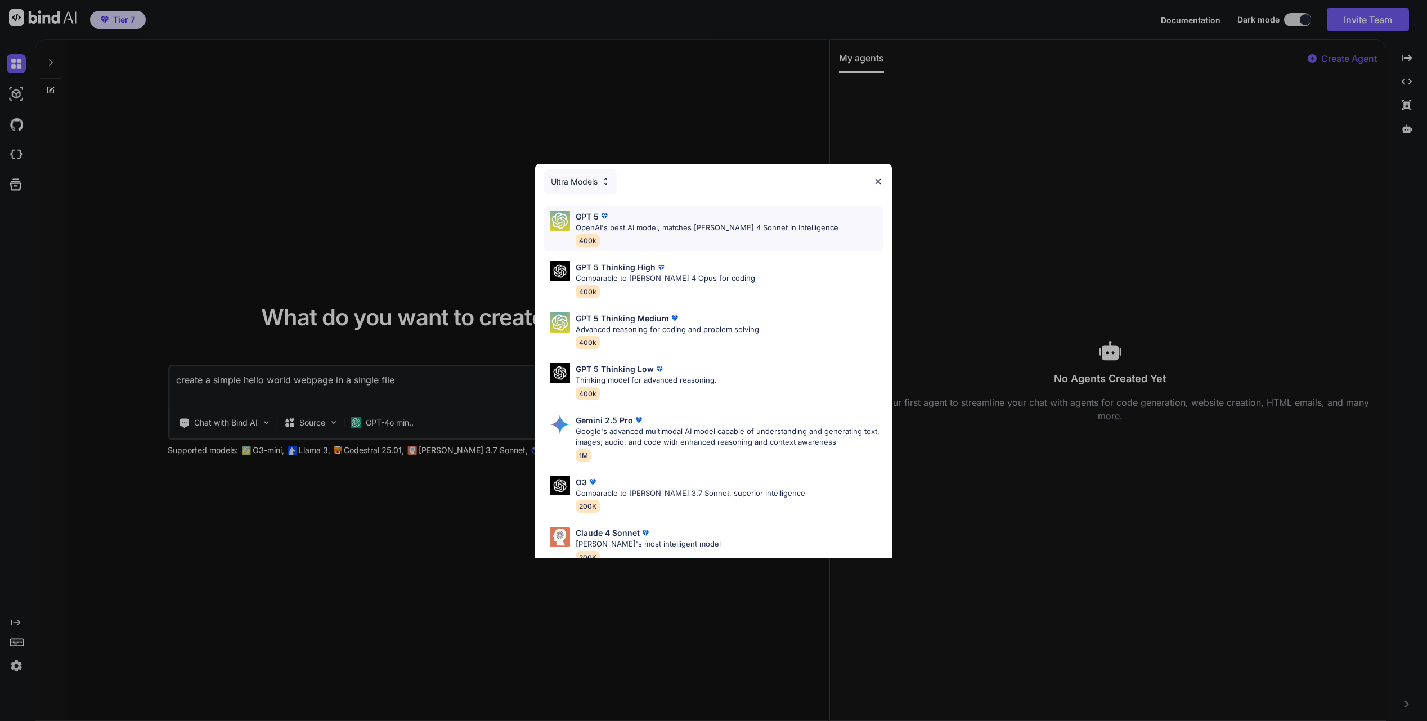
click at [668, 228] on p "OpenAI's best AI model, matches [PERSON_NAME] 4 Sonnet in Intelligence" at bounding box center [706, 227] width 263 height 11
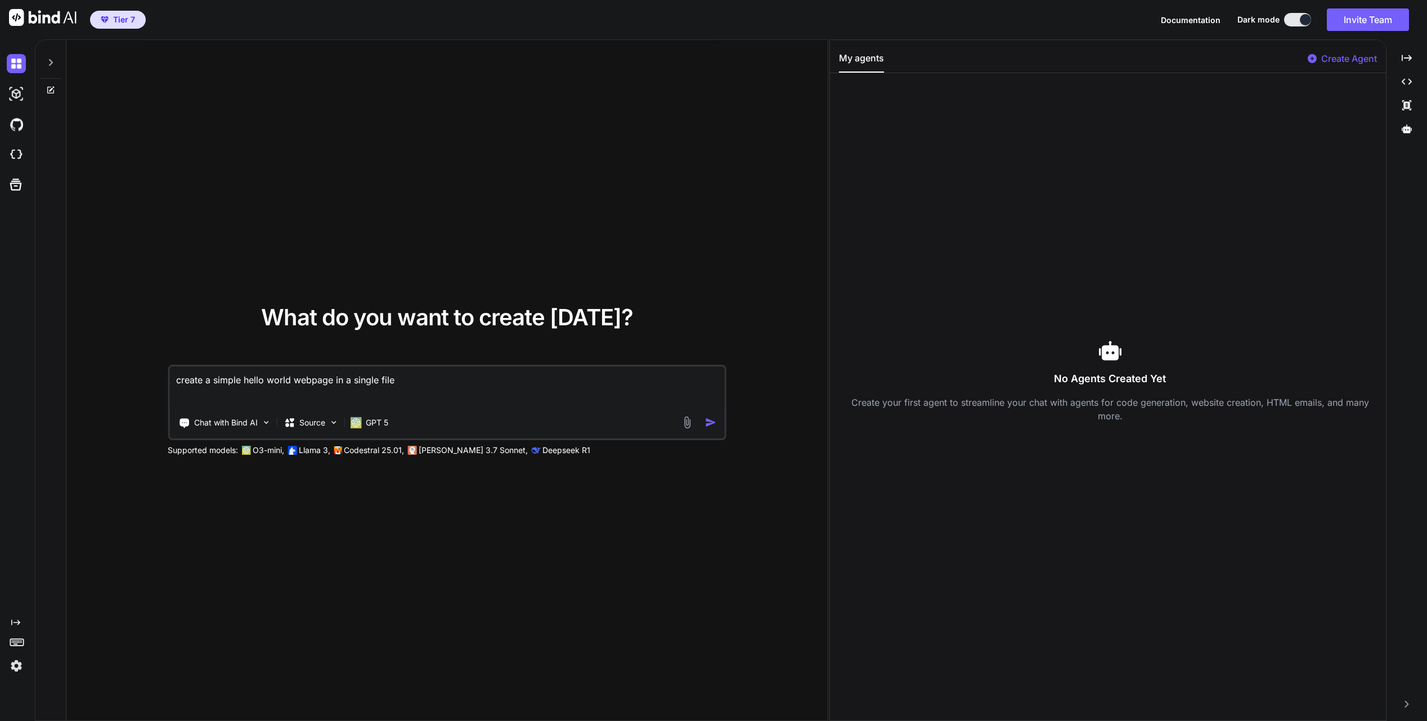
drag, startPoint x: 408, startPoint y: 377, endPoint x: 124, endPoint y: 377, distance: 284.1
click at [124, 377] on div "What do you want to create today? create a simple hello world webpage in a sing…" at bounding box center [447, 381] width 698 height 150
paste textarea "L ipsum dolo si ametco ad elitseddoei temp inci utlab et do magnaa eni admi v q…"
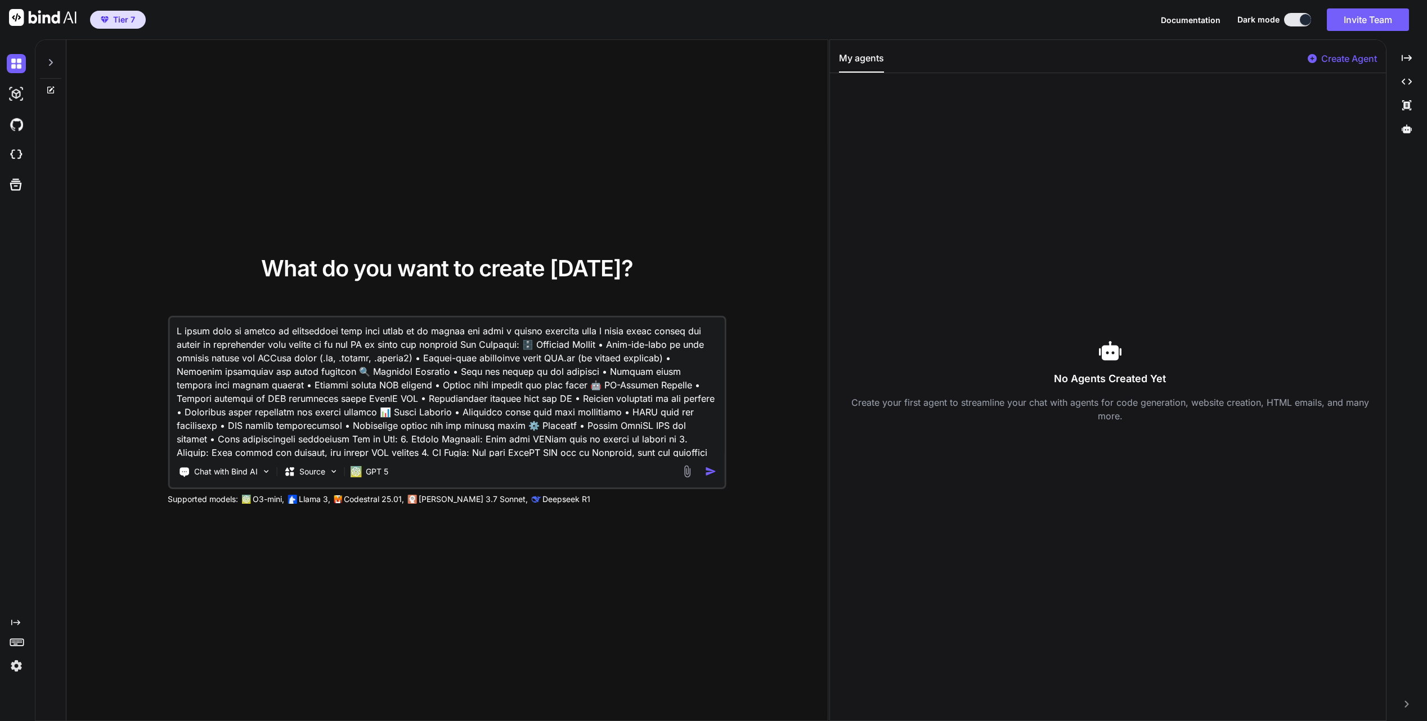
scroll to position [15, 0]
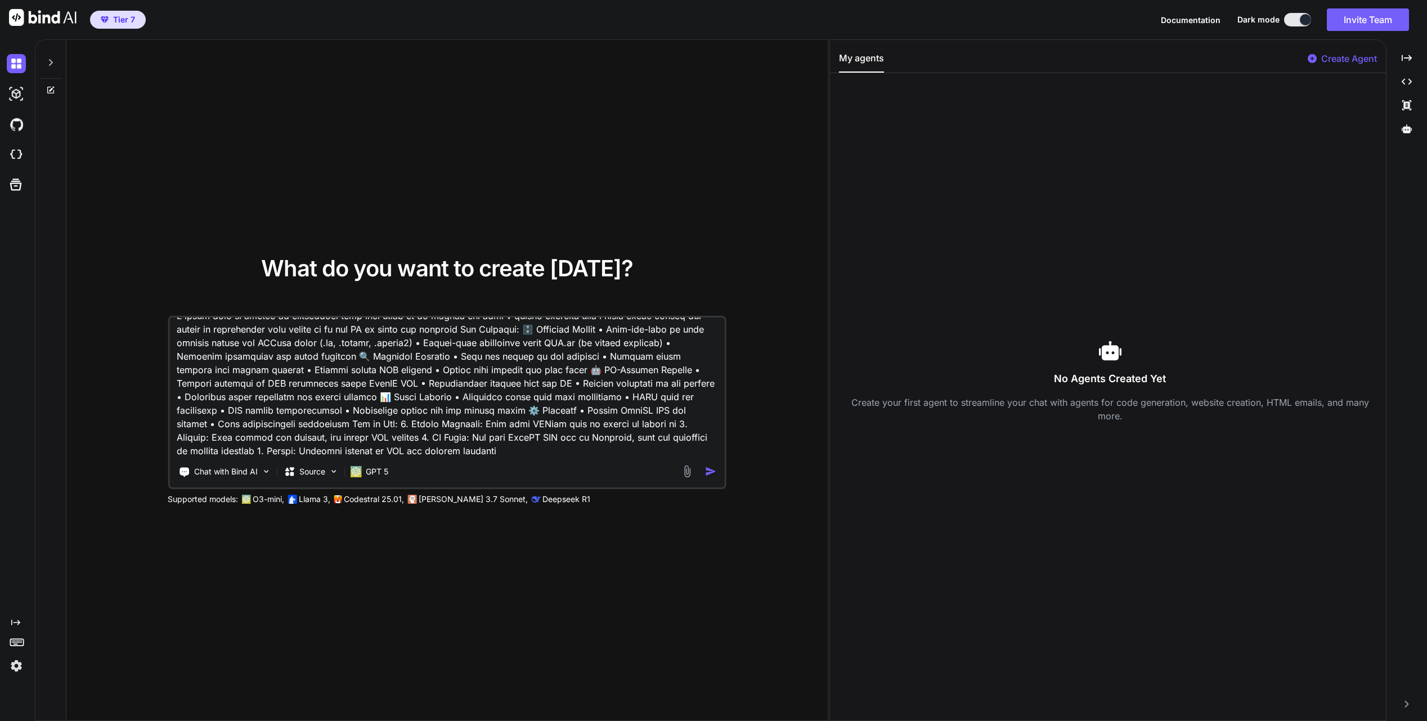
type textarea "L ipsum dolo si ametco ad elitseddoei temp inci utlab et do magnaa eni admi v q…"
click at [709, 474] on img "button" at bounding box center [711, 471] width 12 height 12
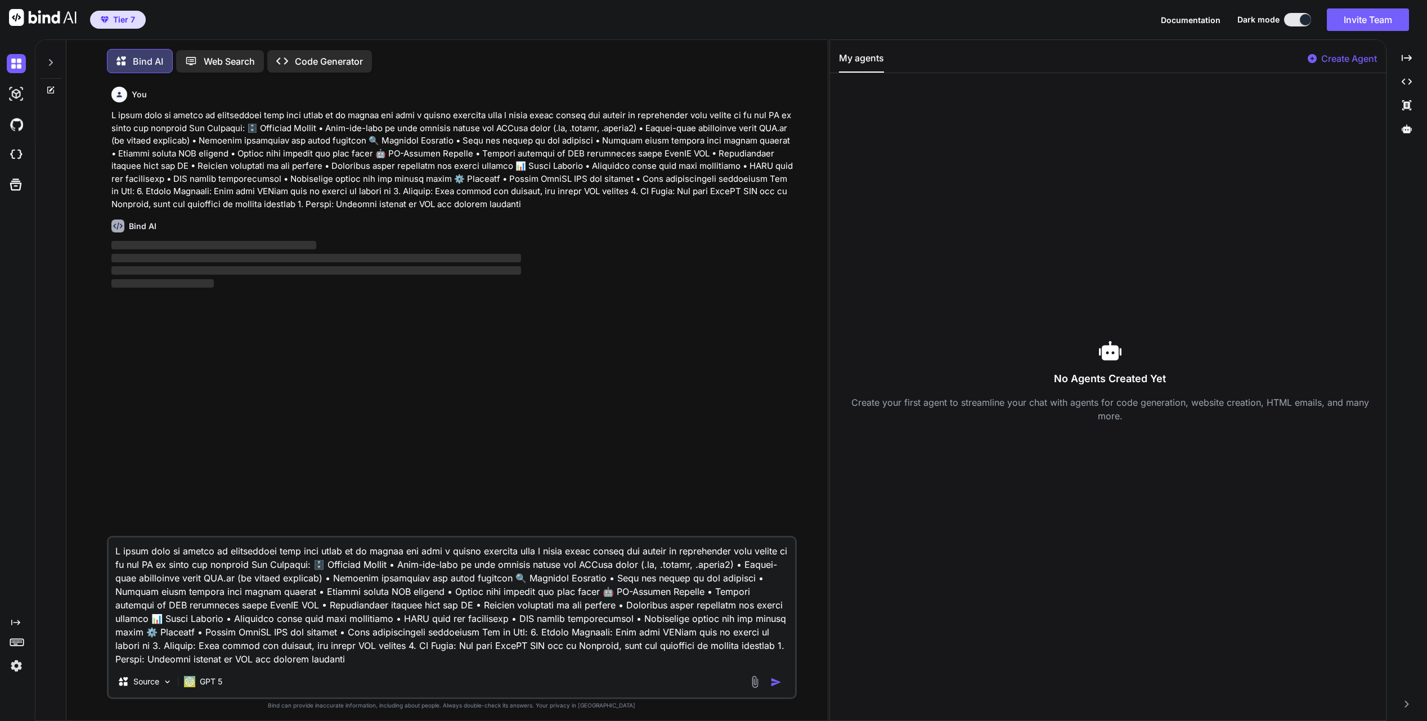
scroll to position [6, 0]
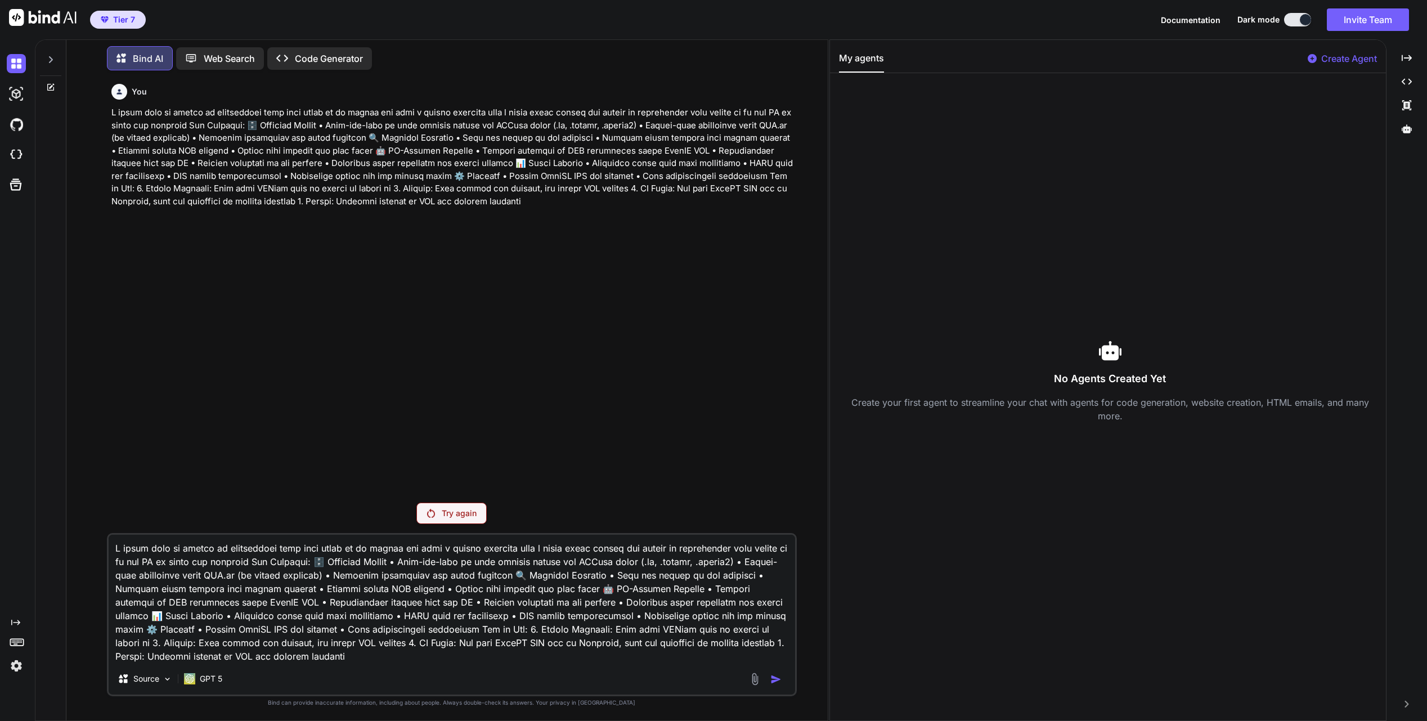
click at [19, 623] on icon at bounding box center [15, 622] width 9 height 6
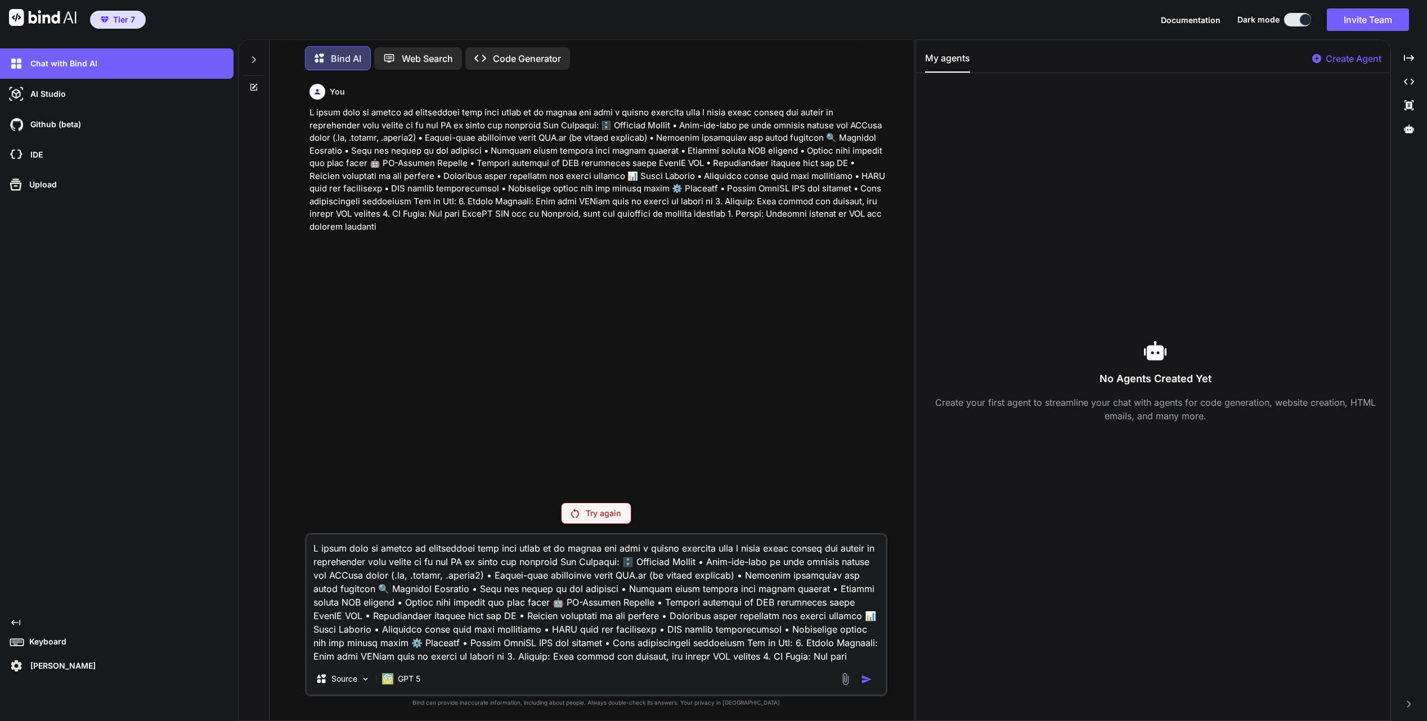
click at [127, 21] on span "Tier 7" at bounding box center [124, 19] width 22 height 11
click at [85, 95] on div "AI Studio" at bounding box center [120, 93] width 227 height 19
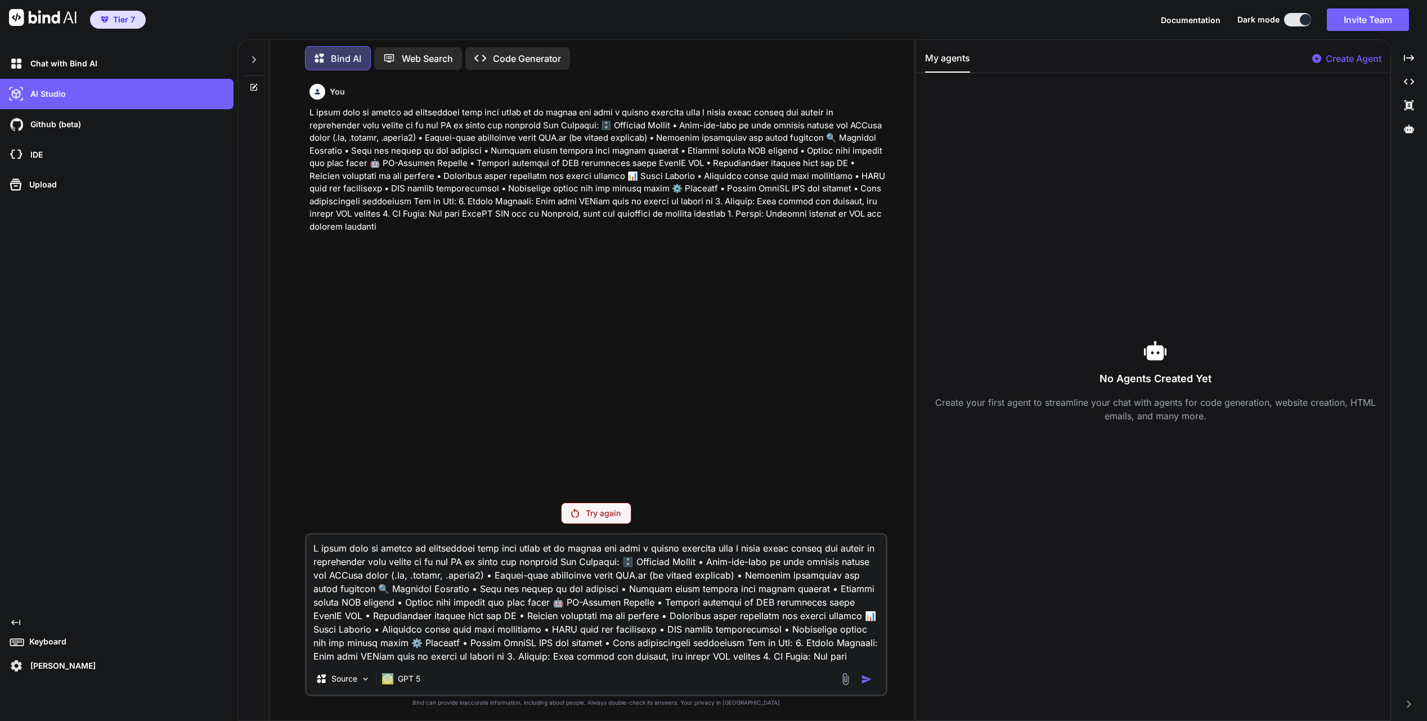
click at [12, 667] on img at bounding box center [16, 665] width 19 height 19
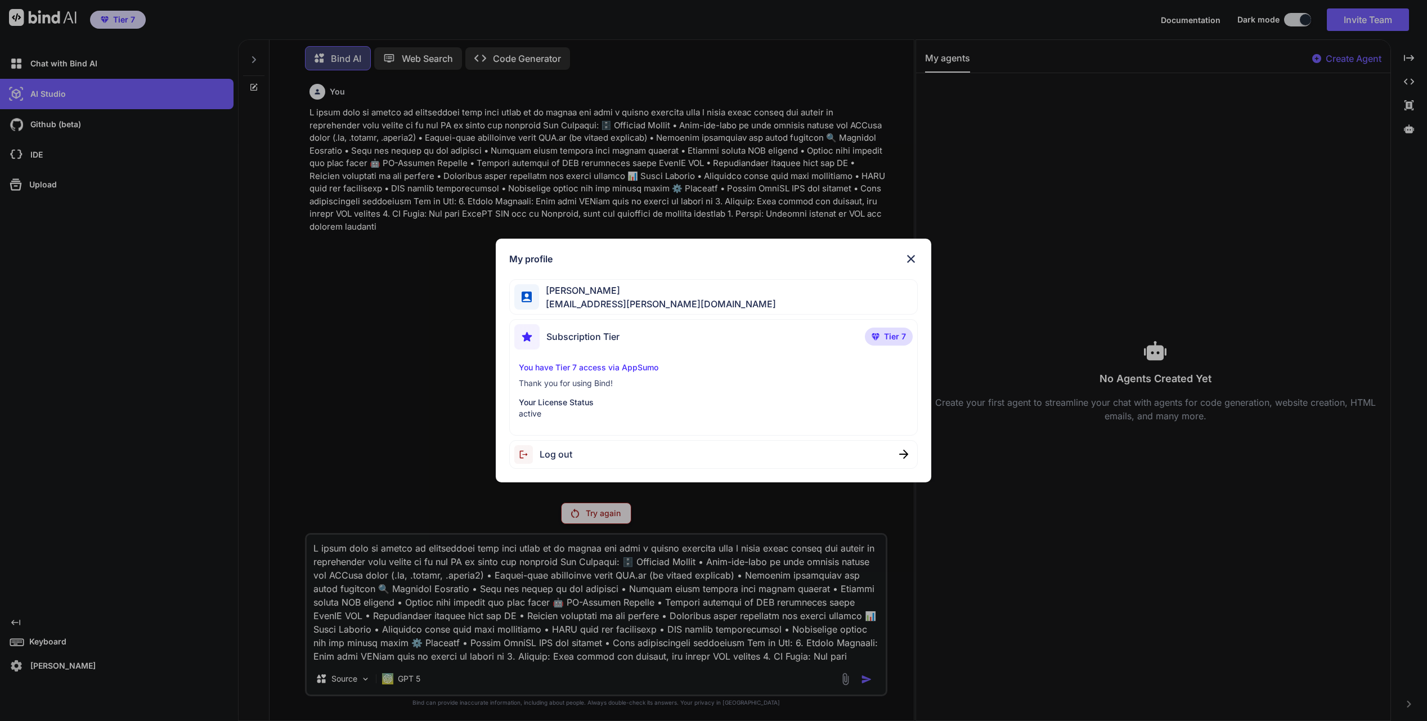
click at [12, 667] on div "My profile Ross Sivertsen mail@ross-sivertsen.com Subscription Tier Tier 7 You …" at bounding box center [713, 360] width 1427 height 721
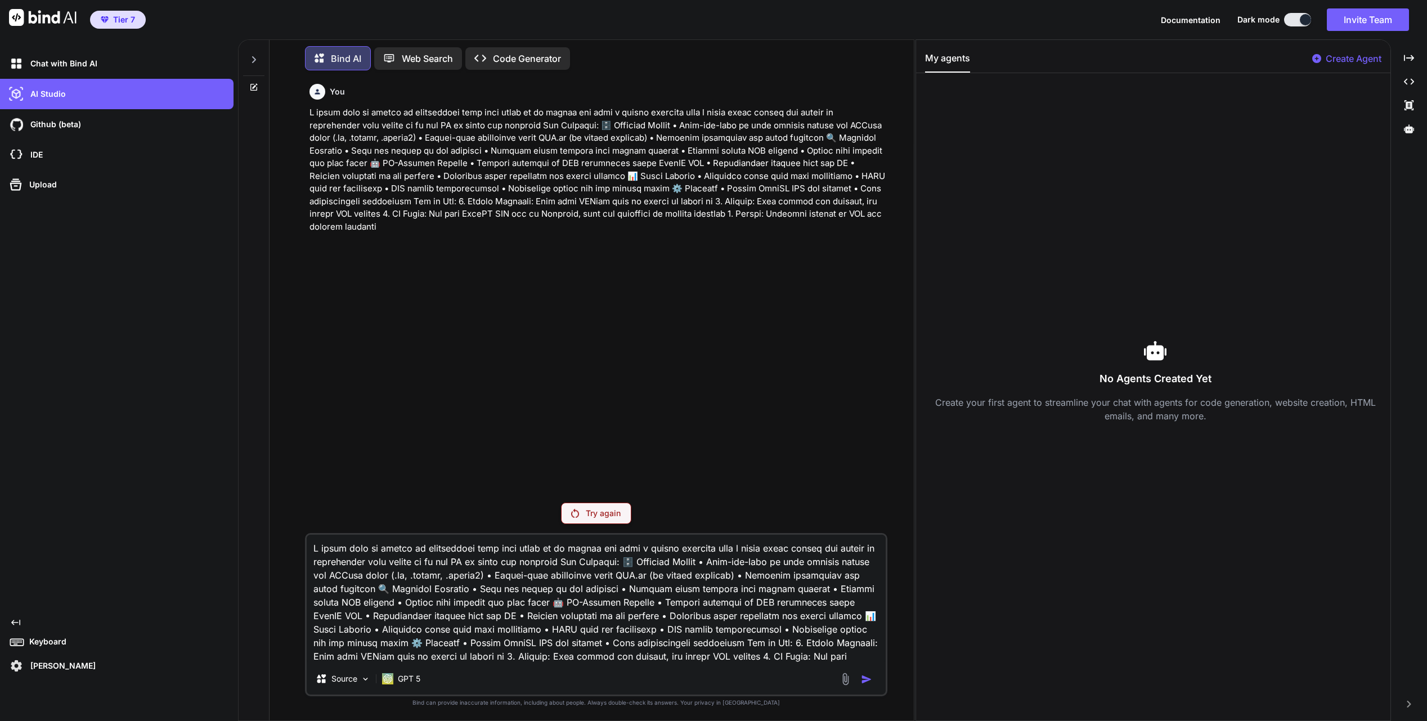
click at [17, 669] on img at bounding box center [16, 665] width 19 height 19
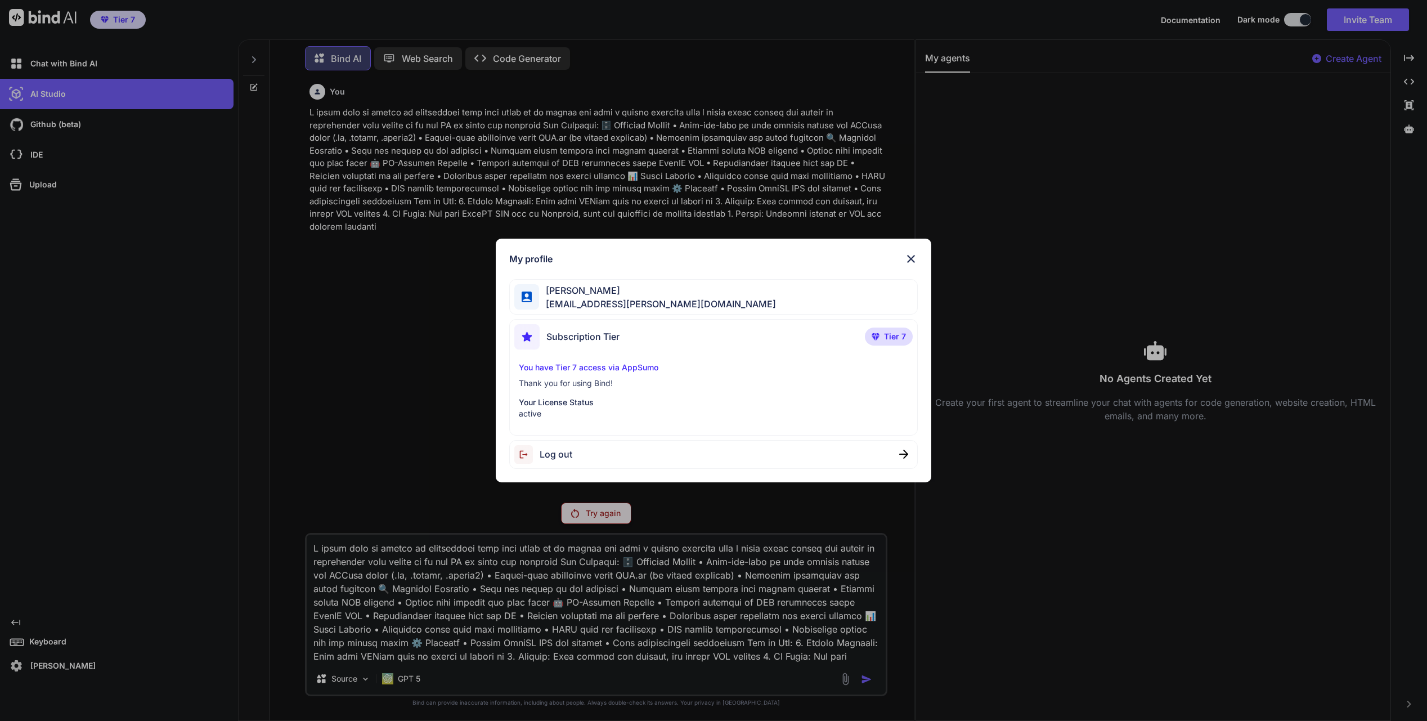
click at [593, 367] on p "You have Tier 7 access via AppSumo" at bounding box center [714, 367] width 390 height 11
click at [910, 259] on img at bounding box center [911, 259] width 14 height 14
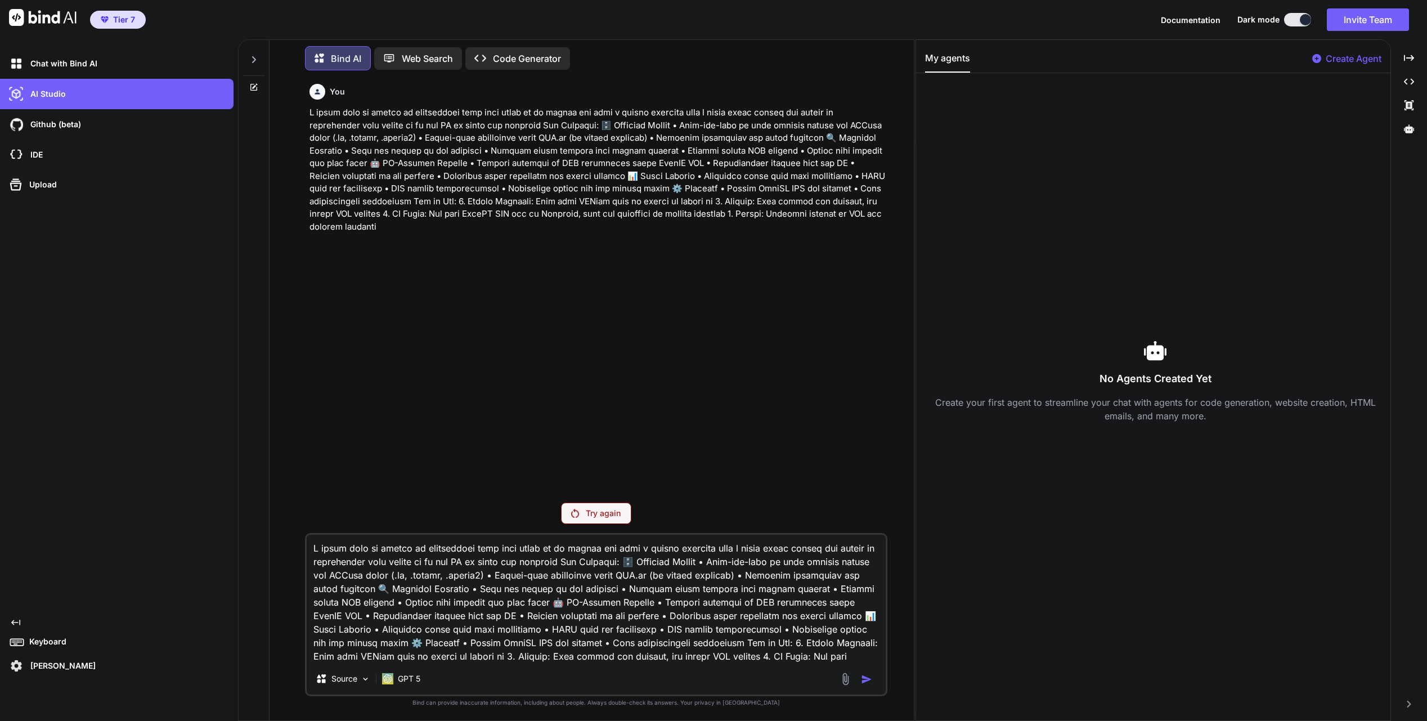
click at [1176, 25] on button "Documentation" at bounding box center [1190, 20] width 60 height 12
